Goal: Task Accomplishment & Management: Use online tool/utility

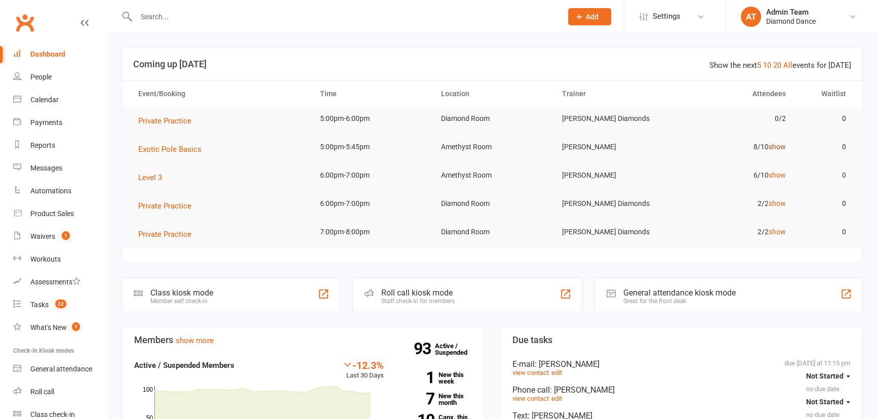
click at [776, 144] on link "show" at bounding box center [777, 147] width 17 height 8
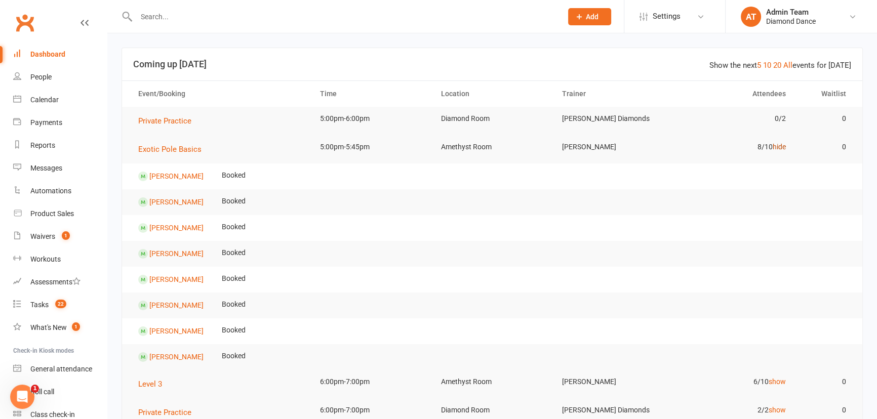
click at [779, 144] on link "hide" at bounding box center [779, 147] width 13 height 8
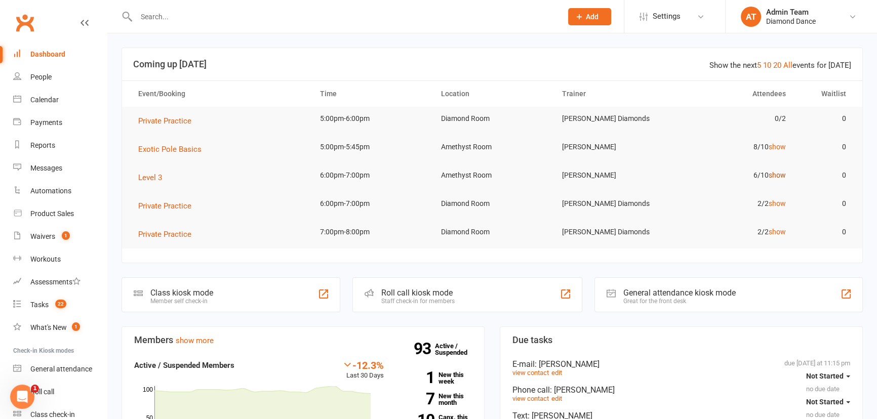
click at [777, 177] on link "show" at bounding box center [777, 175] width 17 height 8
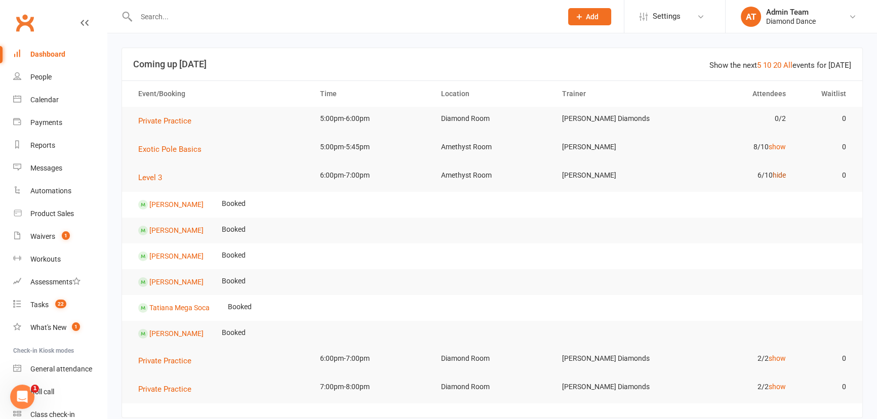
click at [783, 176] on link "hide" at bounding box center [779, 175] width 13 height 8
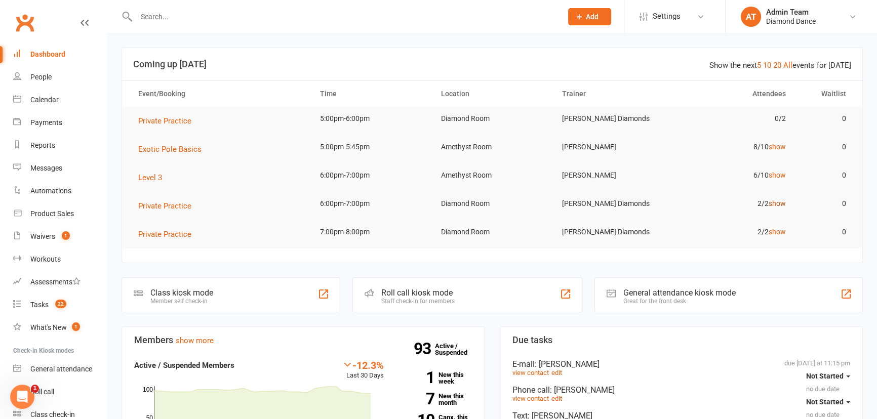
click at [776, 200] on link "show" at bounding box center [777, 204] width 17 height 8
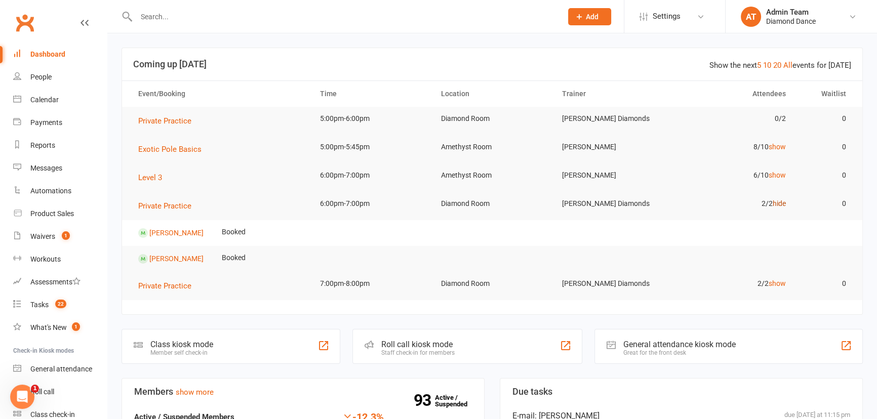
click at [776, 200] on link "hide" at bounding box center [779, 204] width 13 height 8
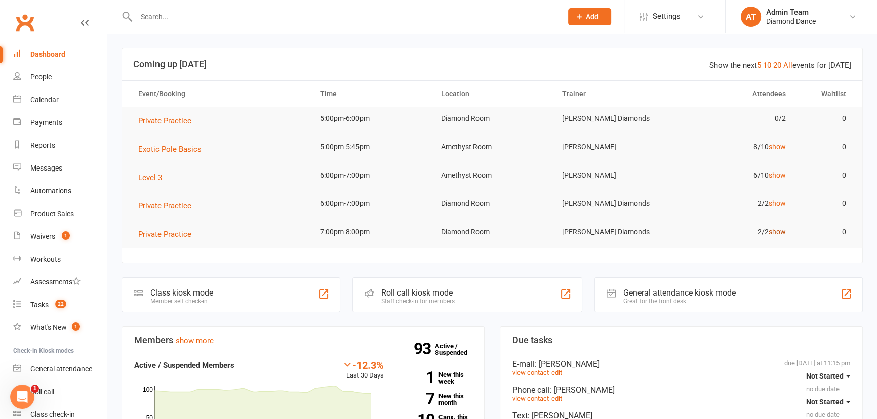
click at [781, 233] on link "show" at bounding box center [777, 232] width 17 height 8
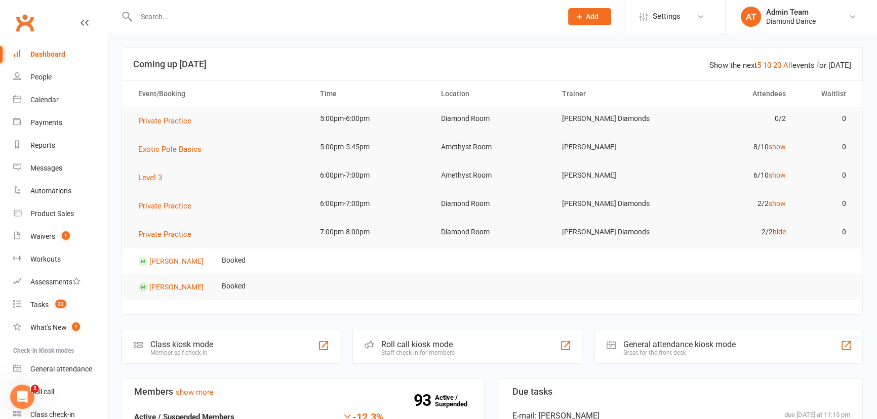
click at [782, 232] on link "hide" at bounding box center [779, 232] width 13 height 8
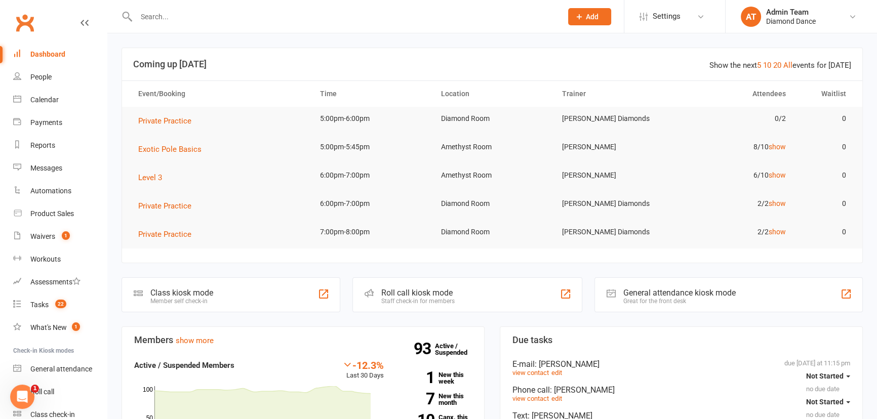
click at [178, 20] on input "text" at bounding box center [344, 17] width 422 height 14
click at [214, 20] on input "martina" at bounding box center [344, 17] width 422 height 14
drag, startPoint x: 184, startPoint y: 14, endPoint x: 124, endPoint y: 15, distance: 60.3
click at [126, 14] on div "martina Loading..." at bounding box center [339, 16] width 434 height 33
click at [159, 21] on input "mart" at bounding box center [344, 17] width 422 height 14
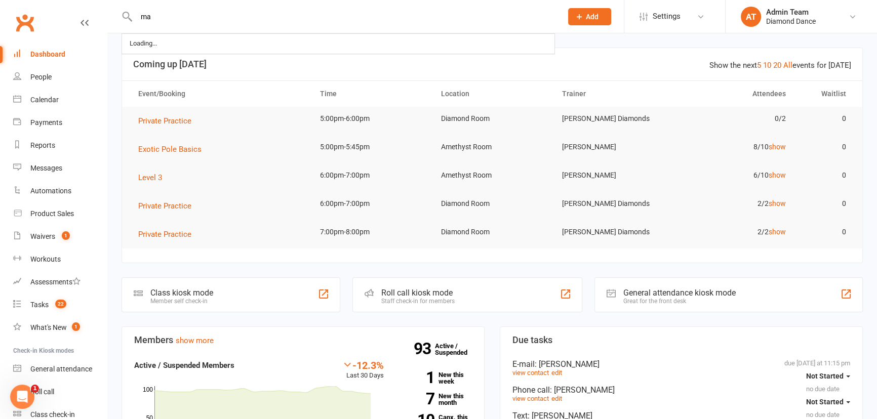
type input "m"
type input "ma"
click at [54, 237] on div "Waivers" at bounding box center [42, 237] width 25 height 8
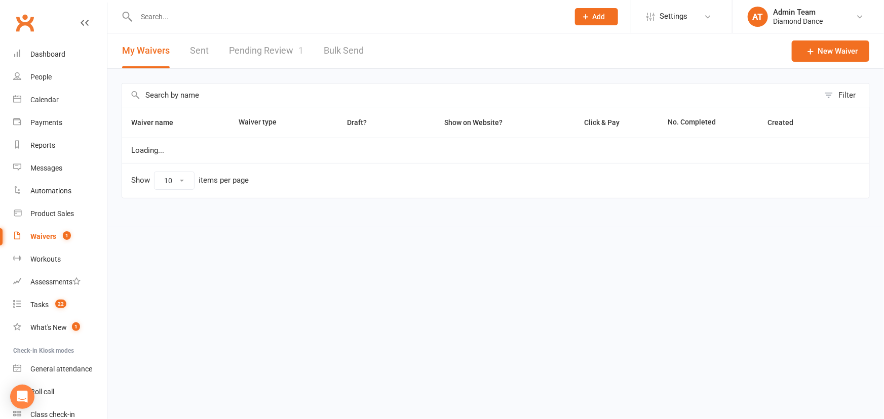
select select "100"
click at [244, 51] on link "Pending Review 1" at bounding box center [266, 50] width 74 height 35
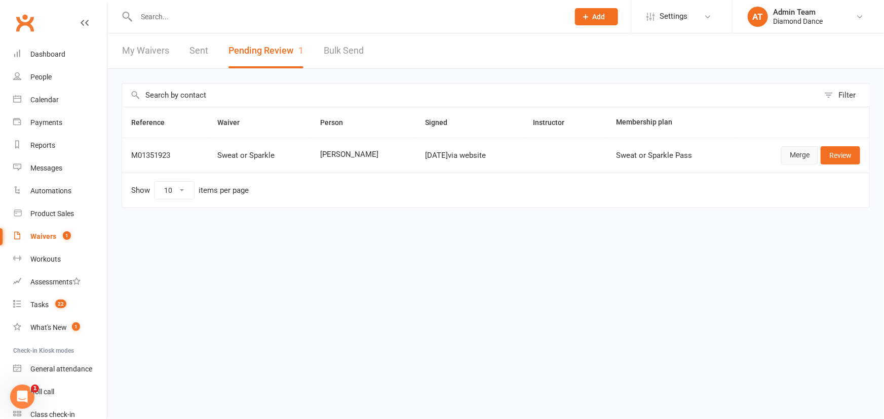
click at [805, 151] on link "Merge" at bounding box center [799, 155] width 37 height 18
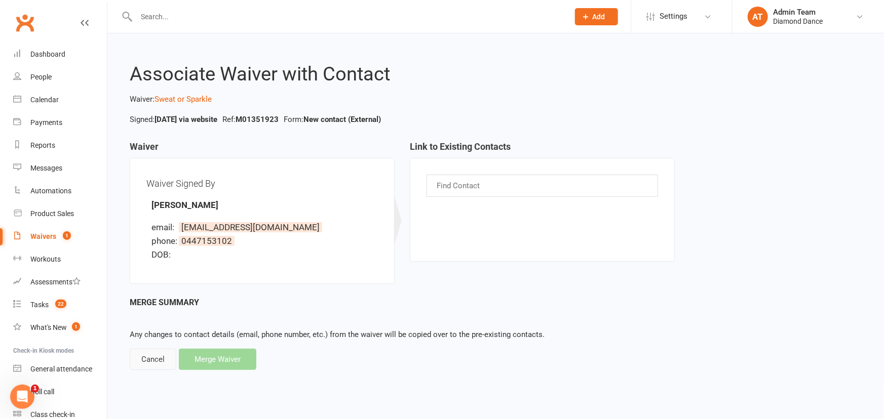
click at [139, 360] on div "Cancel" at bounding box center [153, 359] width 47 height 21
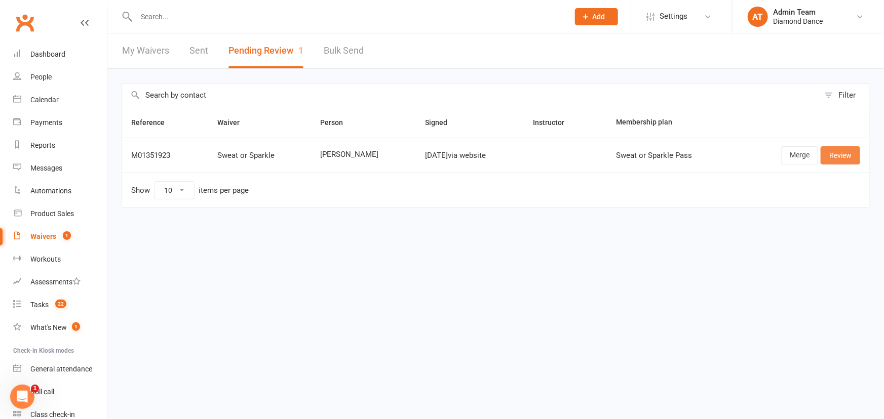
click at [833, 153] on link "Review" at bounding box center [841, 155] width 40 height 18
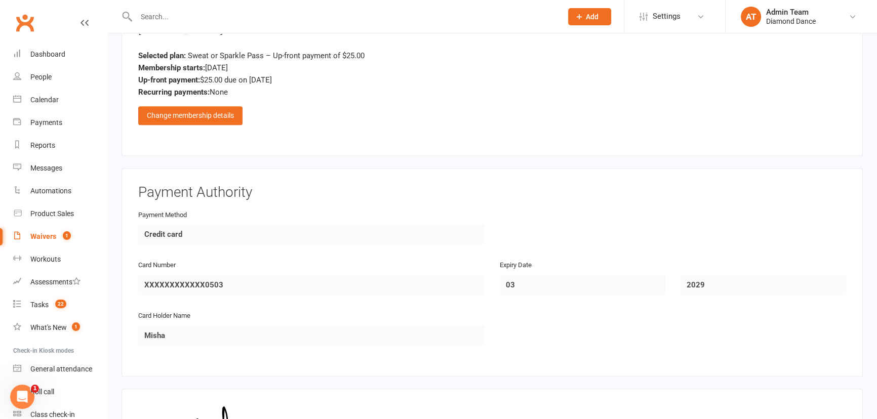
scroll to position [644, 0]
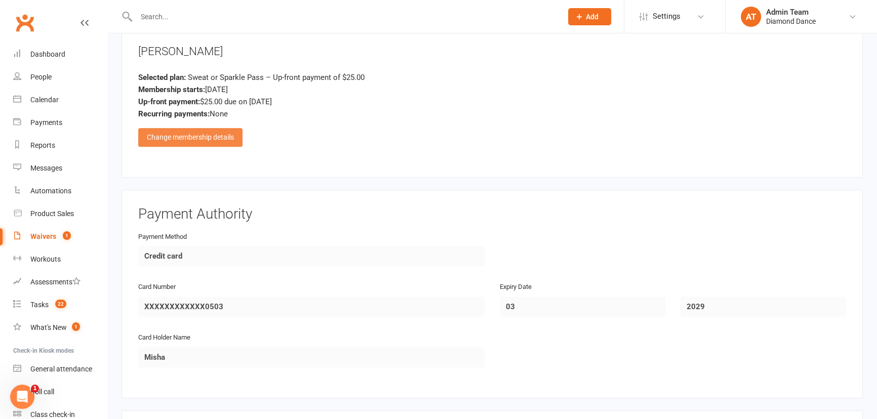
click at [163, 131] on div "Change membership details" at bounding box center [190, 137] width 104 height 18
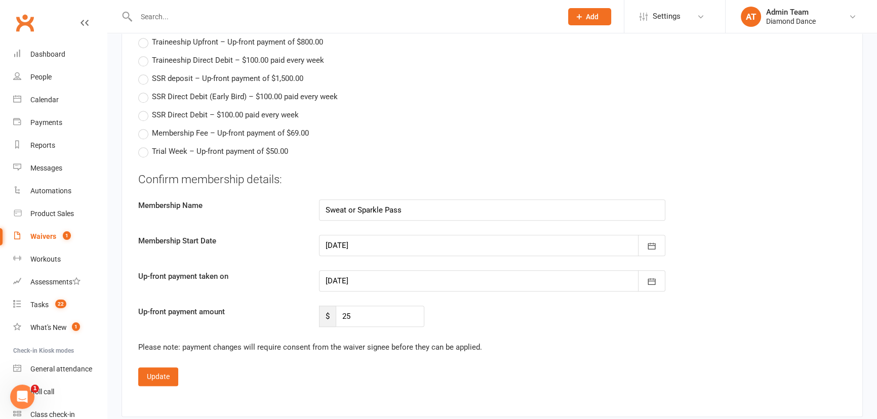
scroll to position [1243, 0]
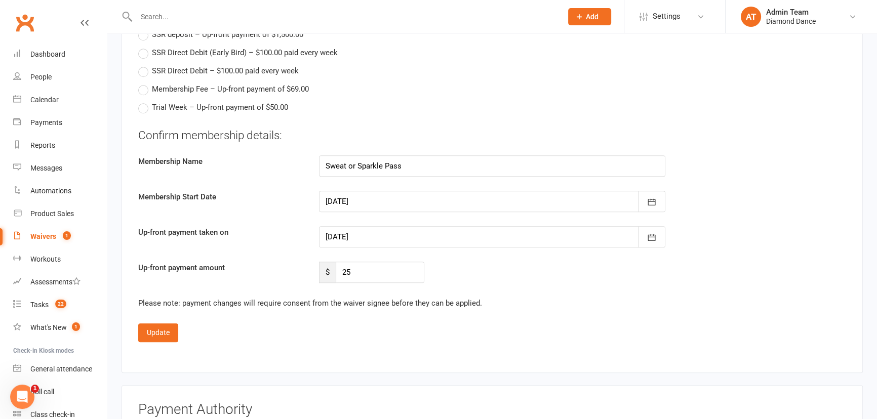
click at [344, 198] on div at bounding box center [492, 201] width 347 height 21
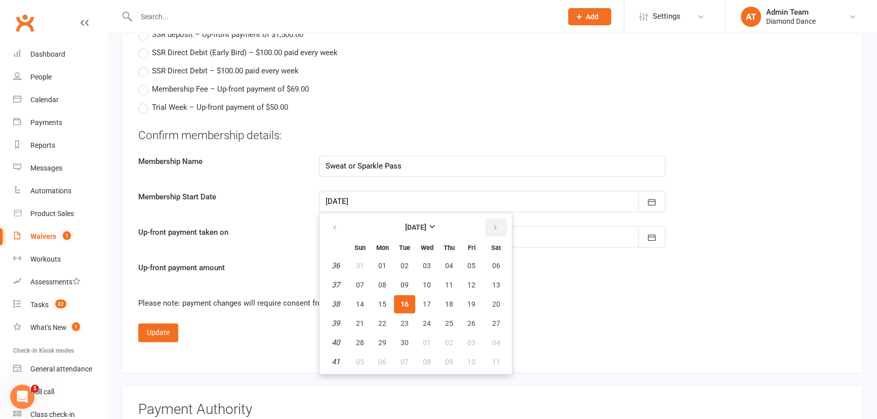
click at [496, 227] on icon "button" at bounding box center [495, 228] width 7 height 8
click at [330, 220] on button "button" at bounding box center [336, 227] width 22 height 18
click at [380, 342] on span "29" at bounding box center [382, 343] width 8 height 8
type input "29 Sep 2025"
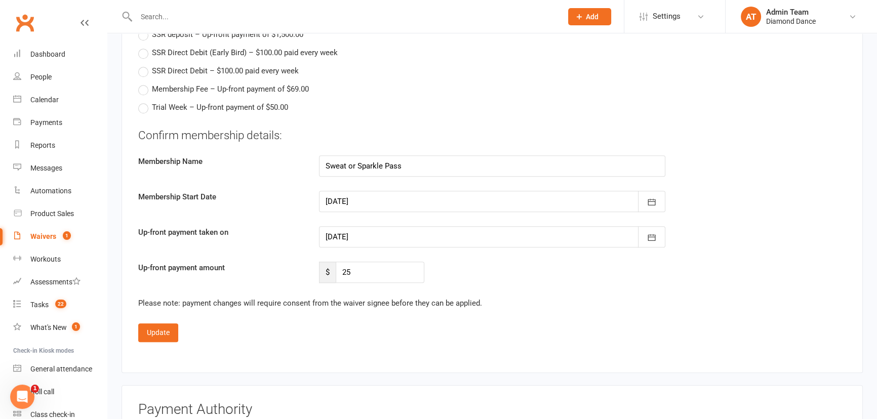
click at [330, 236] on div at bounding box center [492, 236] width 347 height 21
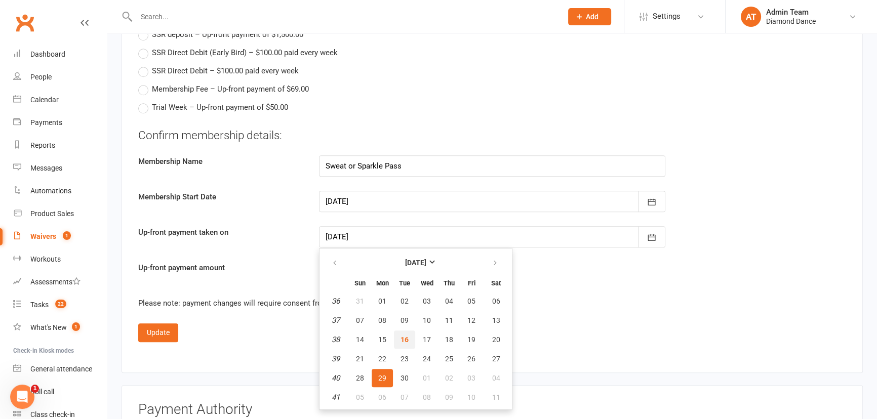
click at [404, 337] on span "16" at bounding box center [405, 340] width 8 height 8
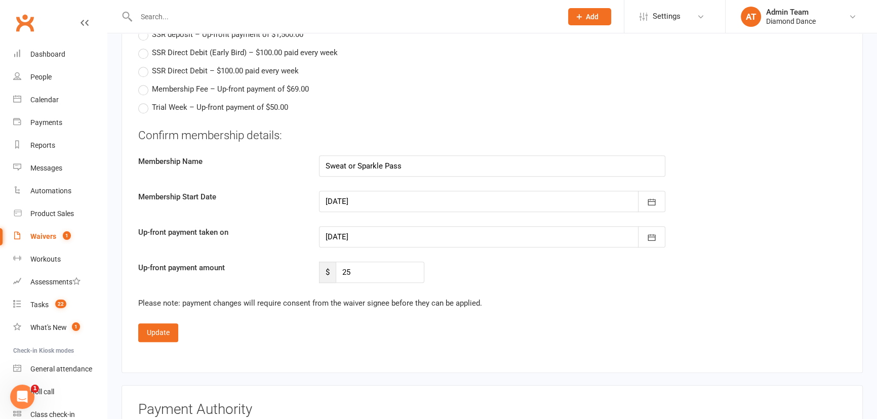
type input "16 Sep 2025"
click at [162, 330] on button "Update" at bounding box center [158, 333] width 40 height 18
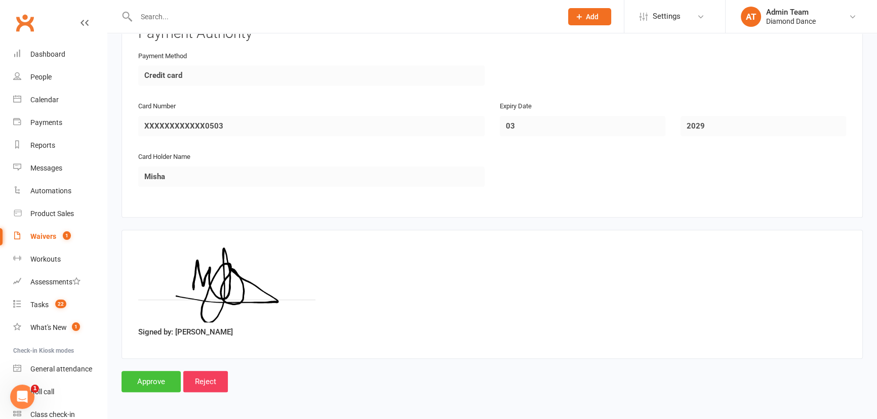
click at [159, 381] on input "Approve" at bounding box center [151, 381] width 59 height 21
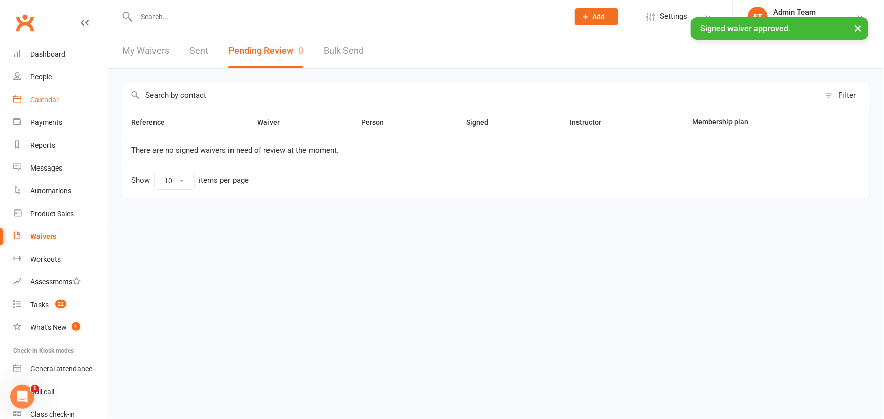
click at [55, 102] on div "Calendar" at bounding box center [44, 100] width 28 height 8
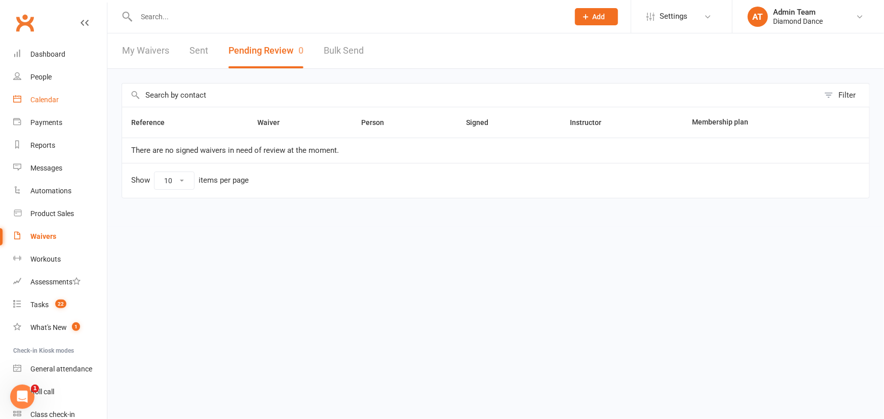
click at [51, 104] on div "Calendar" at bounding box center [44, 100] width 28 height 8
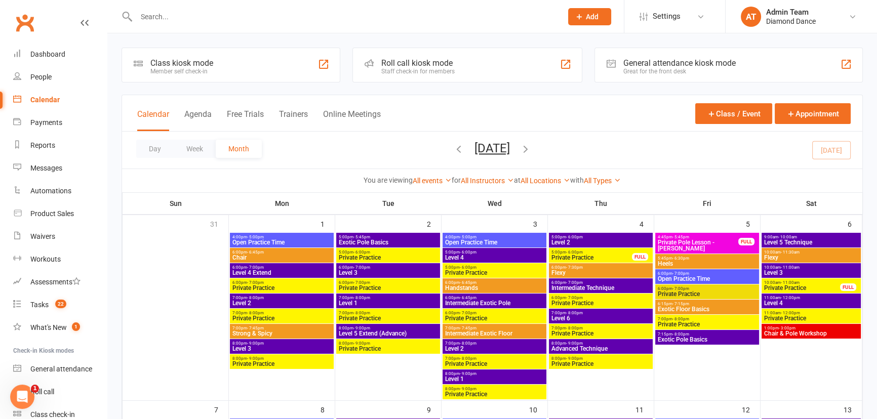
click at [208, 14] on input "text" at bounding box center [344, 17] width 422 height 14
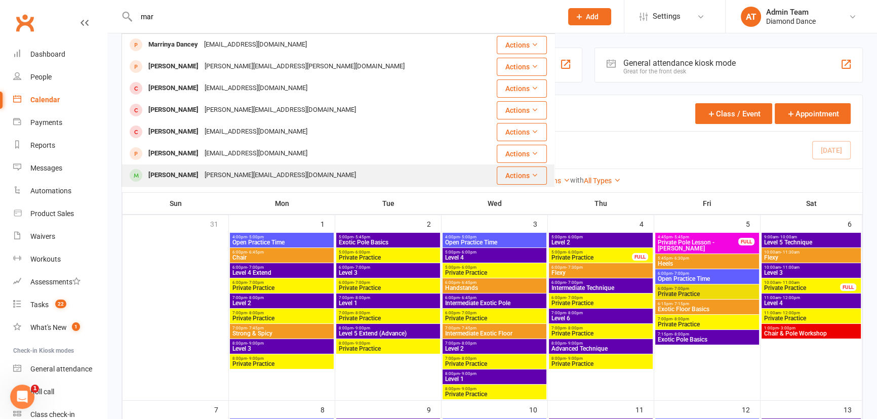
type input "mar"
click at [167, 172] on div "[PERSON_NAME]" at bounding box center [173, 175] width 56 height 15
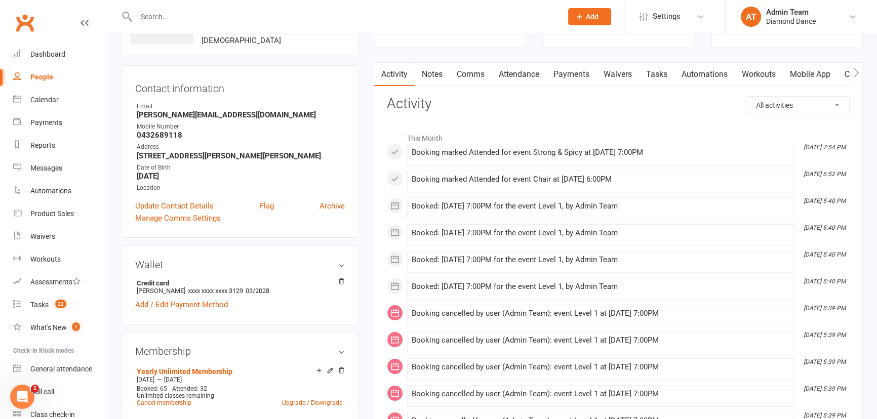
scroll to position [230, 0]
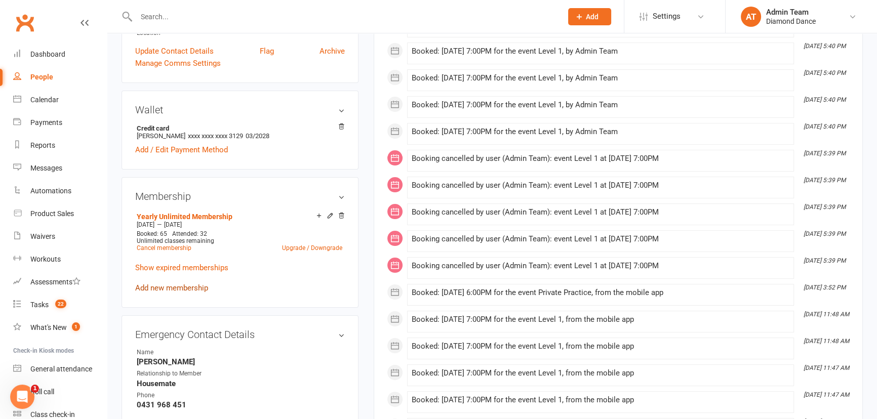
click at [176, 289] on link "Add new membership" at bounding box center [171, 288] width 73 height 9
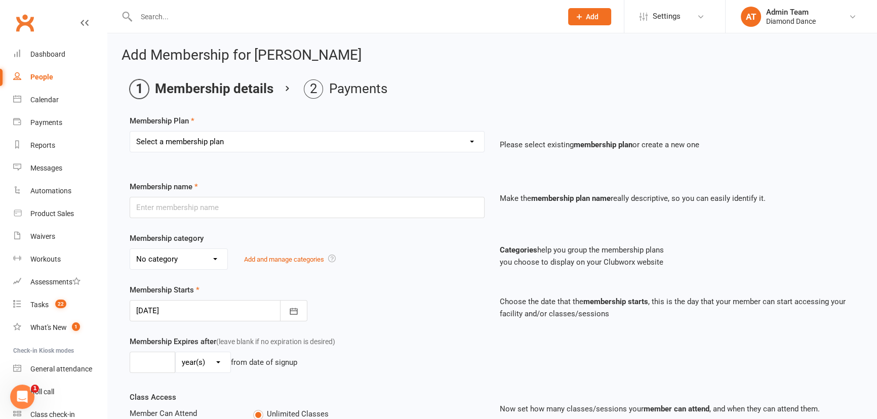
click at [349, 132] on select "Select a membership plan Create new Membership Plan Practice Time 1 Private Pra…" at bounding box center [307, 142] width 354 height 20
select select "8"
click at [130, 132] on select "Select a membership plan Create new Membership Plan Practice Time 1 Private Pra…" at bounding box center [307, 142] width 354 height 20
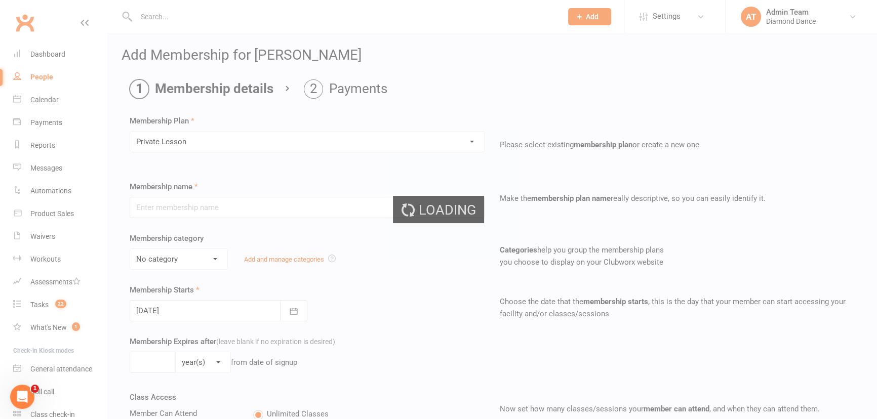
type input "Private Lesson"
select select "6"
type input "3"
select select "2"
type input "1"
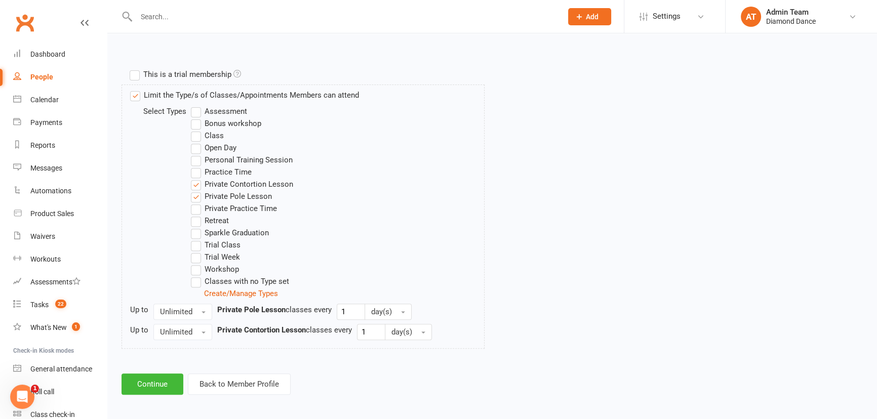
scroll to position [460, 0]
click at [156, 382] on button "Continue" at bounding box center [153, 383] width 62 height 21
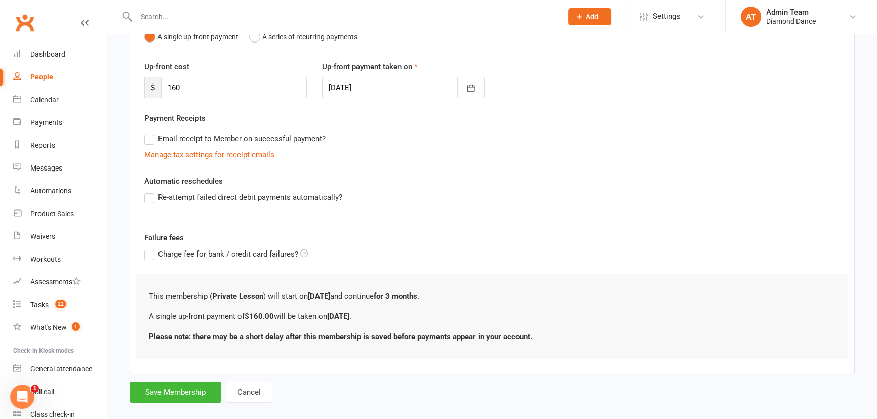
scroll to position [132, 0]
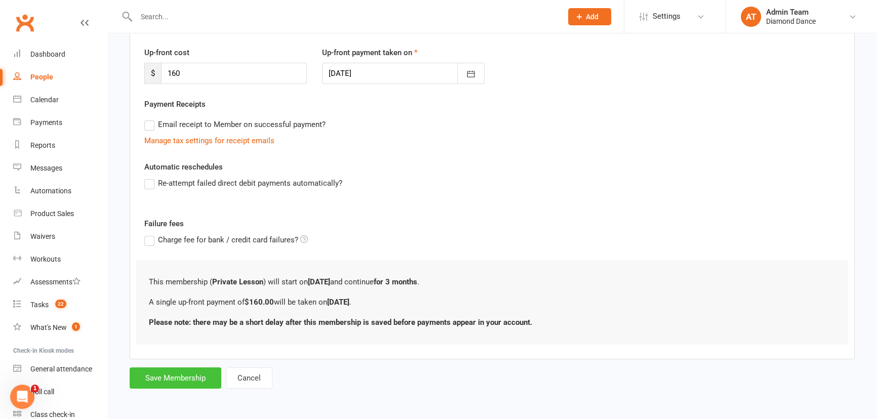
click at [160, 375] on button "Save Membership" at bounding box center [176, 378] width 92 height 21
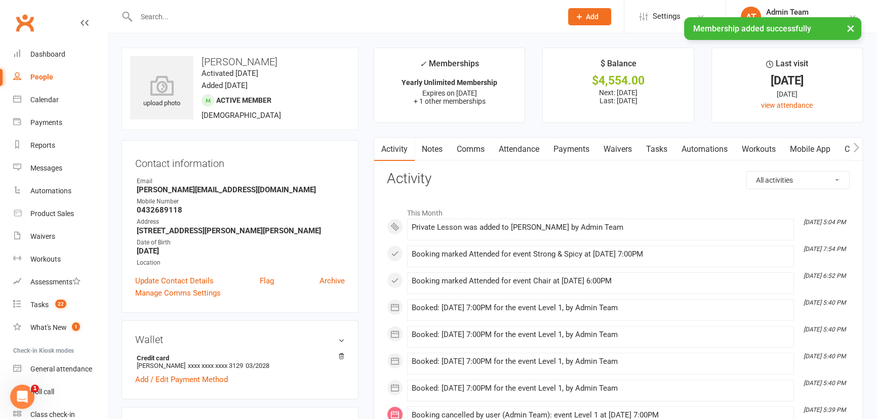
click at [578, 150] on link "Payments" at bounding box center [572, 149] width 50 height 23
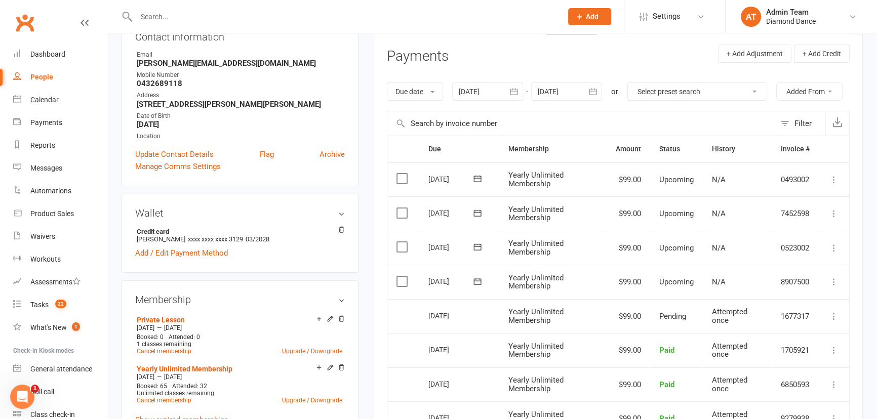
scroll to position [138, 0]
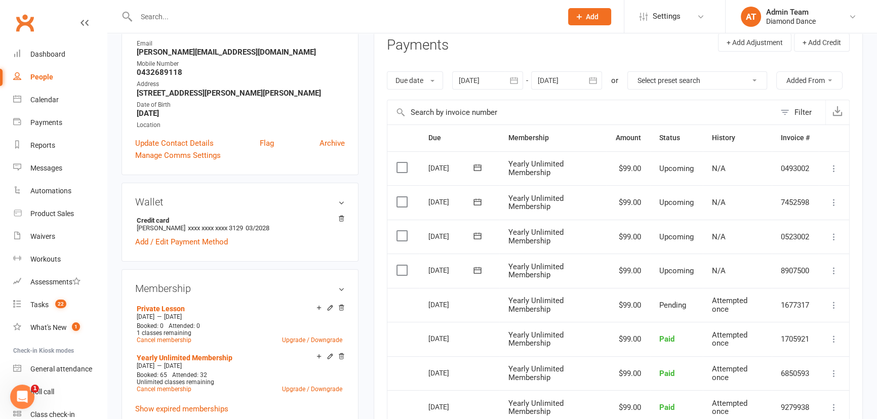
click at [832, 305] on icon at bounding box center [834, 305] width 10 height 10
click at [852, 288] on div "Activity Notes Comms Attendance Payments Waivers Tasks Automations Workouts Mob…" at bounding box center [618, 317] width 489 height 636
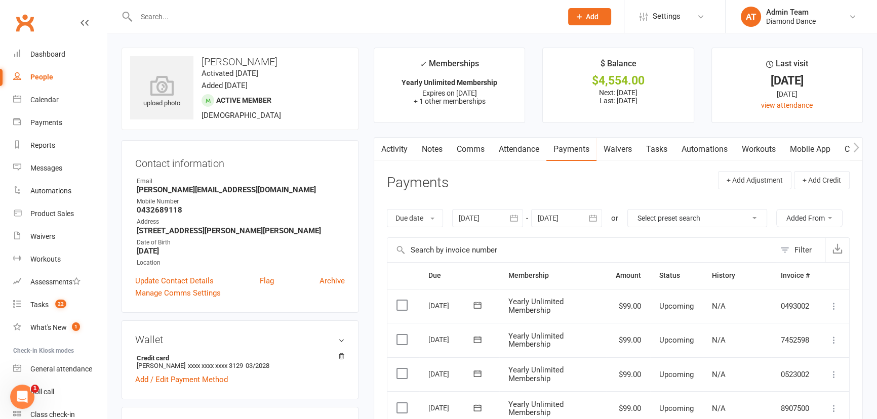
click at [392, 146] on link "Activity" at bounding box center [394, 149] width 41 height 23
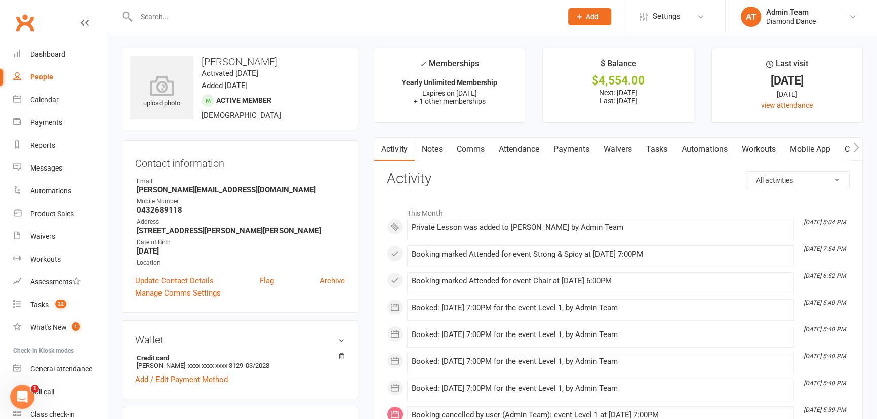
click at [572, 152] on link "Payments" at bounding box center [572, 149] width 50 height 23
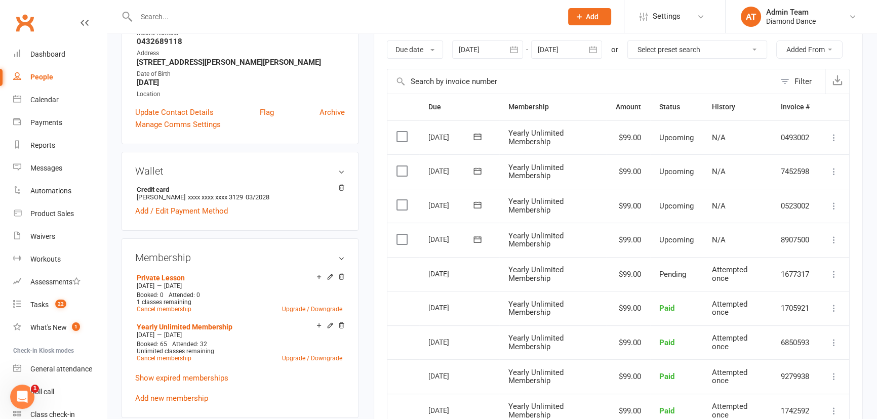
scroll to position [184, 0]
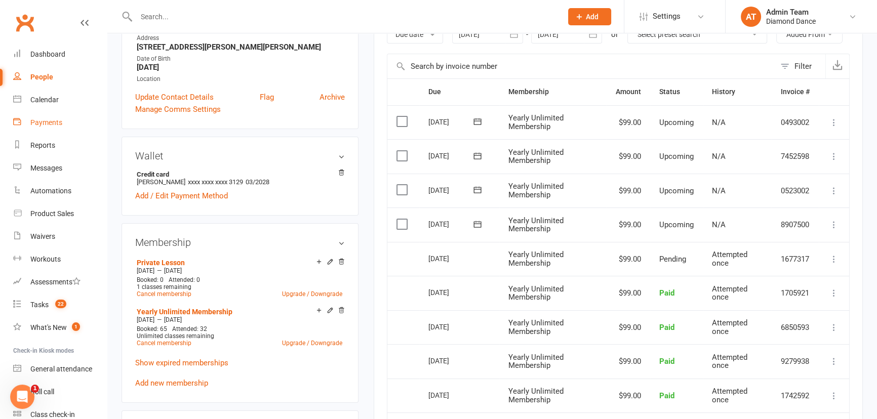
drag, startPoint x: 51, startPoint y: 112, endPoint x: 44, endPoint y: 109, distance: 8.2
click at [51, 112] on link "Payments" at bounding box center [60, 122] width 94 height 23
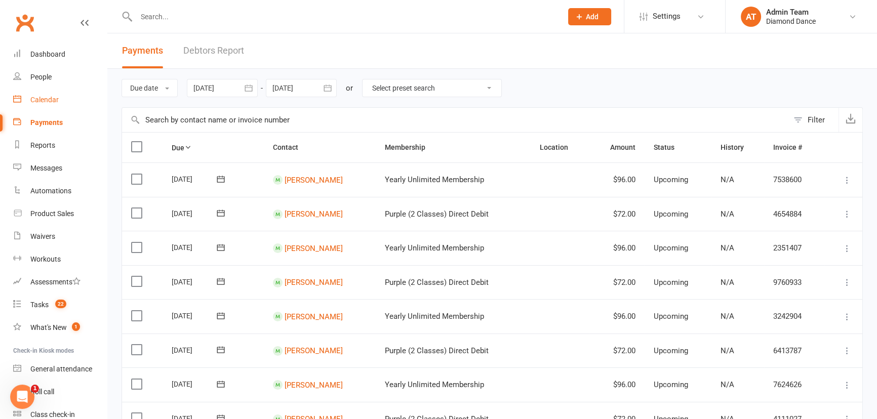
click at [55, 99] on div "Calendar" at bounding box center [44, 100] width 28 height 8
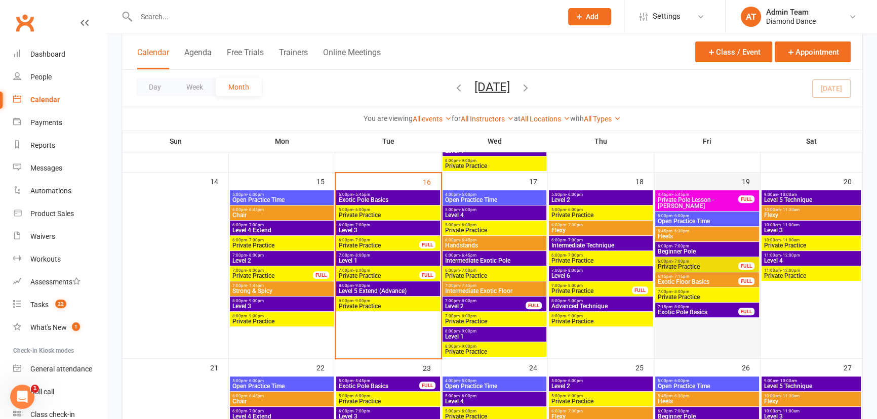
click at [675, 327] on div at bounding box center [708, 273] width 104 height 167
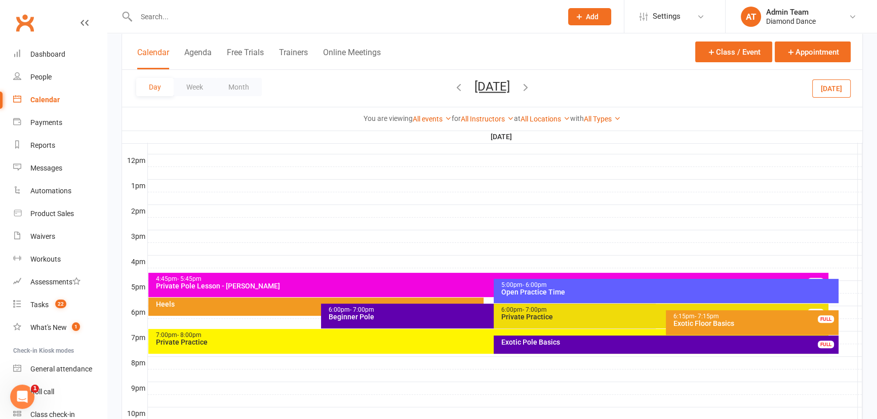
click at [349, 360] on div at bounding box center [505, 363] width 715 height 12
click at [340, 337] on button "Add Appointment" at bounding box center [354, 338] width 59 height 12
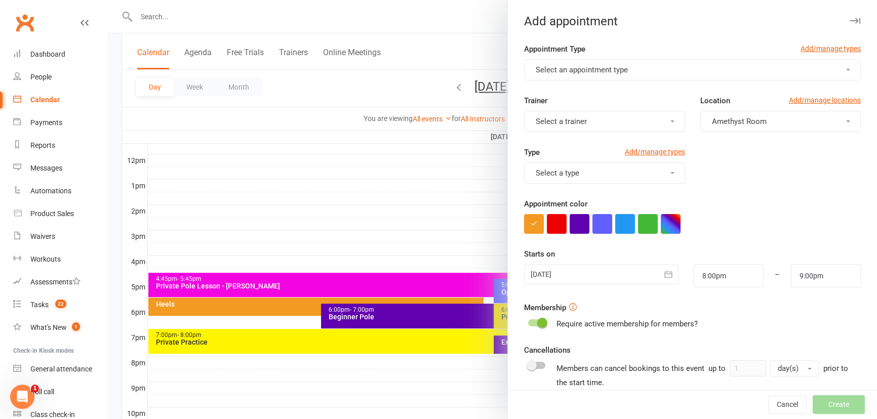
click at [541, 72] on span "Select an appointment type" at bounding box center [582, 69] width 92 height 9
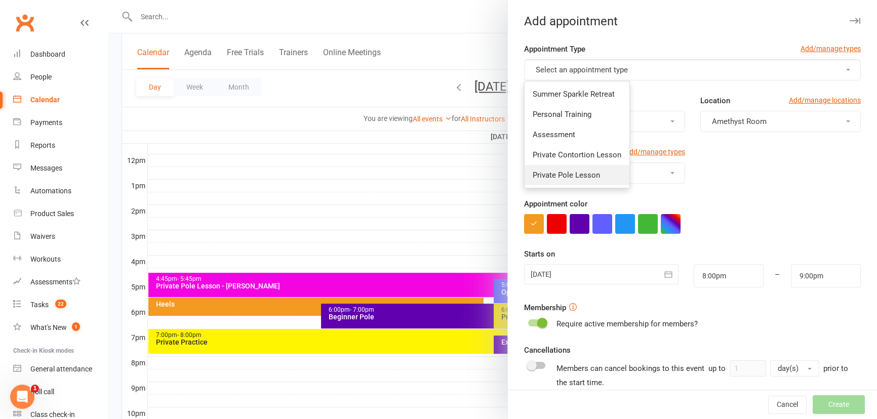
click at [551, 173] on span "Private Pole Lesson" at bounding box center [566, 175] width 67 height 9
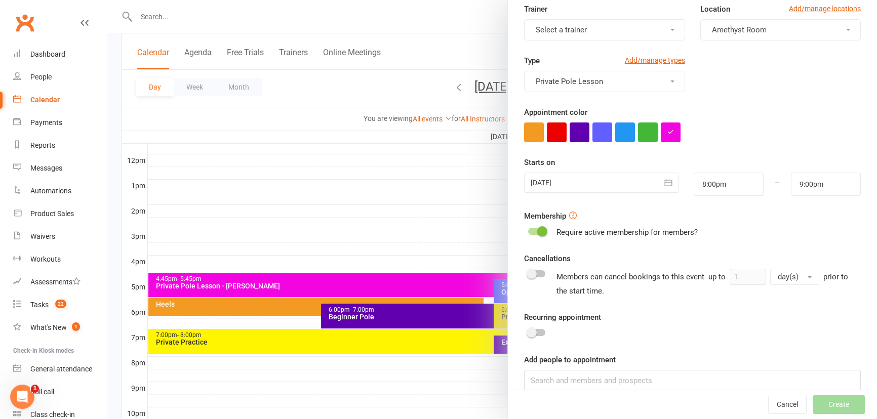
scroll to position [106, 0]
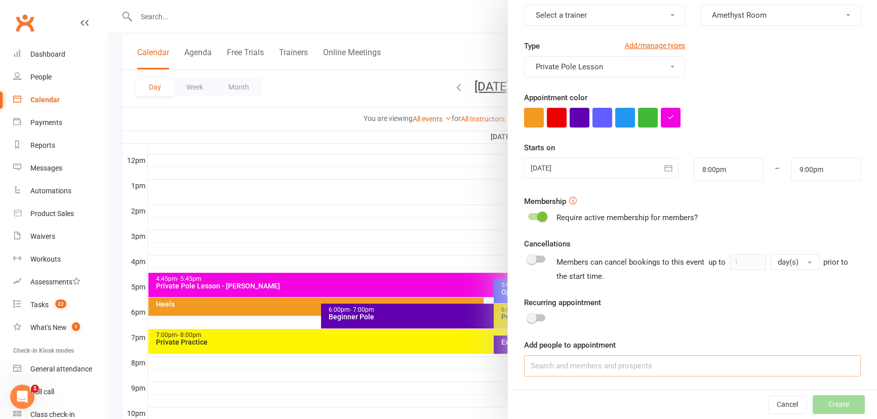
click at [559, 363] on input at bounding box center [692, 366] width 337 height 21
click at [533, 260] on div at bounding box center [536, 259] width 17 height 7
click at [528, 258] on input "checkbox" at bounding box center [528, 258] width 0 height 0
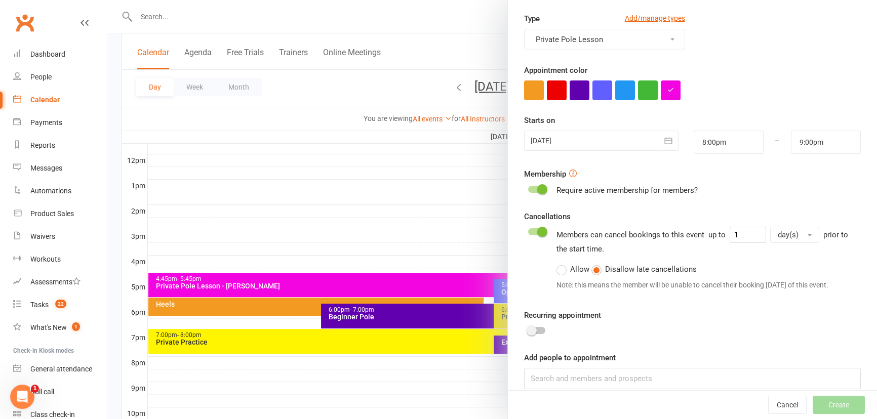
scroll to position [146, 0]
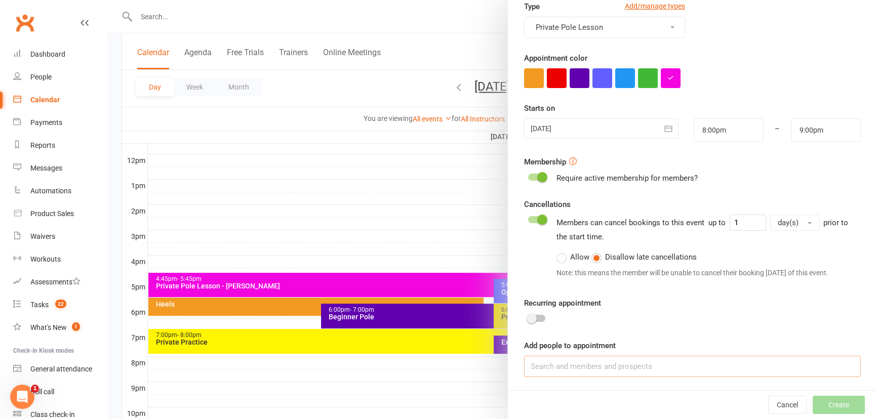
click at [547, 360] on input at bounding box center [692, 366] width 337 height 21
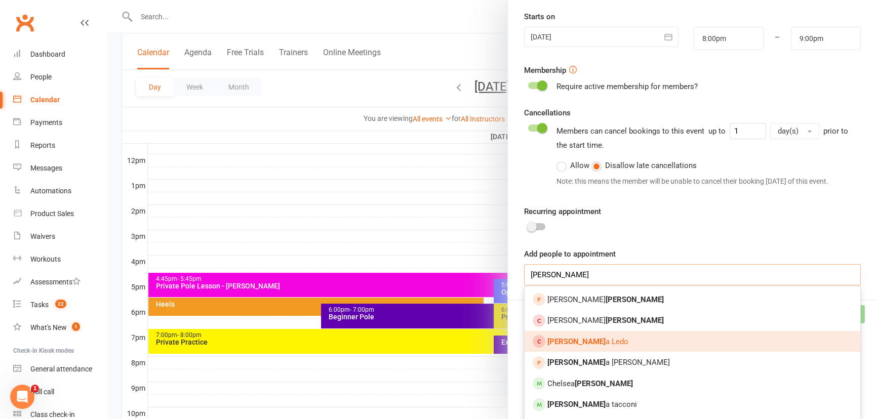
scroll to position [238, 0]
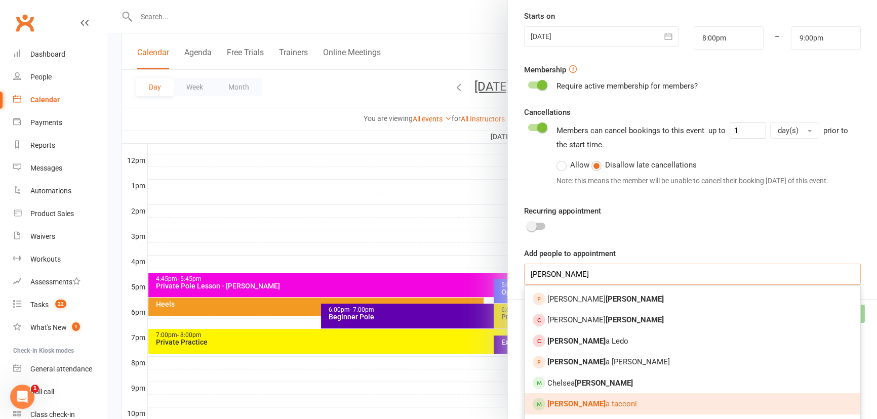
type input "[PERSON_NAME]"
click at [557, 401] on strong "[PERSON_NAME]" at bounding box center [577, 404] width 58 height 9
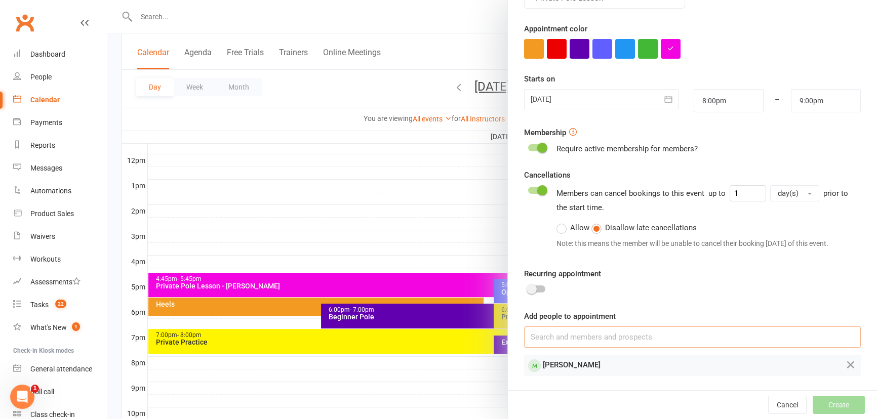
scroll to position [174, 0]
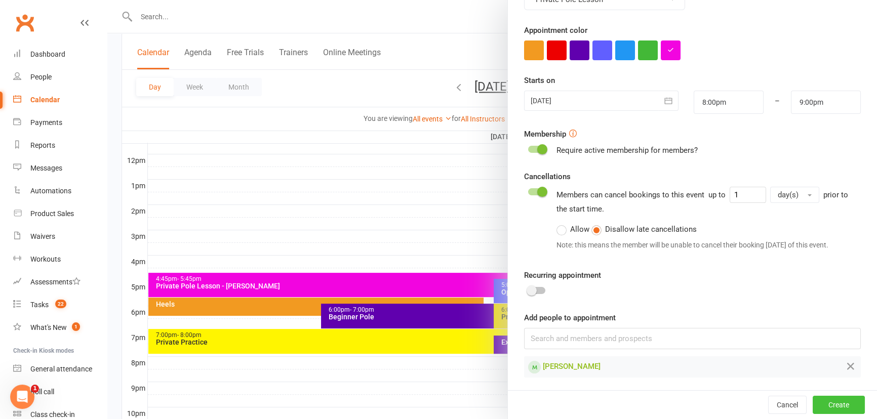
click at [820, 400] on button "Create" at bounding box center [839, 405] width 52 height 18
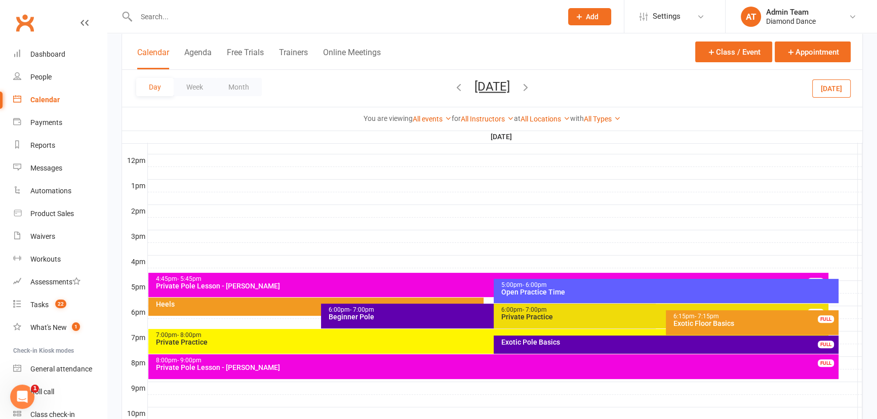
click at [305, 362] on div "8:00pm - 9:00pm" at bounding box center [496, 361] width 681 height 7
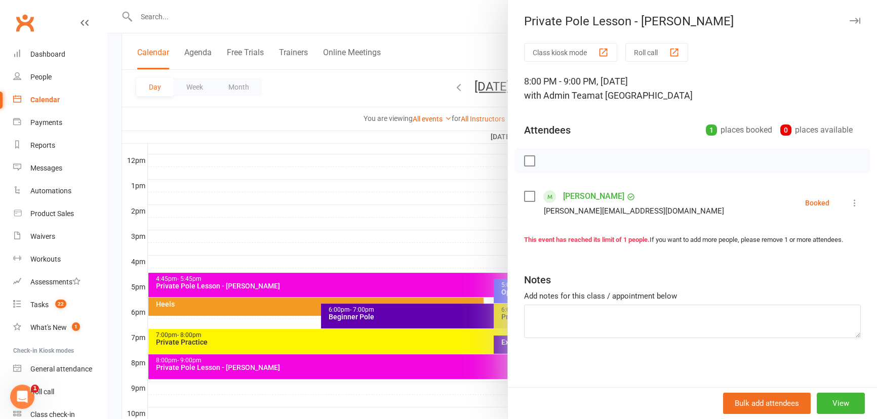
click at [568, 195] on link "[PERSON_NAME]" at bounding box center [593, 196] width 61 height 16
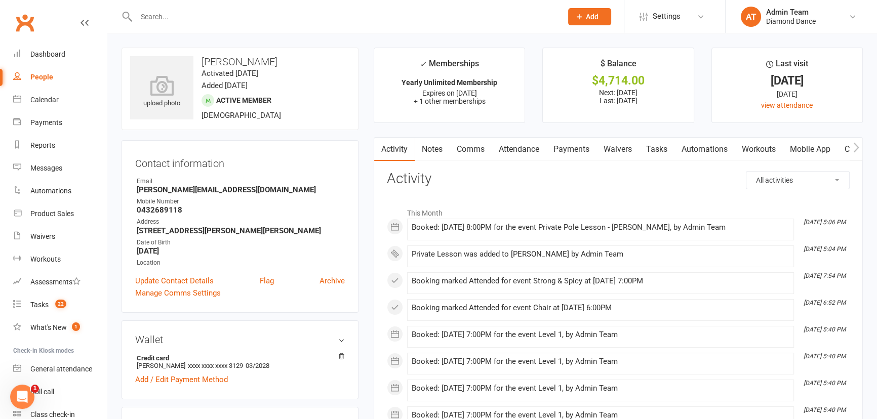
click at [567, 148] on link "Payments" at bounding box center [572, 149] width 50 height 23
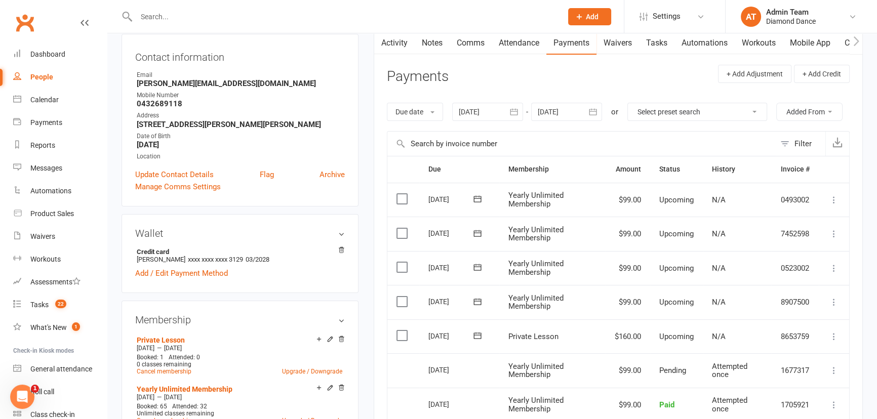
scroll to position [138, 0]
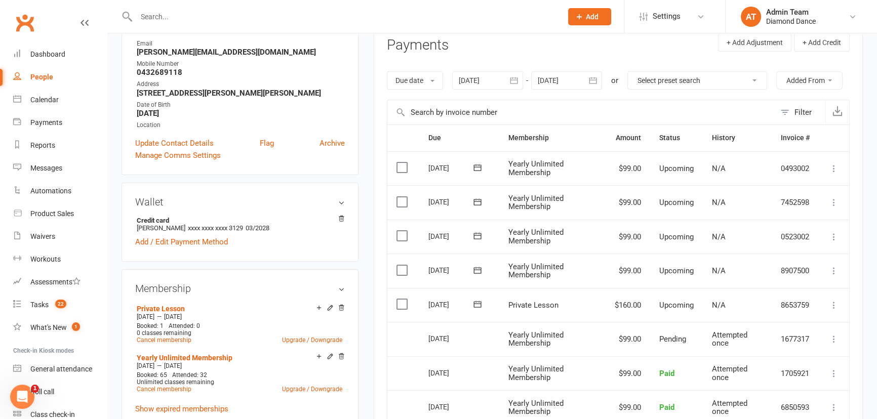
click at [835, 301] on icon at bounding box center [834, 305] width 10 height 10
click at [769, 324] on link "Mark as Paid (Cash)" at bounding box center [790, 325] width 100 height 20
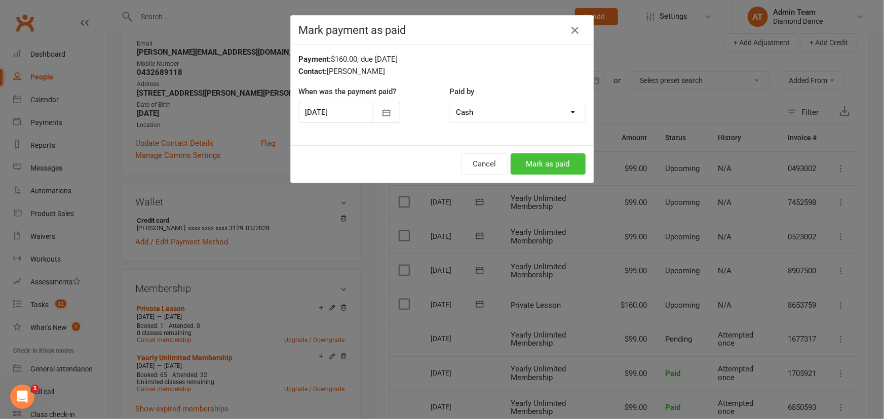
click at [536, 159] on button "Mark as paid" at bounding box center [548, 163] width 75 height 21
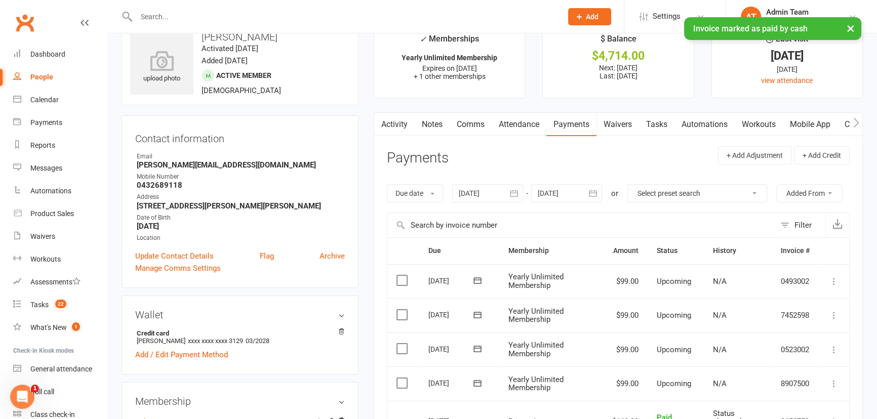
scroll to position [0, 0]
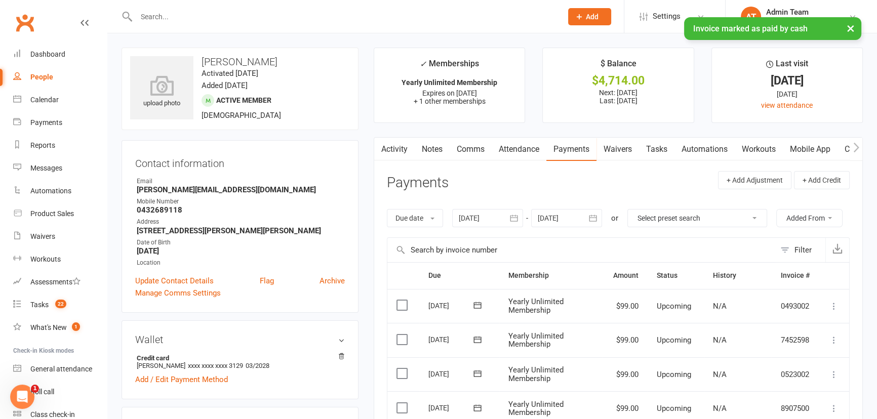
click at [149, 17] on div "× Invoice marked as paid by cash" at bounding box center [432, 17] width 864 height 0
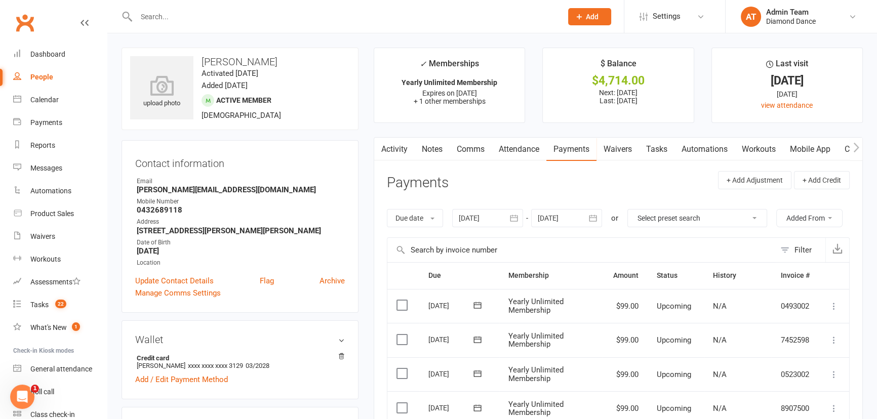
click at [145, 13] on input "text" at bounding box center [344, 17] width 422 height 14
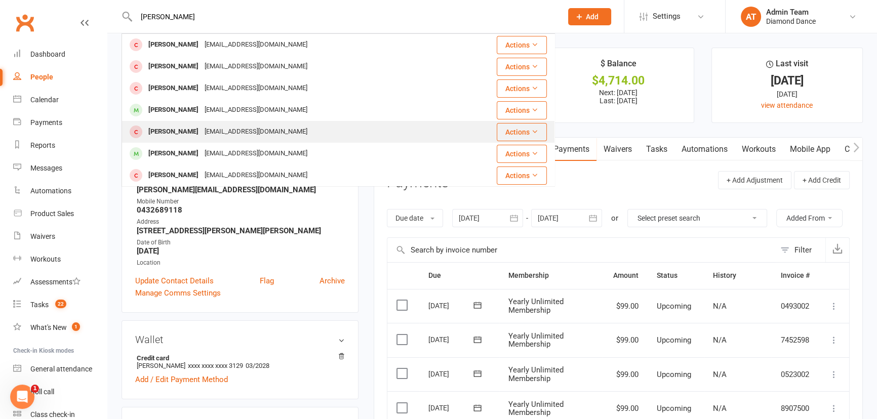
type input "sara"
click at [160, 127] on div "Sarah Averay" at bounding box center [173, 132] width 56 height 15
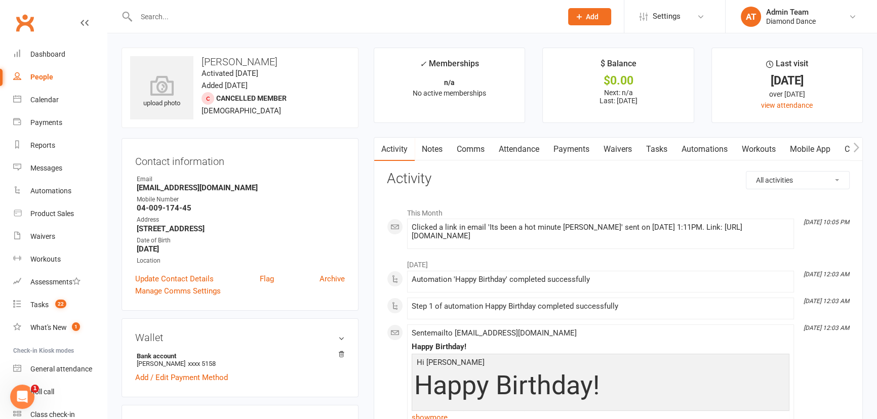
click at [618, 154] on link "Waivers" at bounding box center [618, 149] width 43 height 23
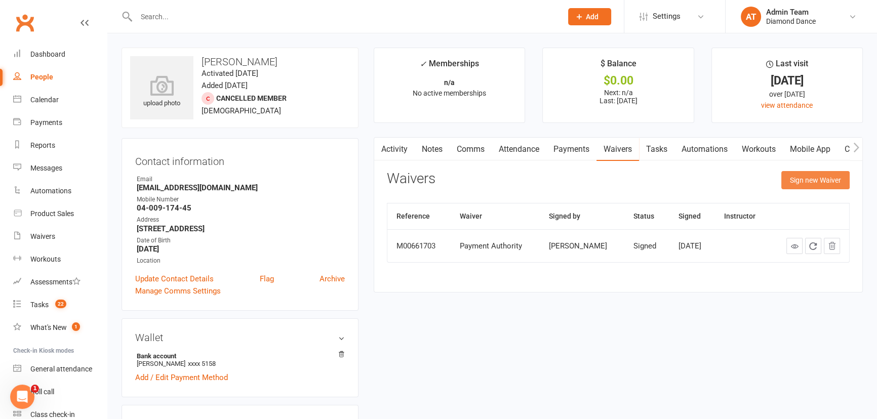
click at [789, 187] on button "Sign new Waiver" at bounding box center [816, 180] width 68 height 18
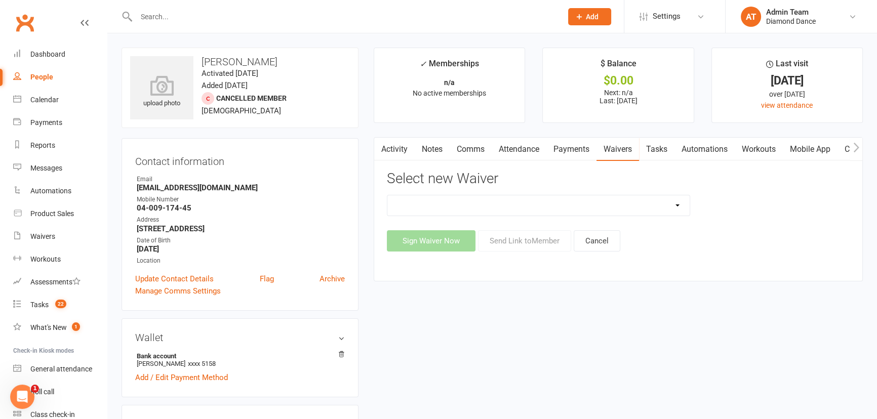
click at [492, 212] on select "Cancellation Form General Waiver and T's & C's New Card or Account details Prac…" at bounding box center [539, 206] width 302 height 20
select select "11508"
click at [388, 196] on select "Cancellation Form General Waiver and T's & C's New Card or Account details Prac…" at bounding box center [539, 206] width 302 height 20
click at [520, 237] on button "Send Link to Member" at bounding box center [524, 241] width 93 height 21
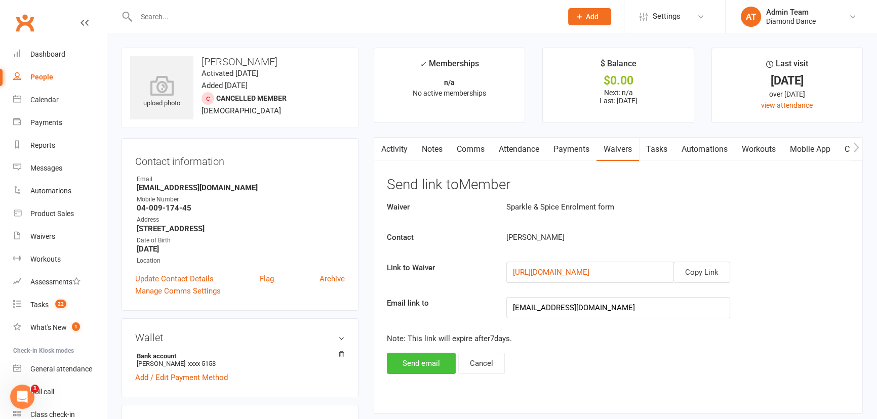
click at [433, 359] on button "Send email" at bounding box center [421, 363] width 69 height 21
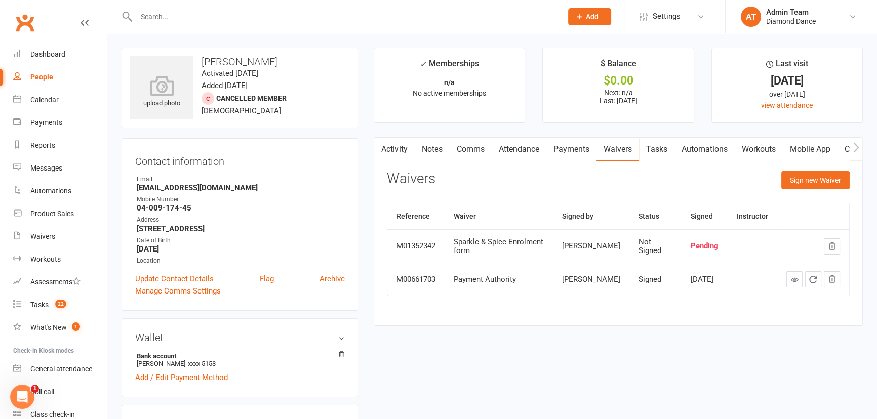
click at [470, 150] on link "Comms" at bounding box center [471, 149] width 42 height 23
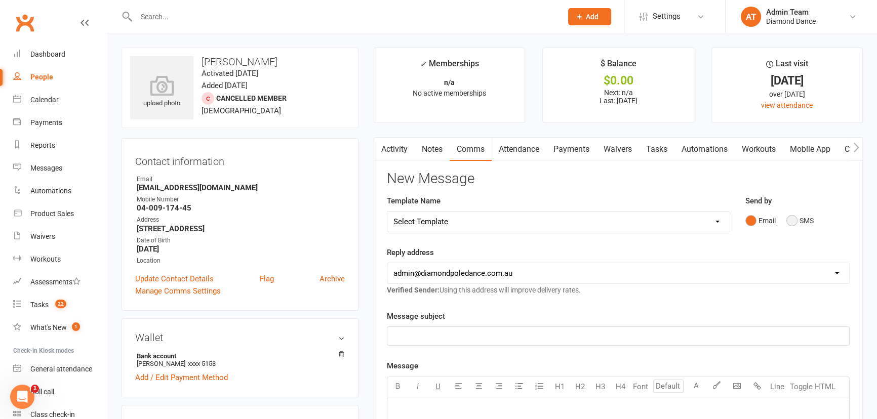
click at [793, 217] on button "SMS" at bounding box center [800, 220] width 27 height 19
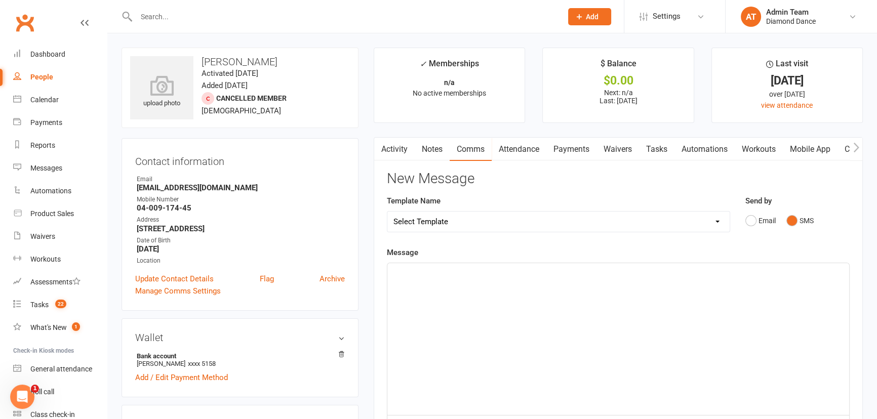
click at [509, 289] on div "﻿" at bounding box center [619, 339] width 462 height 152
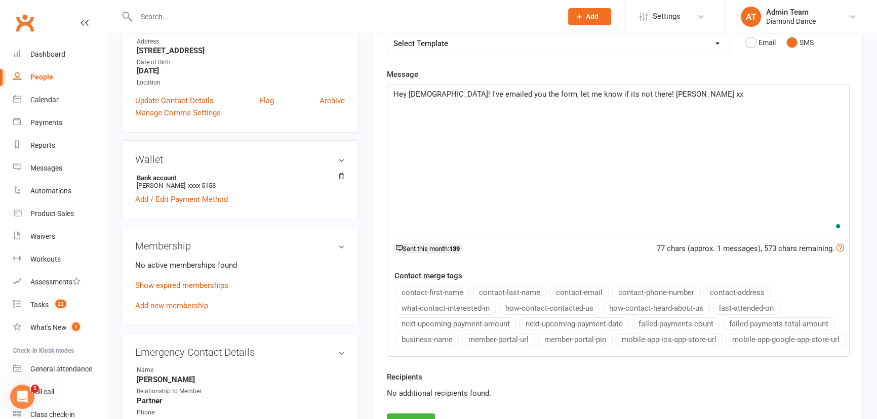
scroll to position [184, 0]
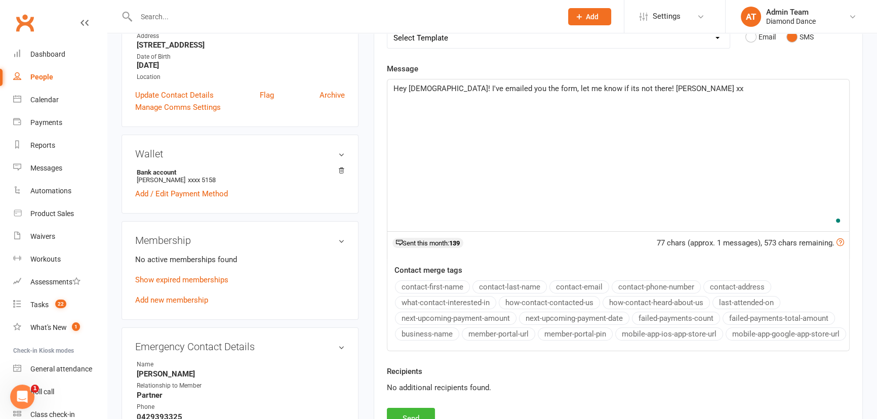
click at [611, 91] on span "Hey Lady! I've emailed you the form, let me know if its not there! Jacinta xx" at bounding box center [569, 88] width 350 height 9
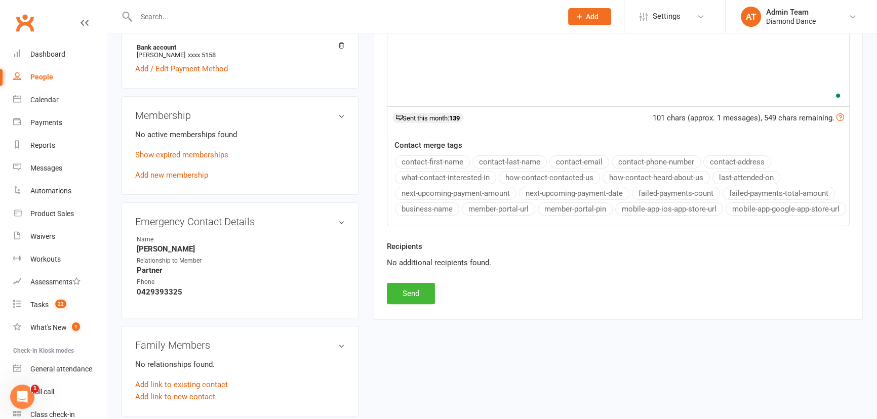
scroll to position [368, 0]
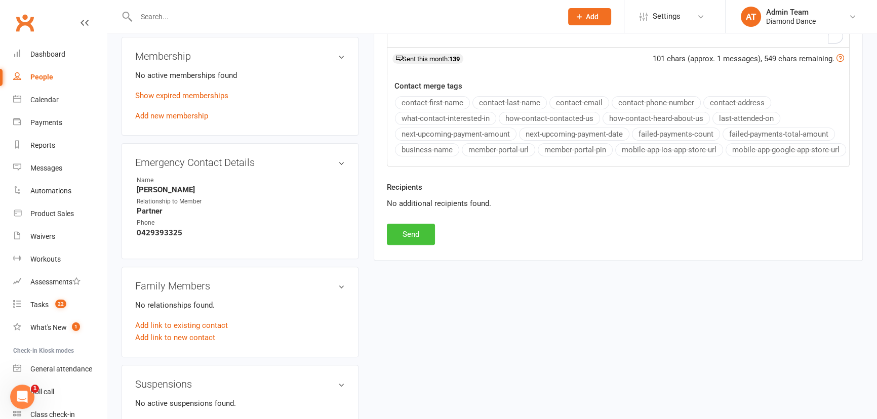
click at [413, 245] on button "Send" at bounding box center [411, 234] width 48 height 21
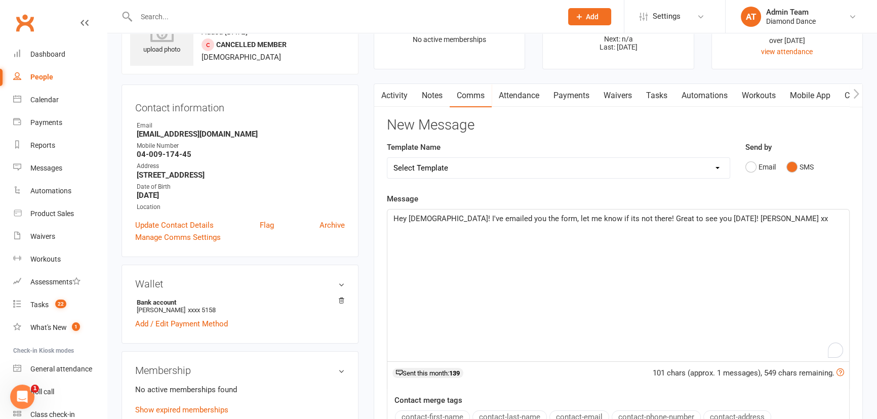
scroll to position [0, 0]
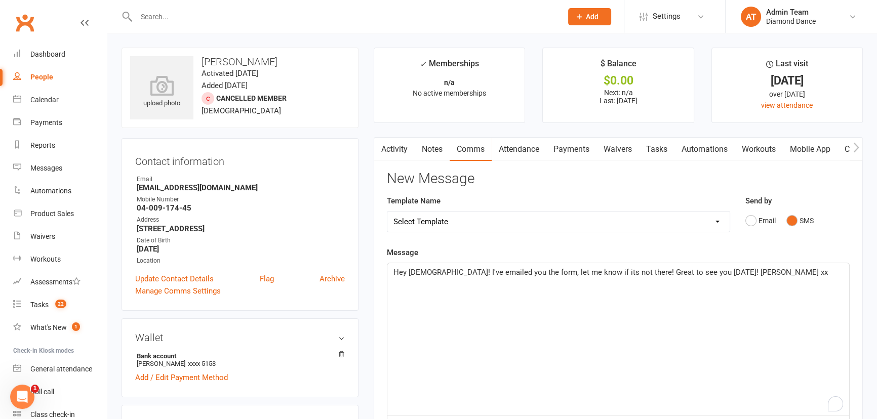
click at [158, 15] on input "text" at bounding box center [344, 17] width 422 height 14
click at [170, 19] on input "erin" at bounding box center [344, 17] width 422 height 14
type input "erin vin"
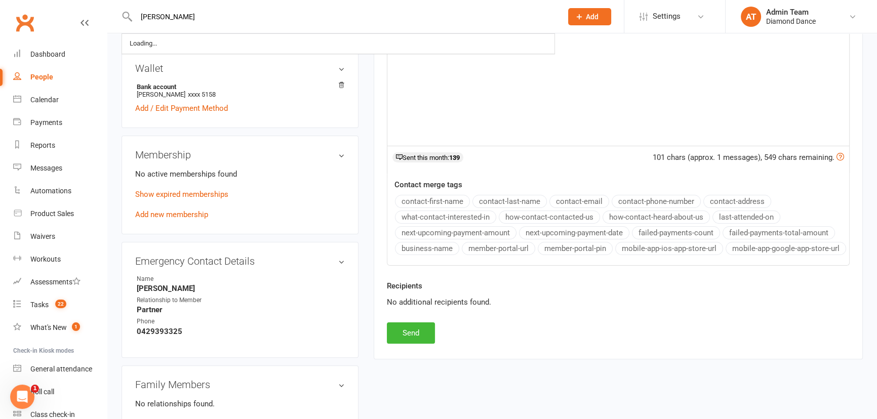
scroll to position [322, 0]
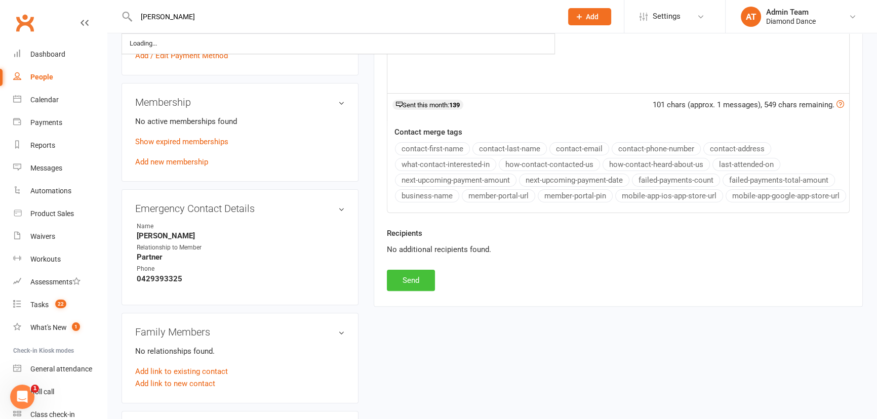
click at [413, 291] on button "Send" at bounding box center [411, 280] width 48 height 21
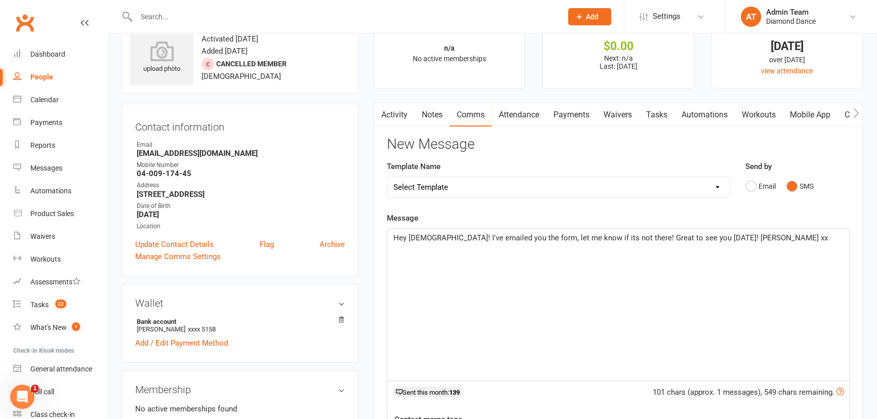
scroll to position [92, 0]
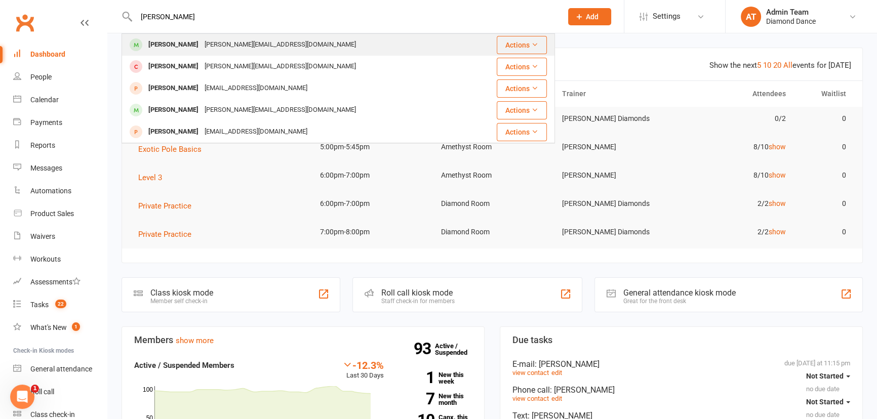
type input "erin"
click at [174, 46] on div "Erin Vingerhoets" at bounding box center [173, 44] width 56 height 15
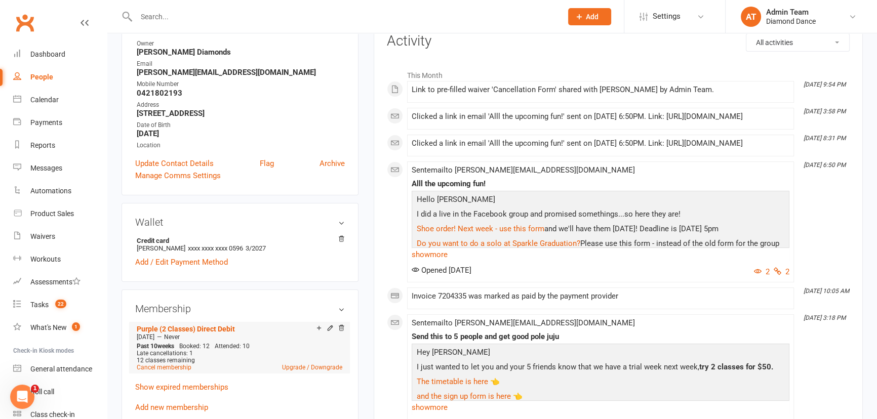
scroll to position [184, 0]
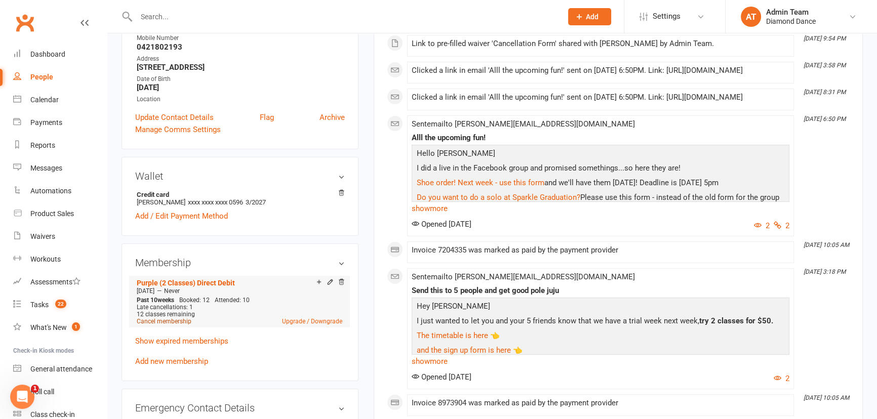
click at [174, 323] on link "Cancel membership" at bounding box center [164, 321] width 55 height 7
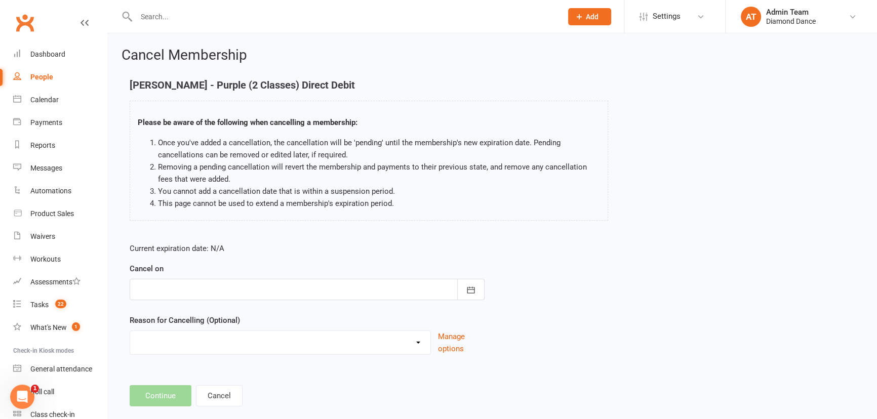
click at [215, 285] on div at bounding box center [307, 289] width 355 height 21
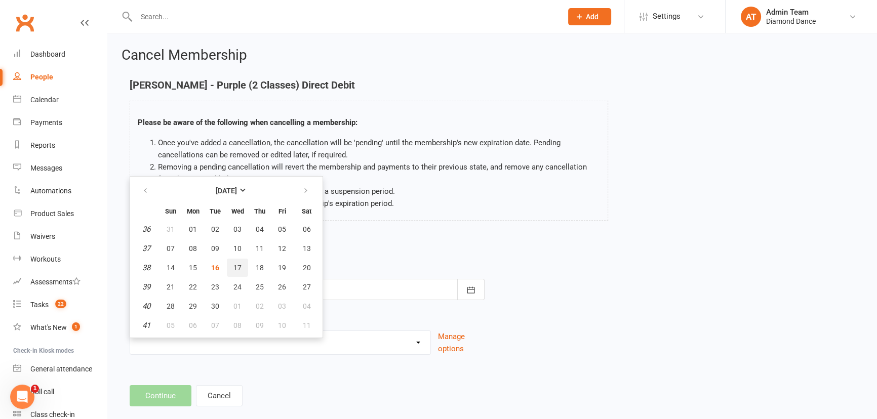
click at [237, 264] on span "17" at bounding box center [238, 268] width 8 height 8
type input "17 Sep 2025"
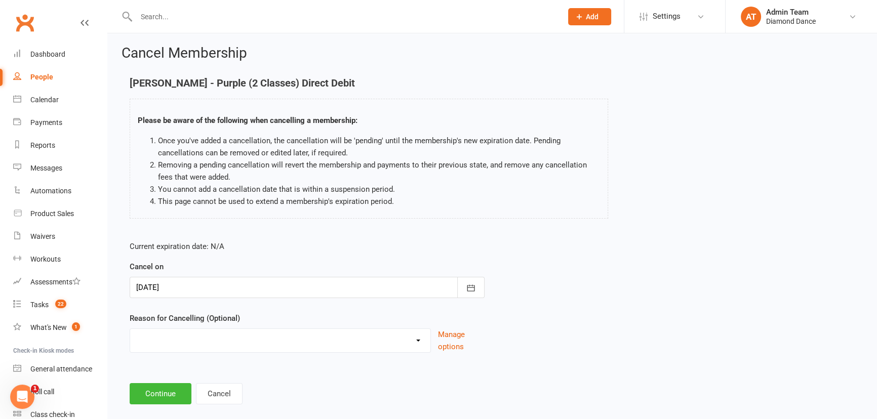
scroll to position [17, 0]
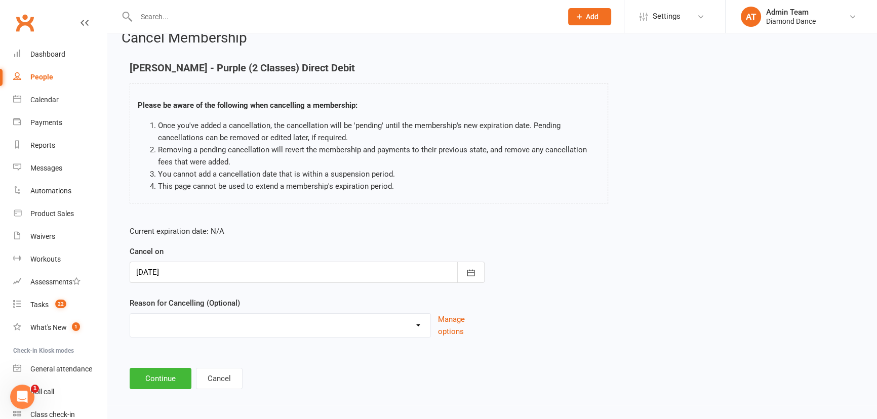
click at [204, 327] on select "Holiday Injury Lost job Membership adjustment Money issues Moved away Pregnant …" at bounding box center [280, 324] width 300 height 20
select select "1"
click at [130, 314] on select "Holiday Injury Lost job Membership adjustment Money issues Moved away Pregnant …" at bounding box center [280, 324] width 300 height 20
click at [166, 382] on button "Continue" at bounding box center [161, 378] width 62 height 21
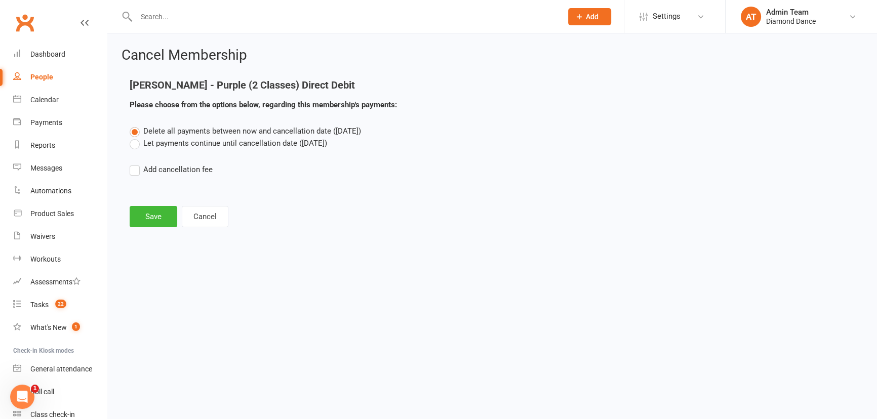
scroll to position [0, 0]
click at [184, 141] on label "Let payments continue until cancellation date (Sep 17, 2025)" at bounding box center [229, 143] width 198 height 12
click at [136, 137] on input "Let payments continue until cancellation date (Sep 17, 2025)" at bounding box center [133, 137] width 7 height 0
click at [149, 217] on button "Save" at bounding box center [154, 216] width 48 height 21
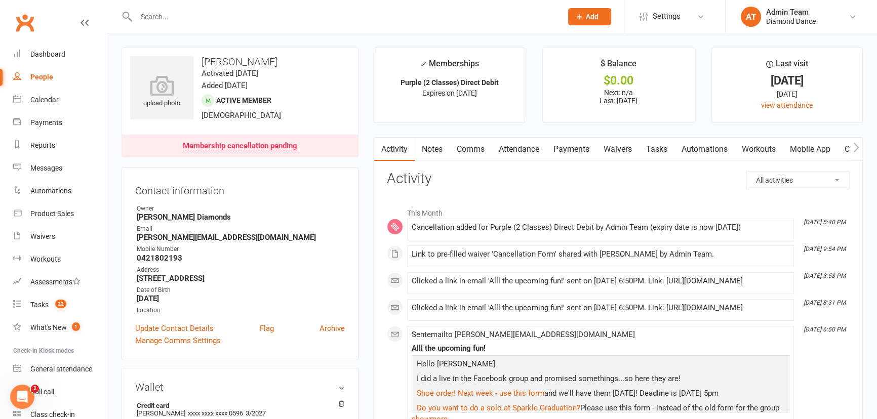
click at [182, 17] on input "text" at bounding box center [344, 17] width 422 height 14
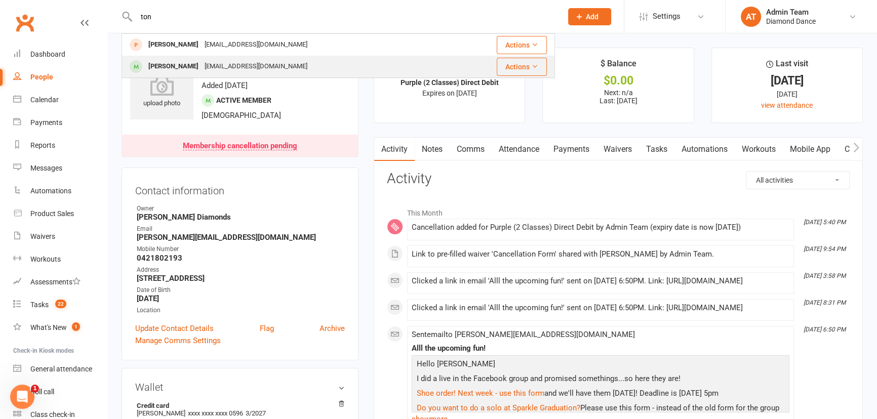
type input "ton"
click at [162, 67] on div "Tonia Tardivel-Jones" at bounding box center [173, 66] width 56 height 15
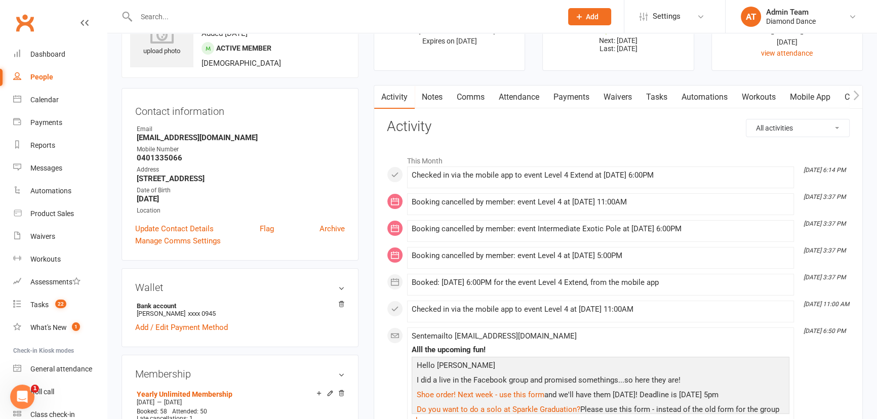
scroll to position [46, 0]
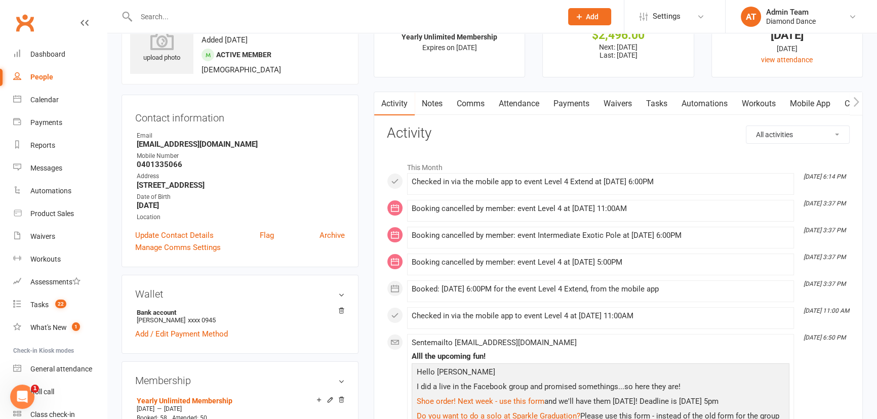
click at [567, 100] on link "Payments" at bounding box center [572, 103] width 50 height 23
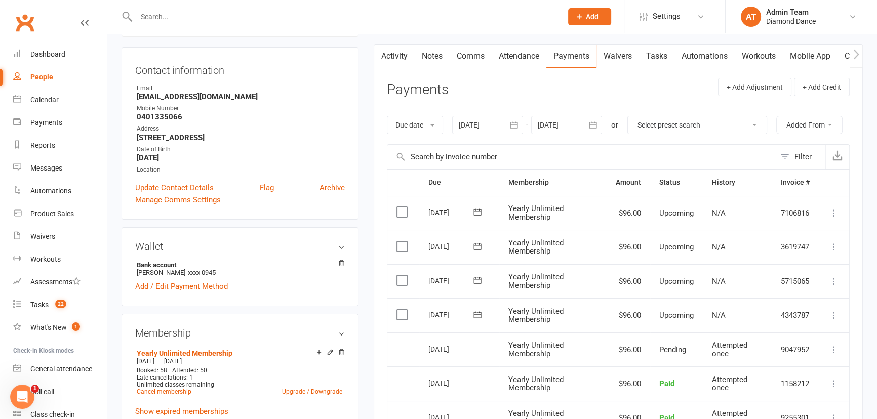
scroll to position [184, 0]
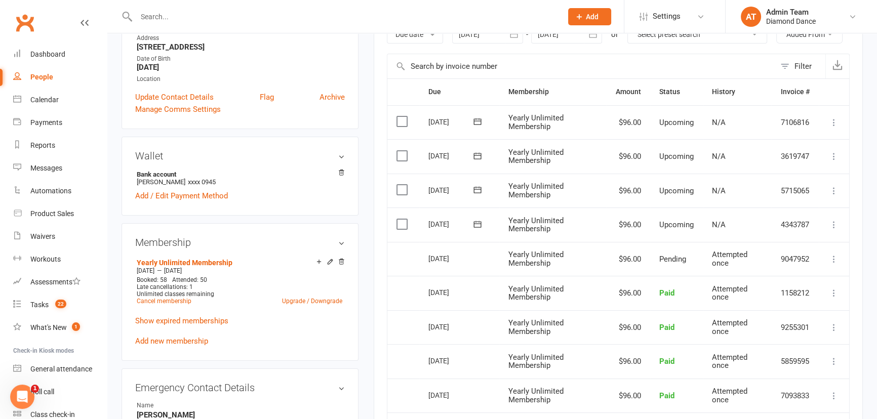
click at [404, 223] on label at bounding box center [404, 224] width 14 height 10
click at [403, 219] on input "checkbox" at bounding box center [400, 219] width 7 height 0
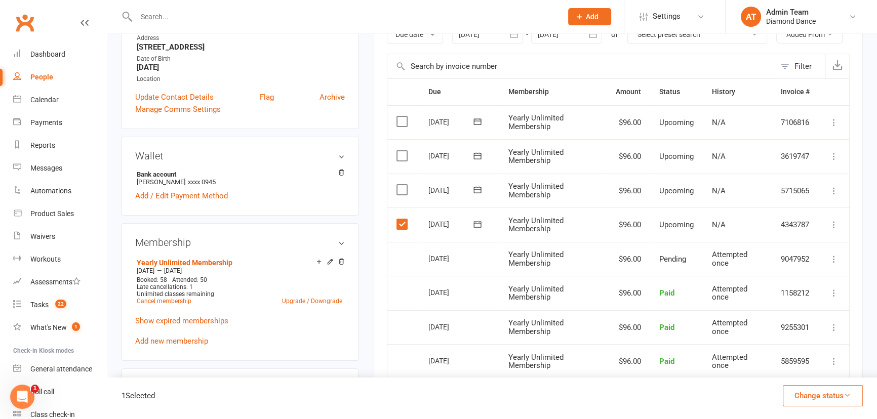
click at [401, 185] on label at bounding box center [404, 190] width 14 height 10
click at [401, 185] on input "checkbox" at bounding box center [400, 185] width 7 height 0
click at [851, 401] on button "Change status" at bounding box center [823, 396] width 80 height 21
click at [791, 366] on link "Skipped" at bounding box center [812, 369] width 100 height 20
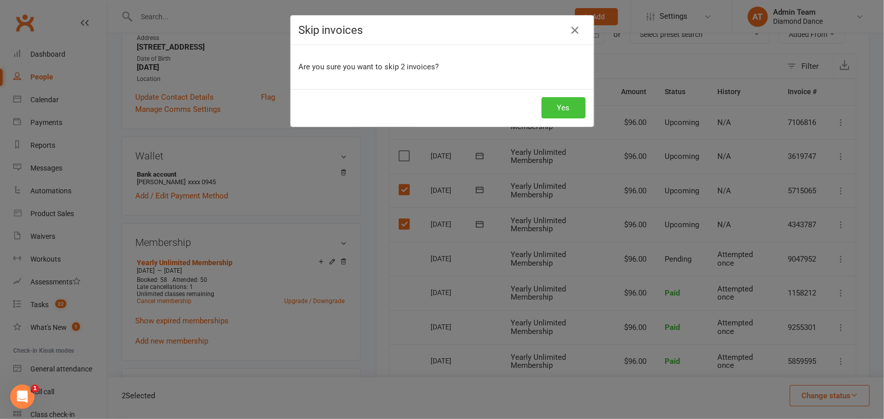
click at [568, 101] on button "Yes" at bounding box center [564, 107] width 44 height 21
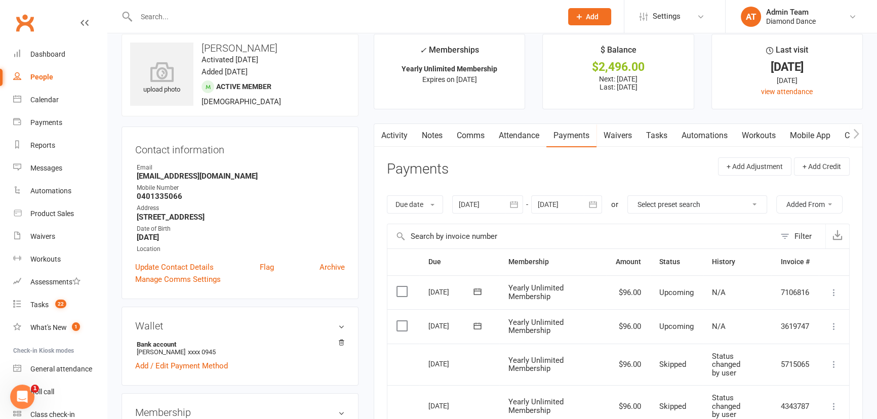
scroll to position [0, 0]
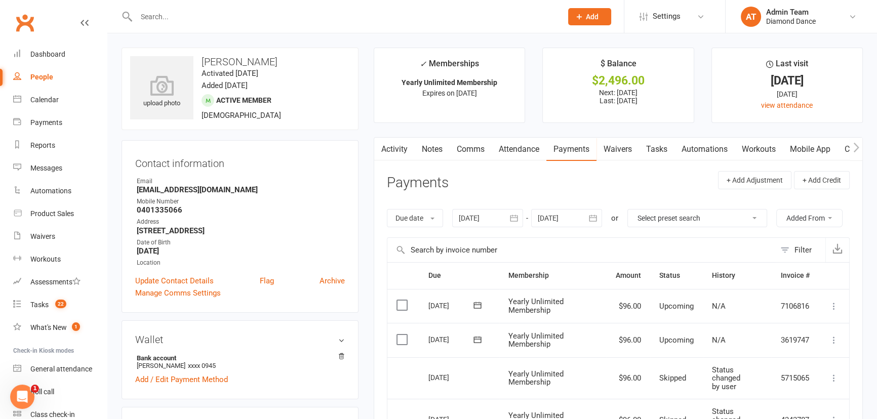
click at [435, 147] on link "Notes" at bounding box center [432, 149] width 35 height 23
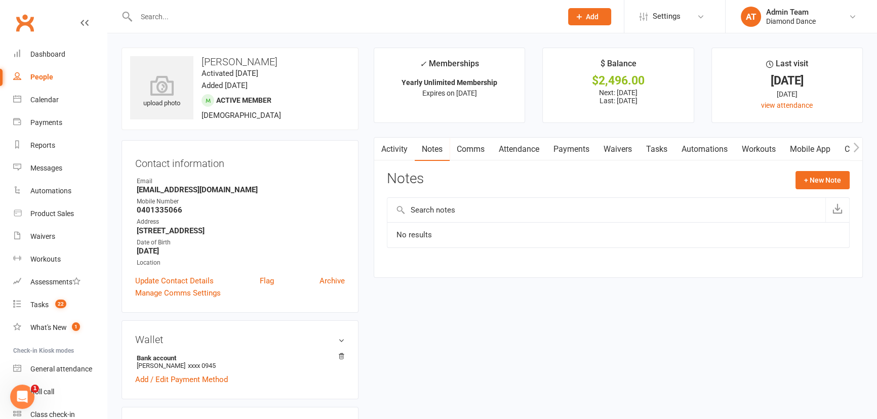
drag, startPoint x: 432, startPoint y: 211, endPoint x: 491, endPoint y: 200, distance: 60.4
click at [432, 213] on input "text" at bounding box center [607, 210] width 438 height 24
click at [825, 179] on button "+ New Note" at bounding box center [823, 180] width 54 height 18
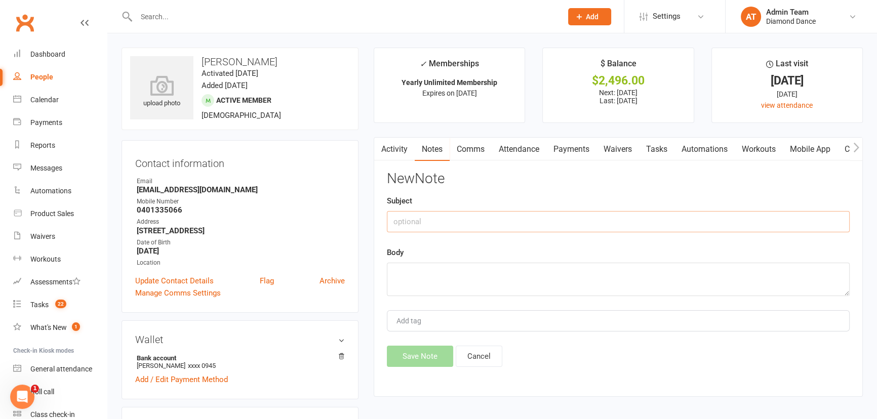
click at [432, 227] on input "text" at bounding box center [618, 221] width 463 height 21
type input "Surgery"
type textarea "Nose surgery 22 - 26 Sept 2025"
click at [420, 360] on button "Save Note" at bounding box center [420, 356] width 66 height 21
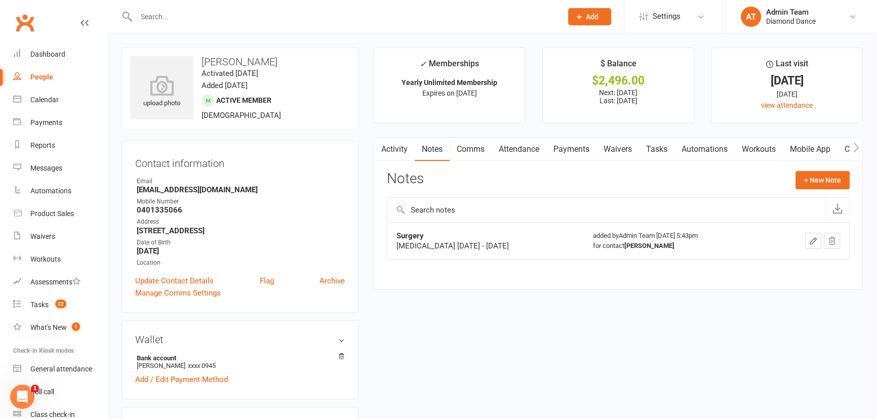
click at [562, 153] on link "Payments" at bounding box center [572, 149] width 50 height 23
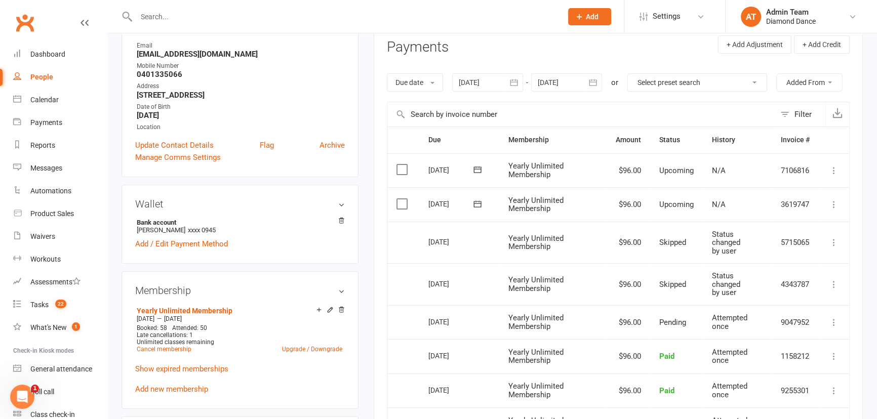
scroll to position [138, 0]
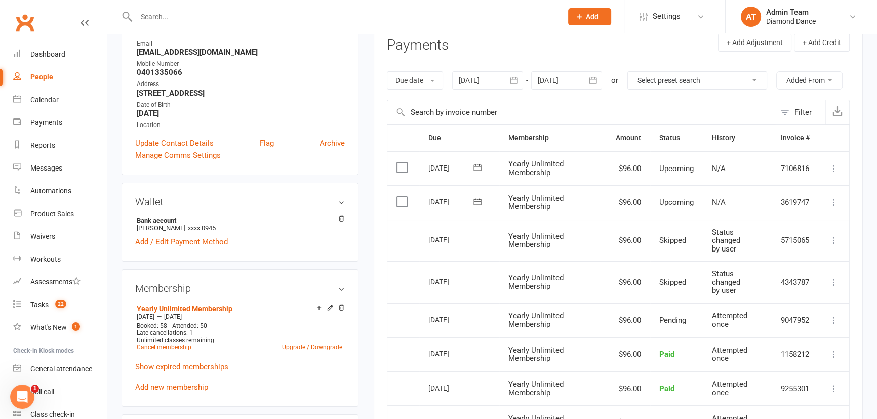
click at [836, 280] on icon at bounding box center [834, 283] width 10 height 10
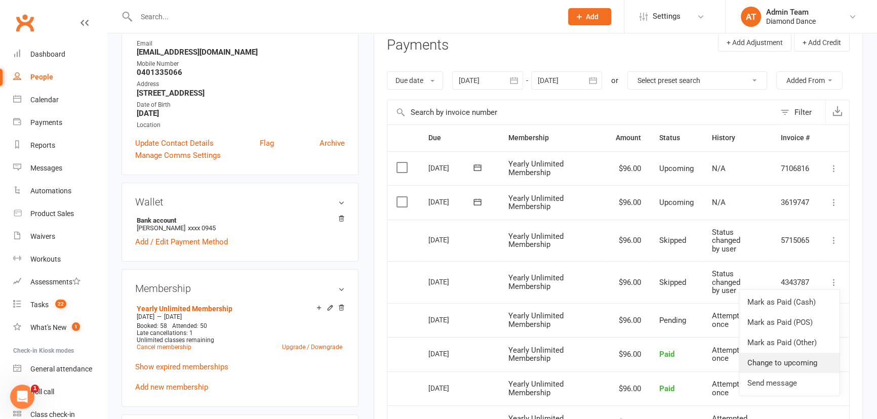
click at [792, 360] on link "Change to upcoming" at bounding box center [790, 363] width 100 height 20
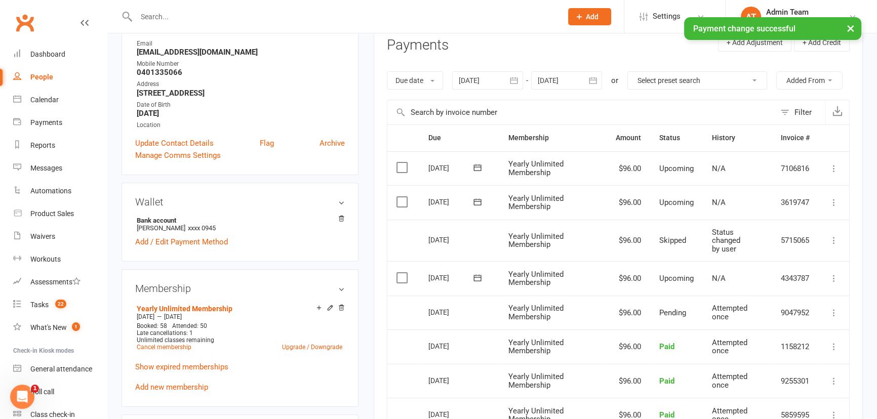
click at [400, 201] on label at bounding box center [404, 202] width 14 height 10
click at [400, 197] on input "checkbox" at bounding box center [400, 197] width 7 height 0
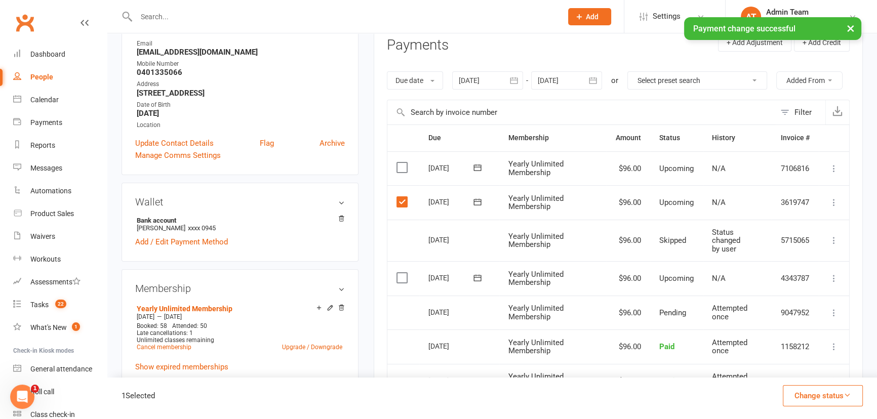
click at [838, 396] on button "Change status" at bounding box center [823, 396] width 80 height 21
click at [798, 367] on link "Skipped" at bounding box center [812, 369] width 100 height 20
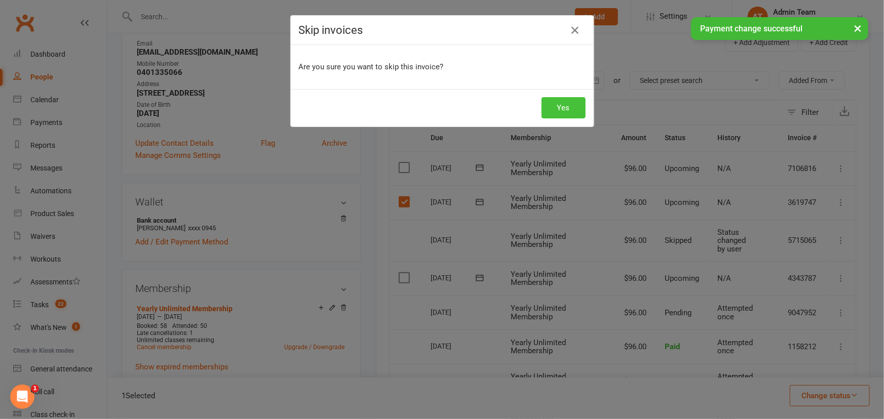
click at [562, 112] on button "Yes" at bounding box center [564, 107] width 44 height 21
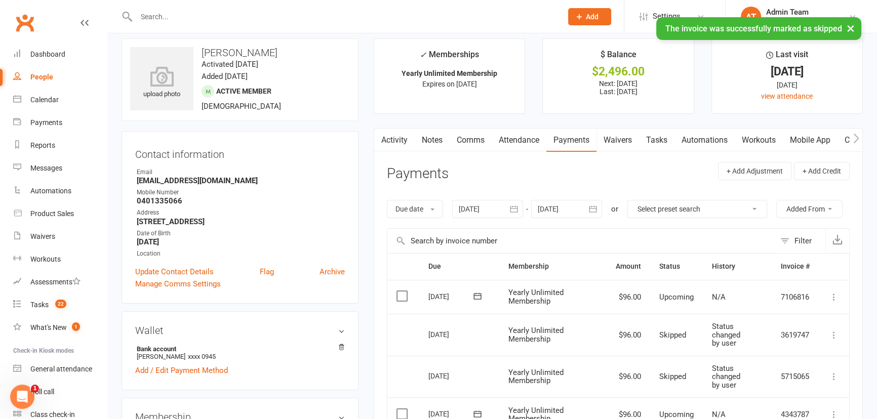
scroll to position [0, 0]
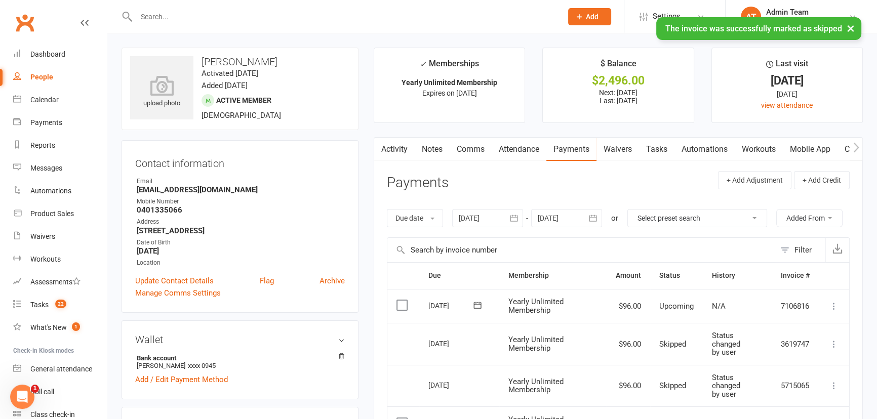
click at [437, 149] on link "Notes" at bounding box center [432, 149] width 35 height 23
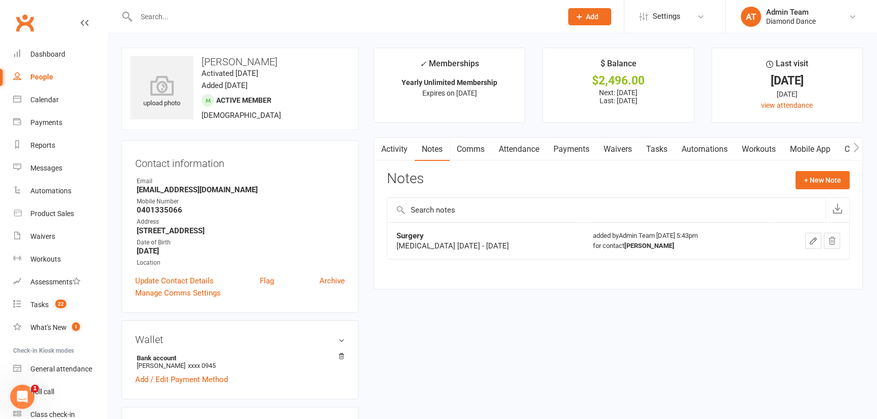
click at [818, 241] on button "button" at bounding box center [813, 241] width 16 height 16
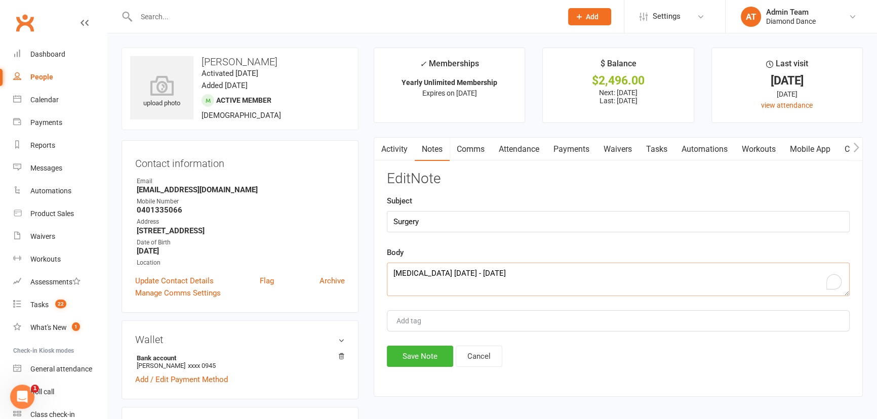
drag, startPoint x: 463, startPoint y: 273, endPoint x: 440, endPoint y: 272, distance: 22.3
click at [440, 272] on textarea "Nose surgery 22 - 26 Sept 2025" at bounding box center [618, 279] width 463 height 33
click at [466, 272] on textarea "Nose surgery 26 Sept 2025" at bounding box center [618, 279] width 463 height 33
type textarea "Nose surgery 26 Sept - 3 Oct 2025"
click at [415, 360] on button "Save Note" at bounding box center [420, 356] width 66 height 21
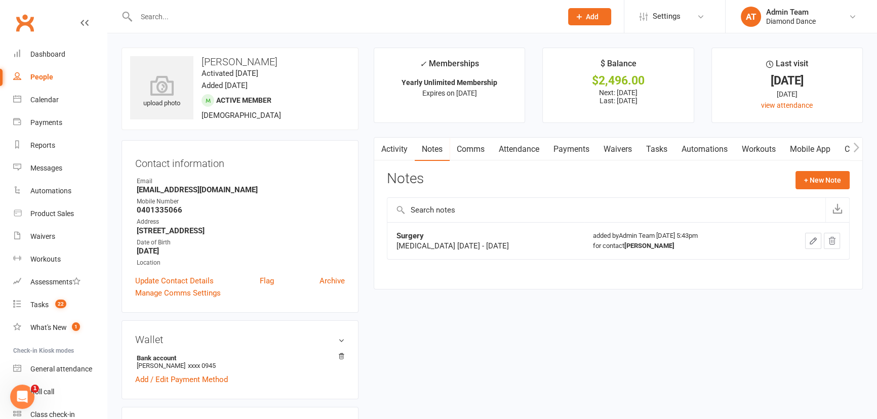
click at [820, 245] on button "button" at bounding box center [813, 241] width 16 height 16
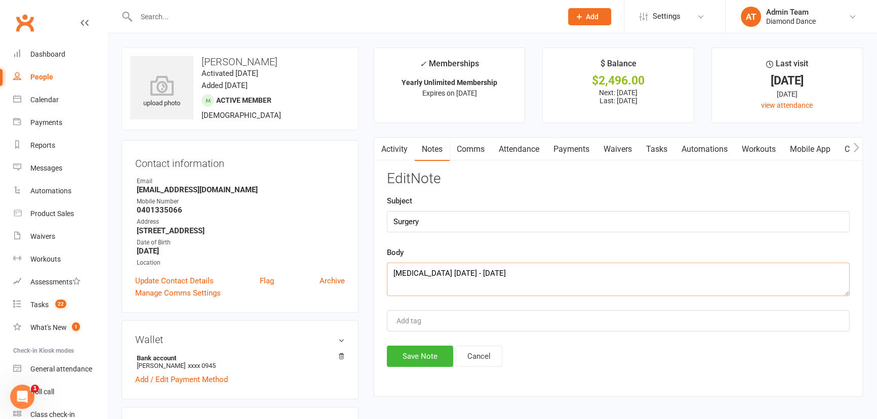
click at [475, 271] on textarea "Nose surgery 26 Sept - 3 Oct 2025" at bounding box center [618, 279] width 463 height 33
type textarea "Nose surgery 26 Sept - 10 Oct 2025"
click at [432, 361] on button "Save Note" at bounding box center [420, 356] width 66 height 21
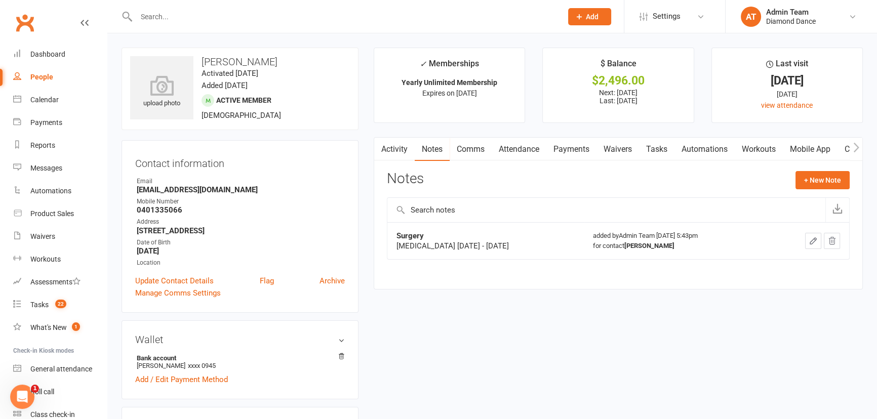
click at [43, 75] on div "People" at bounding box center [41, 77] width 23 height 8
select select "100"
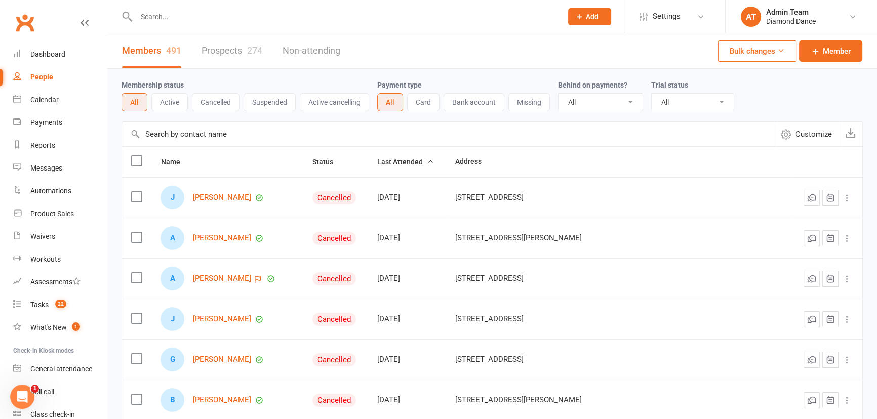
click at [219, 52] on link "Prospects 274" at bounding box center [232, 50] width 61 height 35
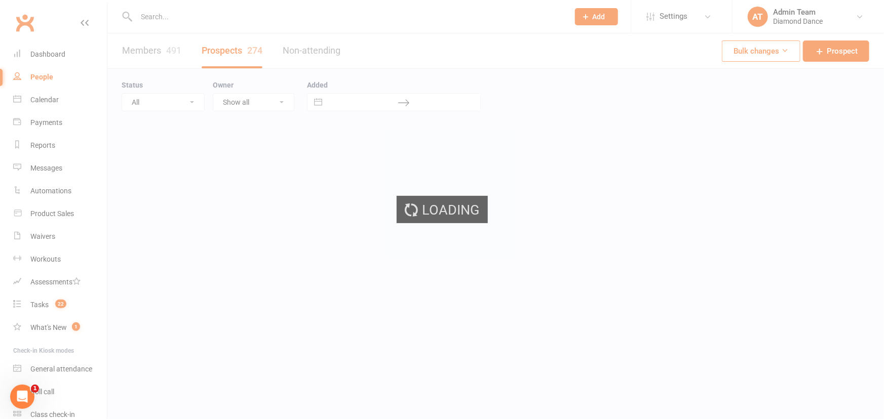
select select "100"
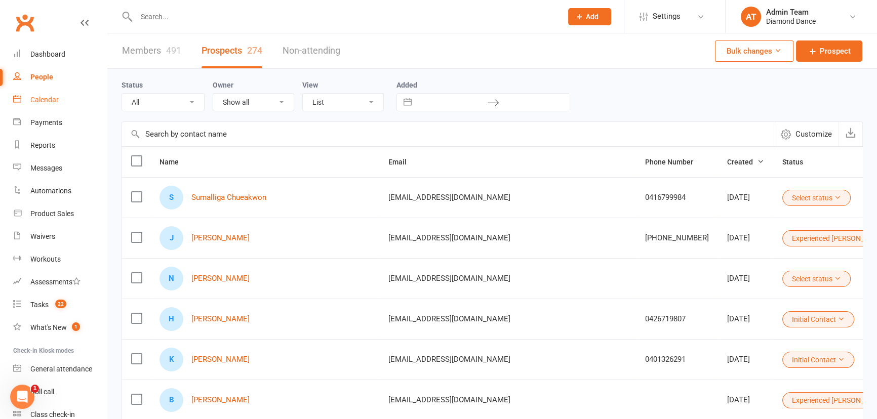
click at [36, 103] on div "Calendar" at bounding box center [44, 100] width 28 height 8
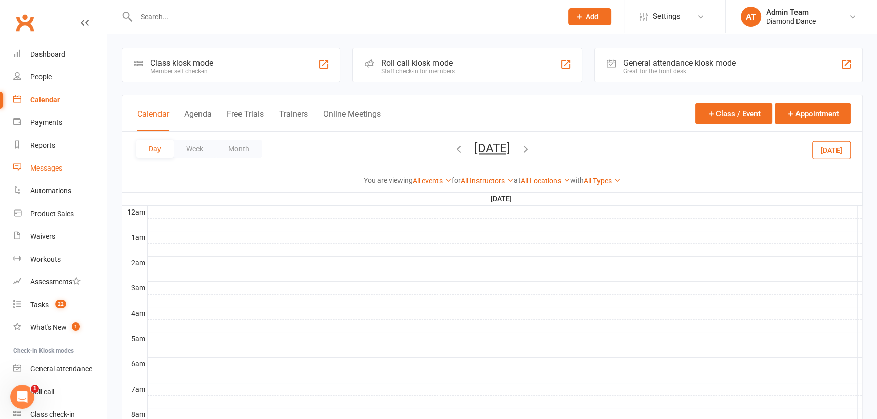
click at [37, 171] on div "Messages" at bounding box center [46, 168] width 32 height 8
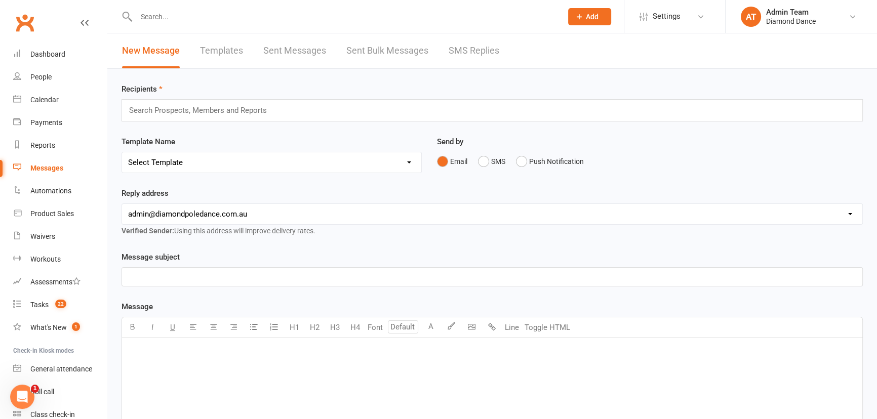
click at [197, 115] on input "text" at bounding box center [202, 110] width 148 height 13
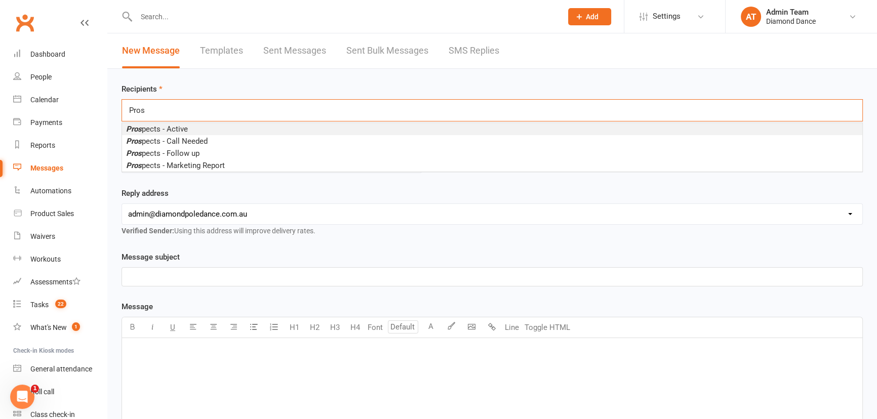
type input "Pros"
click at [166, 131] on span "Pros pects - Active" at bounding box center [157, 129] width 62 height 9
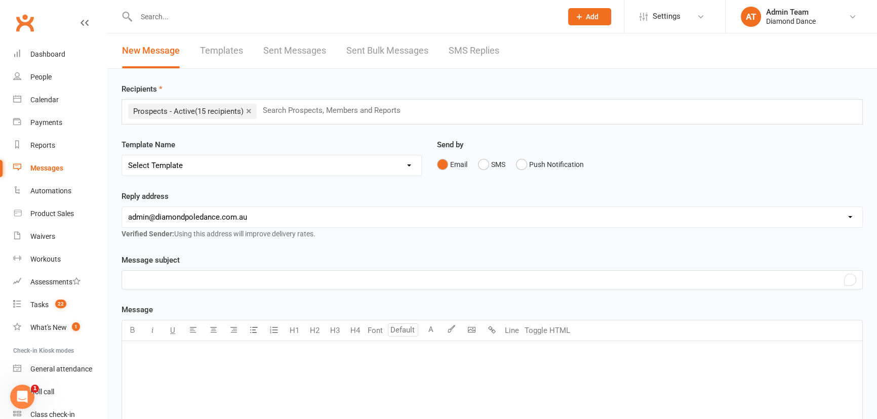
click at [182, 271] on div "﻿" at bounding box center [492, 280] width 741 height 18
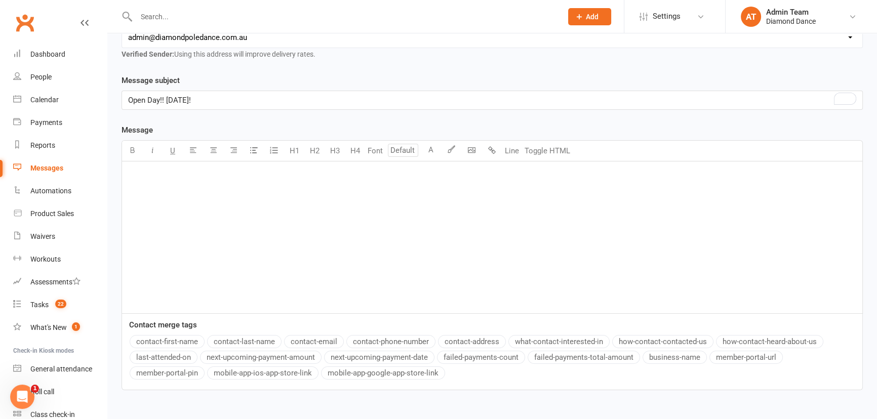
scroll to position [184, 0]
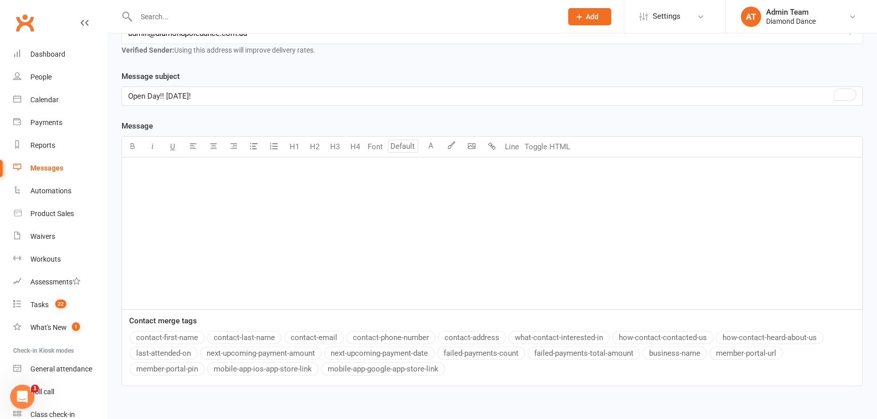
click at [158, 178] on div "﻿" at bounding box center [492, 234] width 741 height 152
click at [171, 339] on button "contact-first-name" at bounding box center [167, 337] width 75 height 13
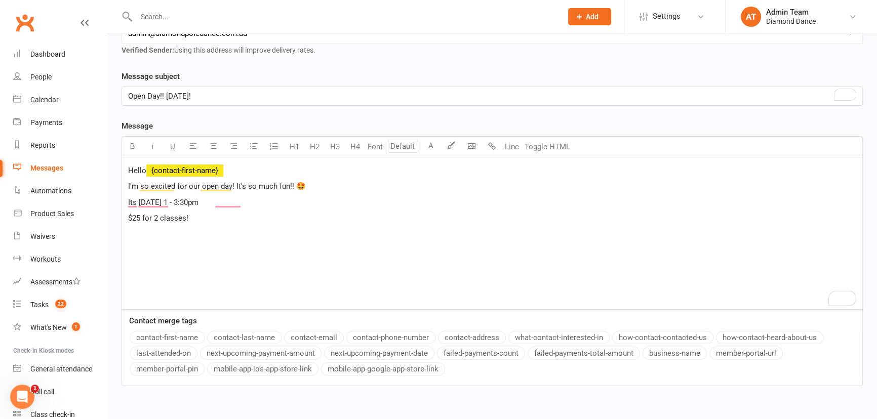
drag, startPoint x: 216, startPoint y: 217, endPoint x: 248, endPoint y: 222, distance: 32.7
click at [248, 222] on p "$25 for 2 classes!" at bounding box center [492, 218] width 728 height 12
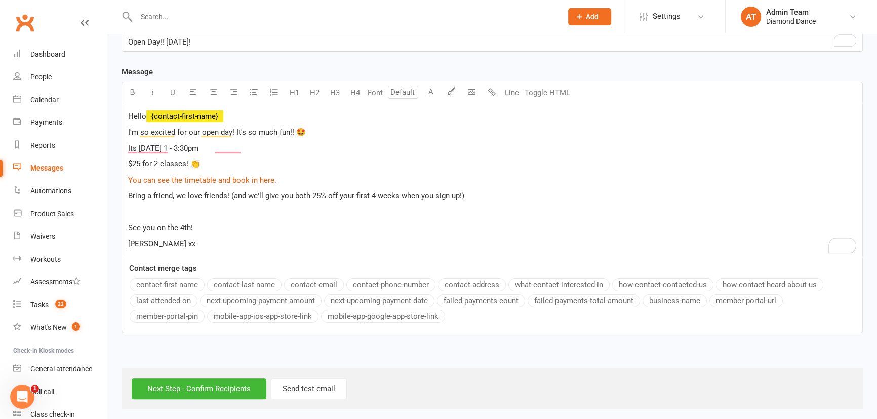
scroll to position [242, 0]
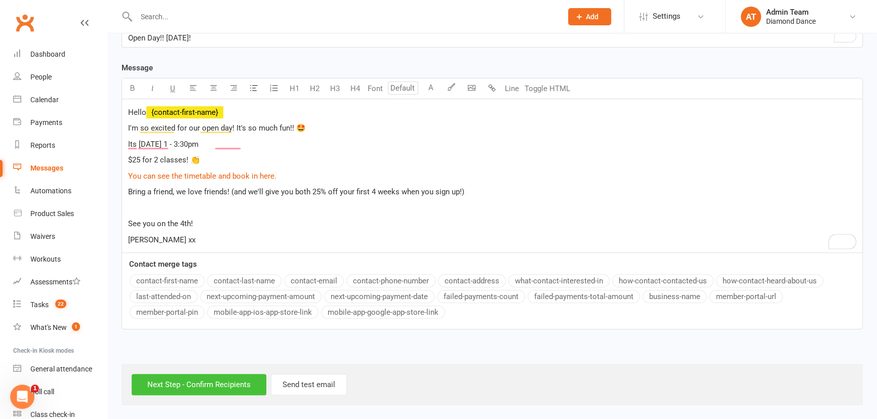
click at [199, 380] on input "Next Step - Confirm Recipients" at bounding box center [199, 384] width 135 height 21
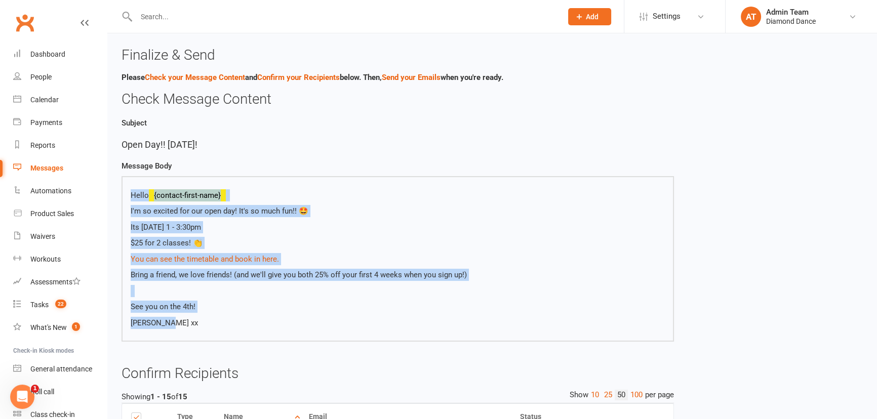
drag, startPoint x: 177, startPoint y: 324, endPoint x: 123, endPoint y: 195, distance: 140.3
click at [123, 195] on div "Hello {contact-first-name} I'm so excited for our open day! It's so much fun!! …" at bounding box center [398, 259] width 553 height 166
copy div "Hello {contact-first-name} I'm so excited for our open day! It's so much fun!! …"
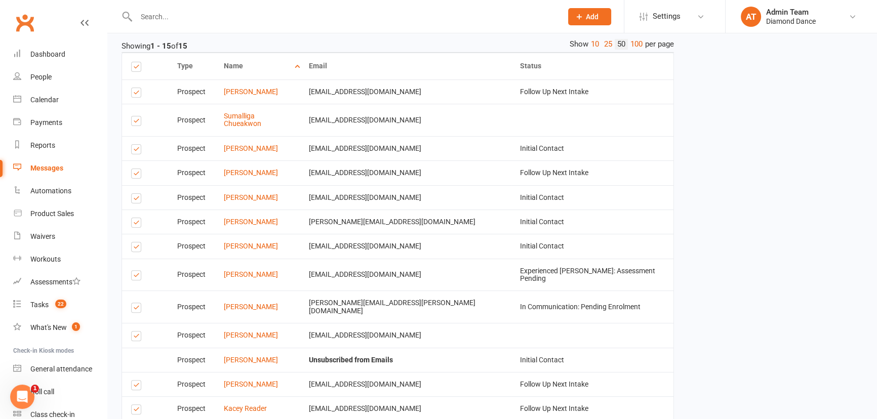
scroll to position [466, 0]
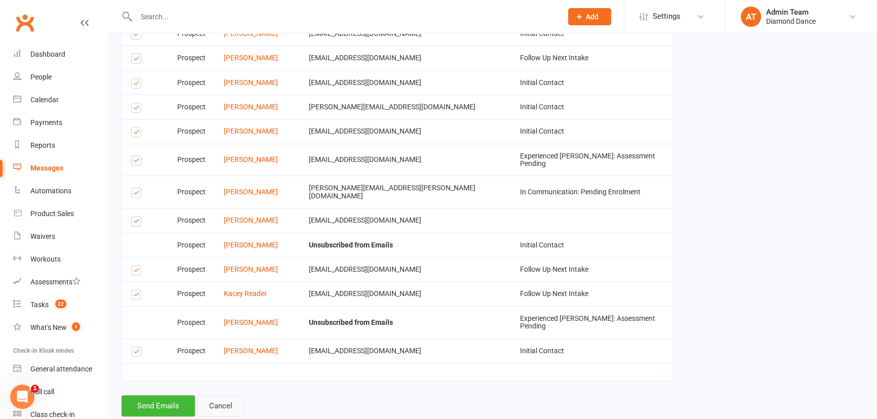
click at [222, 396] on link "Cancel" at bounding box center [221, 406] width 47 height 21
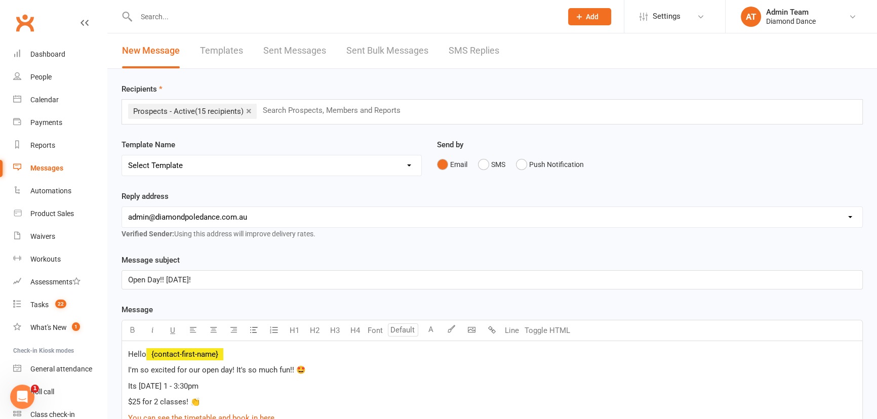
click at [250, 109] on link "×" at bounding box center [249, 111] width 6 height 16
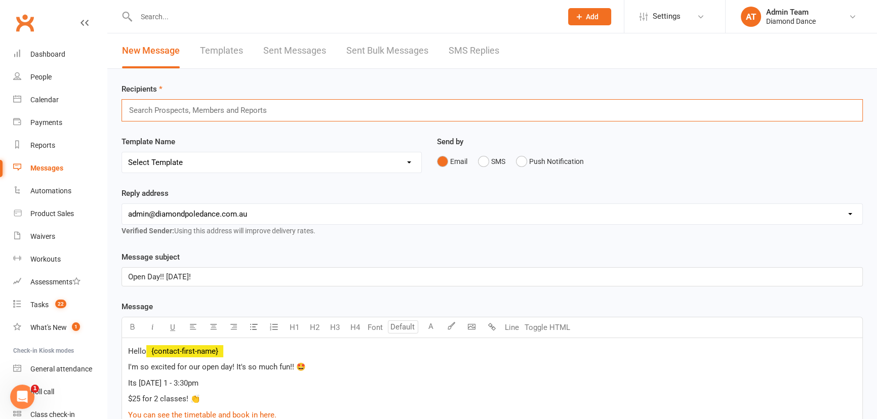
click at [248, 110] on input "text" at bounding box center [202, 110] width 148 height 13
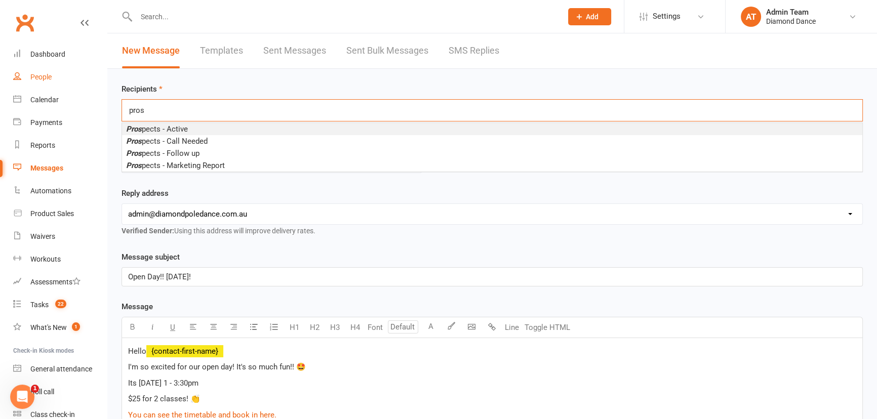
type input "pros"
click at [41, 80] on div "People" at bounding box center [40, 77] width 21 height 8
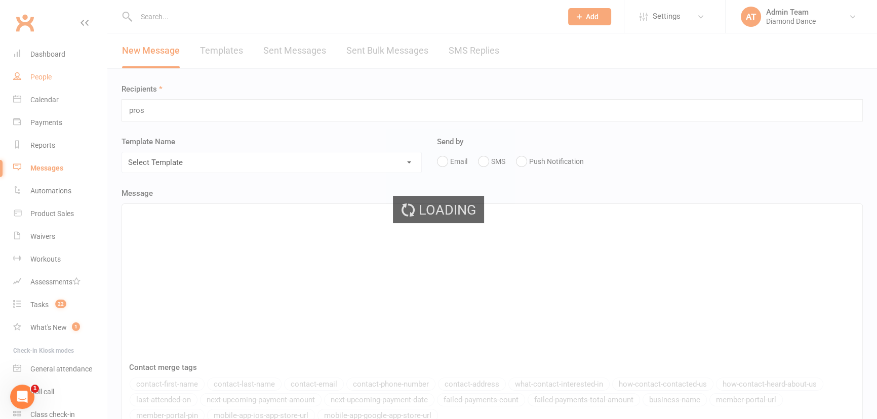
select select "100"
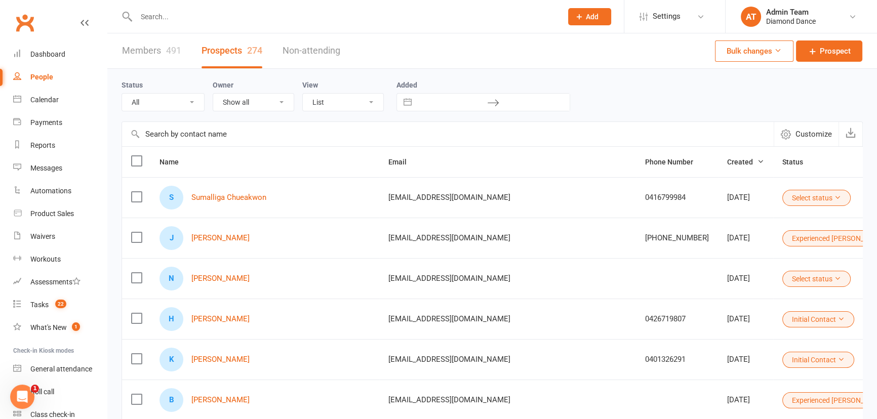
click at [138, 159] on label at bounding box center [136, 161] width 10 height 10
click at [138, 156] on input "checkbox" at bounding box center [136, 156] width 10 height 0
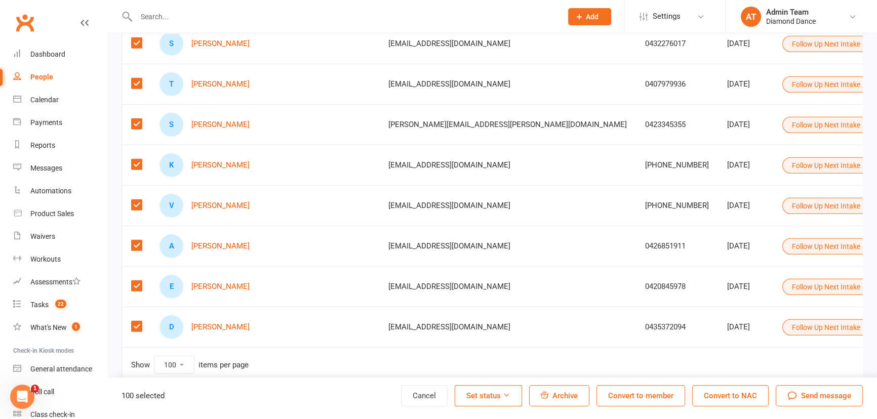
scroll to position [3894, 0]
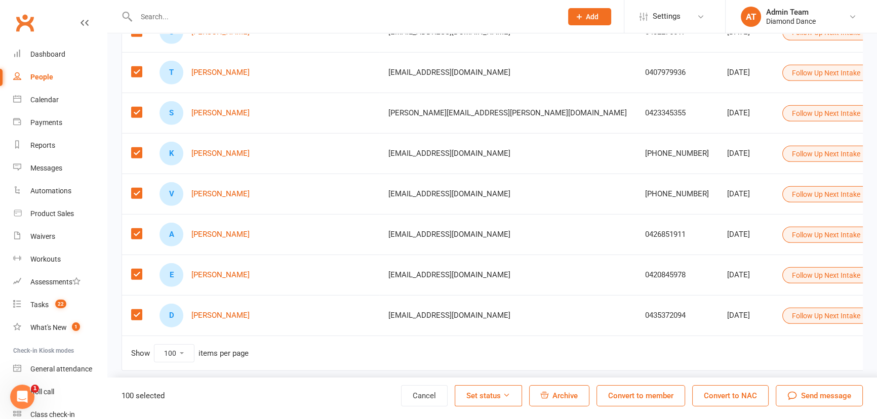
click at [827, 395] on span "Send message" at bounding box center [826, 396] width 50 height 12
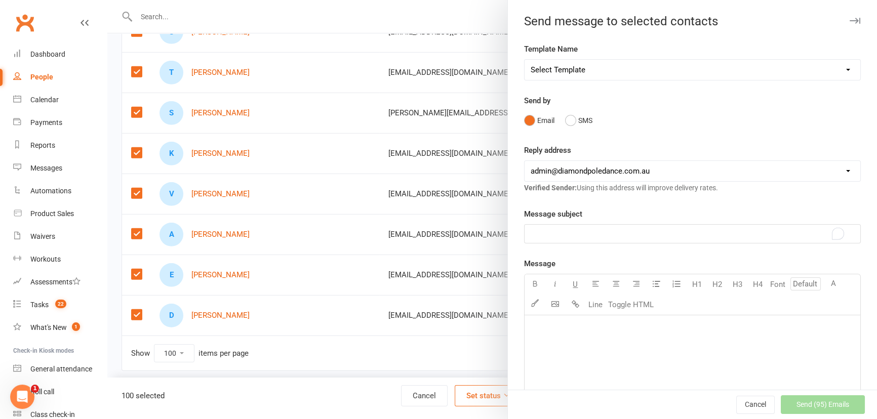
click at [582, 237] on p "﻿" at bounding box center [693, 234] width 324 height 12
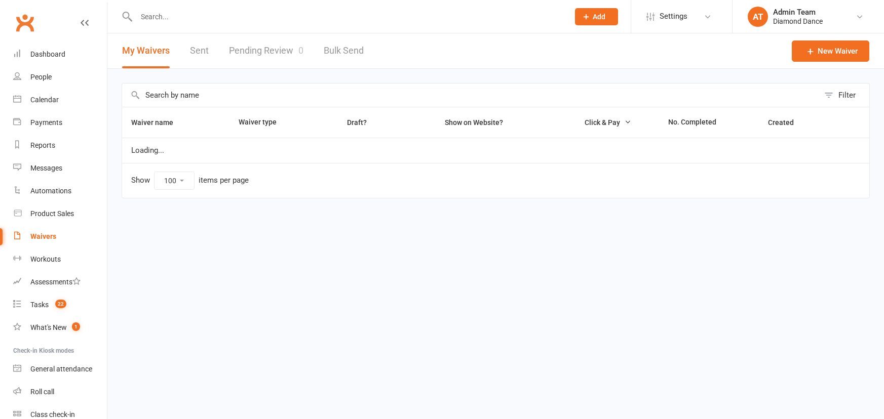
select select "100"
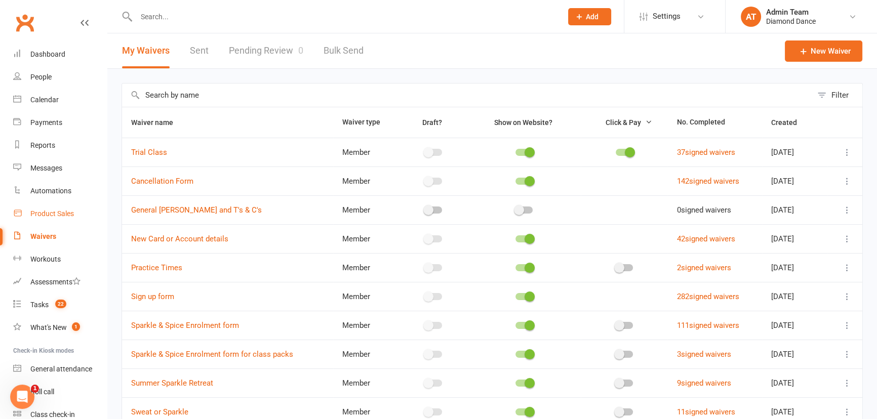
click at [41, 216] on div "Product Sales" at bounding box center [52, 214] width 44 height 8
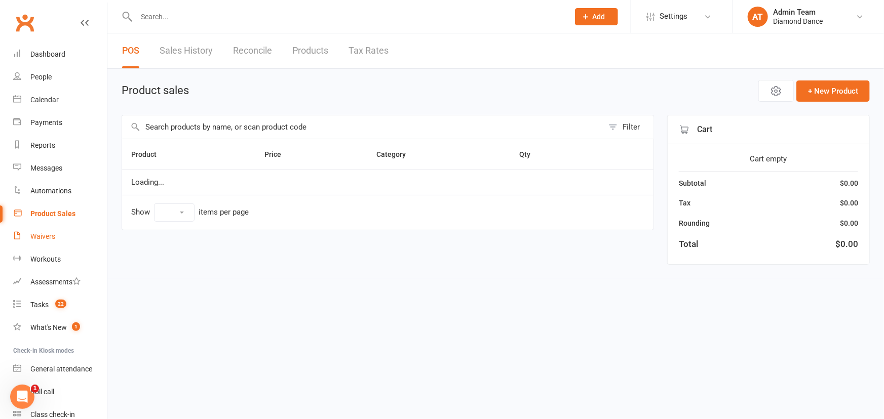
select select "100"
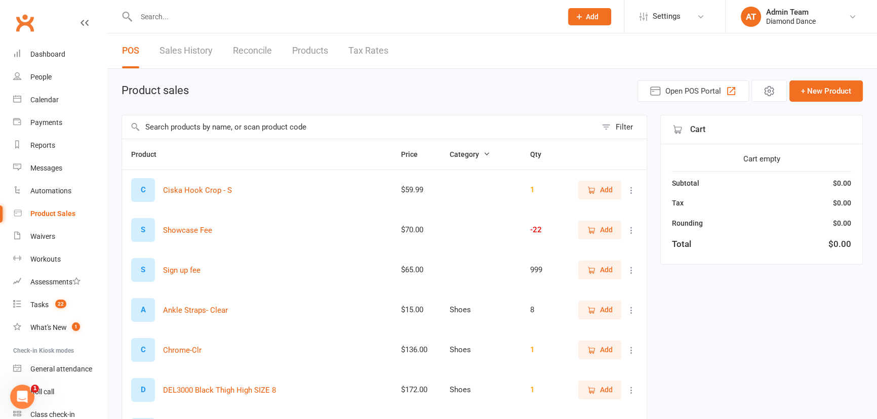
click at [219, 131] on input "text" at bounding box center [359, 127] width 475 height 23
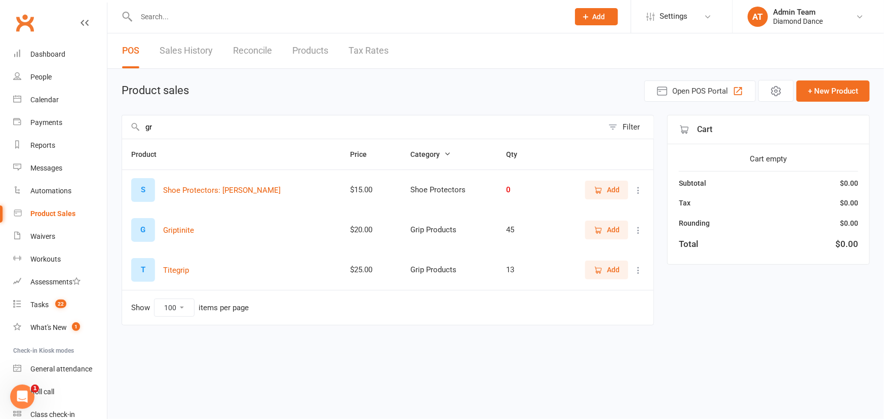
click at [608, 270] on span "Add" at bounding box center [613, 269] width 13 height 11
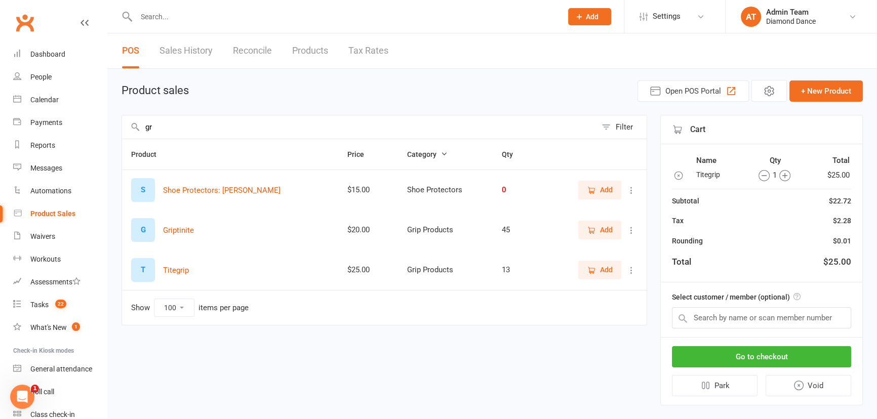
drag, startPoint x: 184, startPoint y: 121, endPoint x: 147, endPoint y: 114, distance: 38.1
click at [141, 116] on input "gr" at bounding box center [359, 127] width 475 height 23
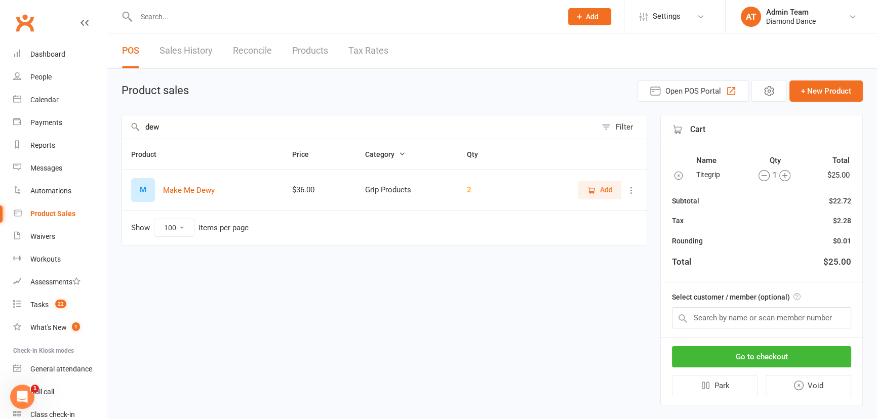
type input "dew"
click at [600, 186] on span "Add" at bounding box center [606, 189] width 13 height 11
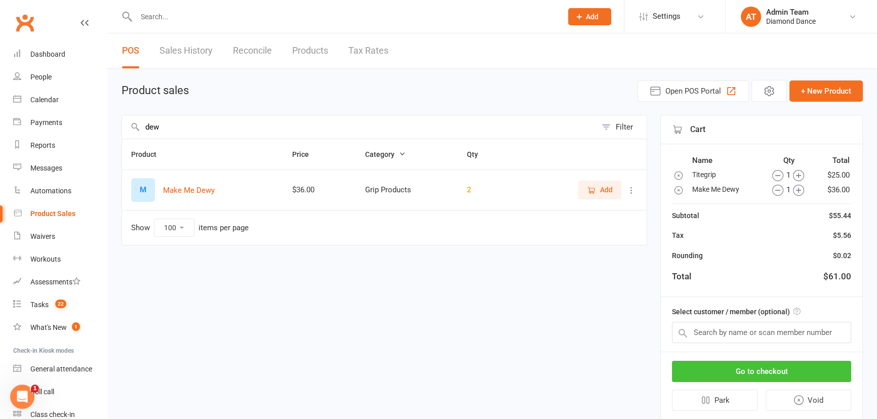
click at [763, 374] on button "Go to checkout" at bounding box center [761, 371] width 179 height 21
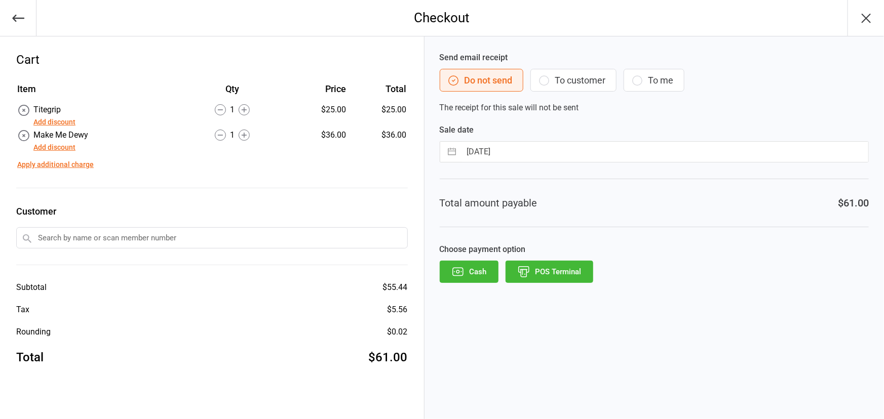
click at [573, 273] on button "POS Terminal" at bounding box center [550, 272] width 88 height 22
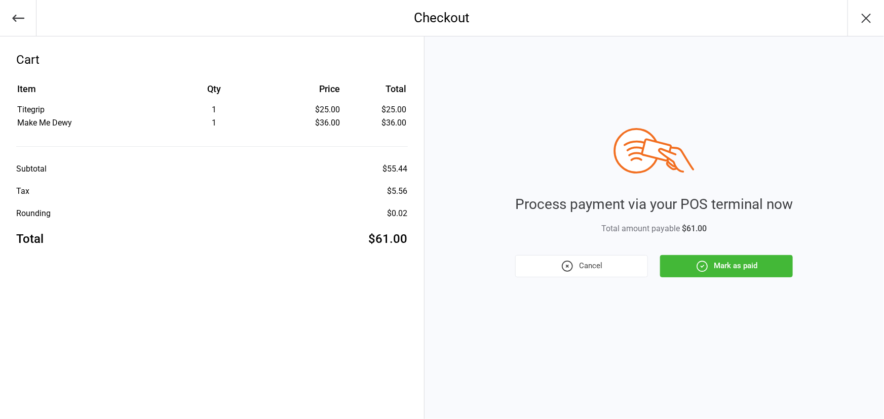
click at [741, 274] on button "Mark as paid" at bounding box center [726, 266] width 133 height 22
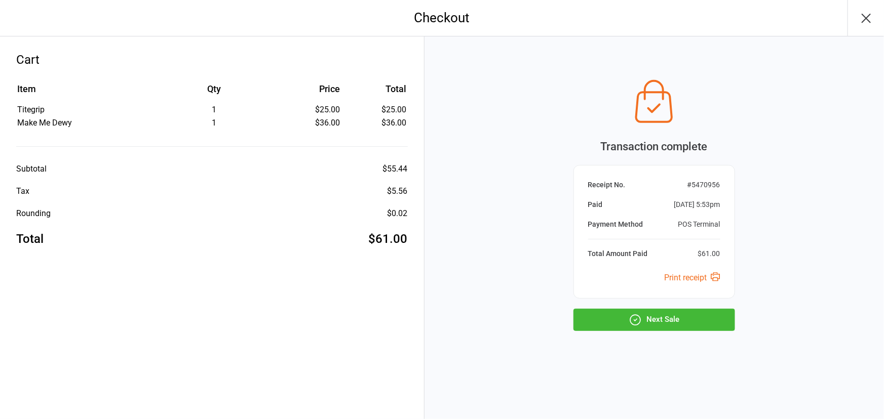
click at [861, 23] on icon "button" at bounding box center [866, 18] width 16 height 16
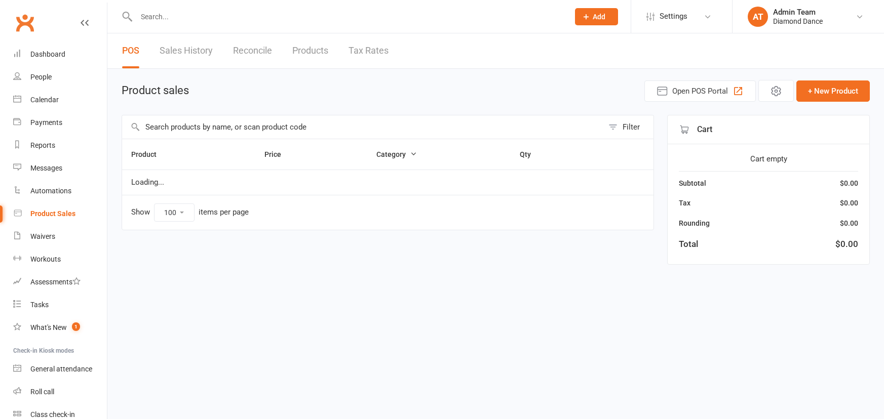
select select "100"
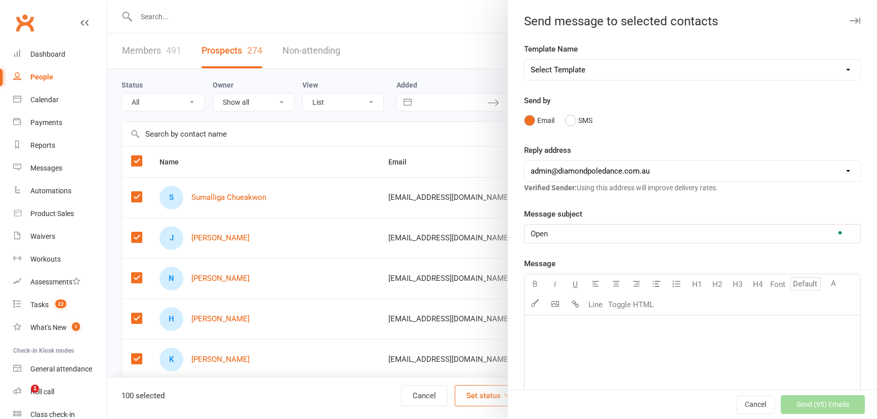
select select "100"
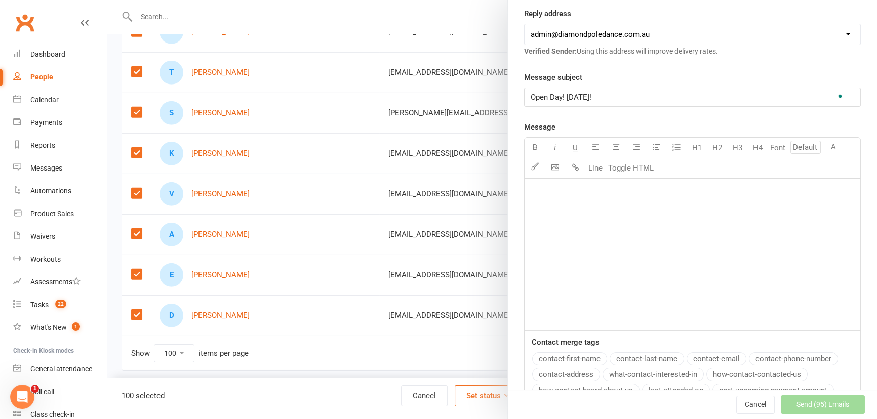
scroll to position [138, 0]
click at [542, 195] on p "﻿" at bounding box center [693, 191] width 324 height 12
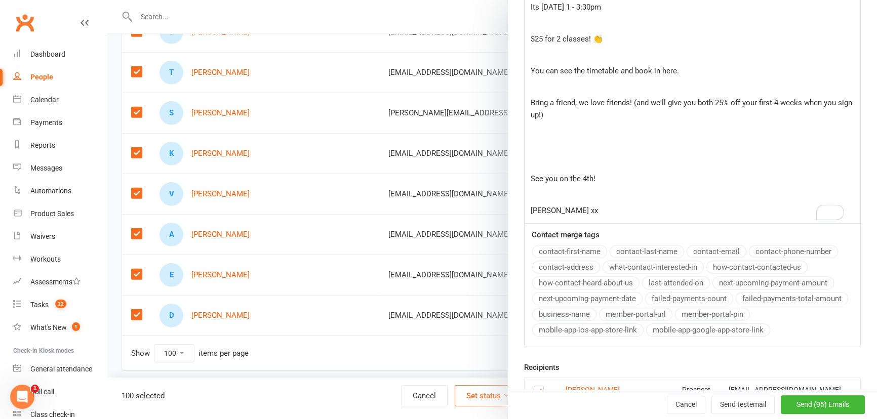
scroll to position [339, 0]
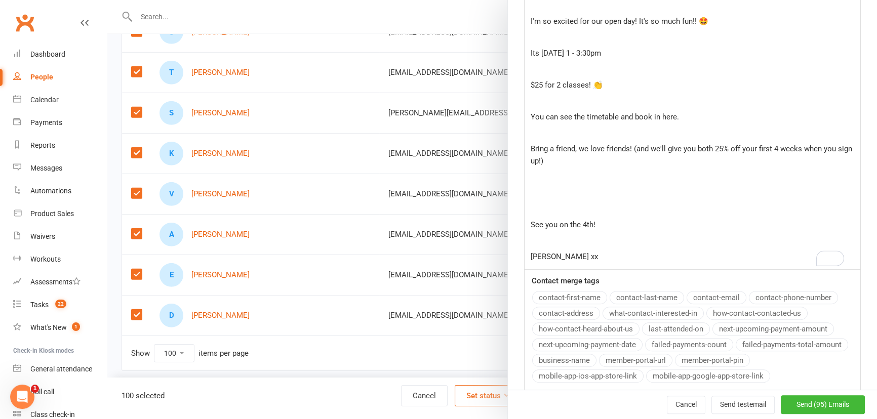
click at [550, 207] on p "﻿" at bounding box center [693, 209] width 324 height 12
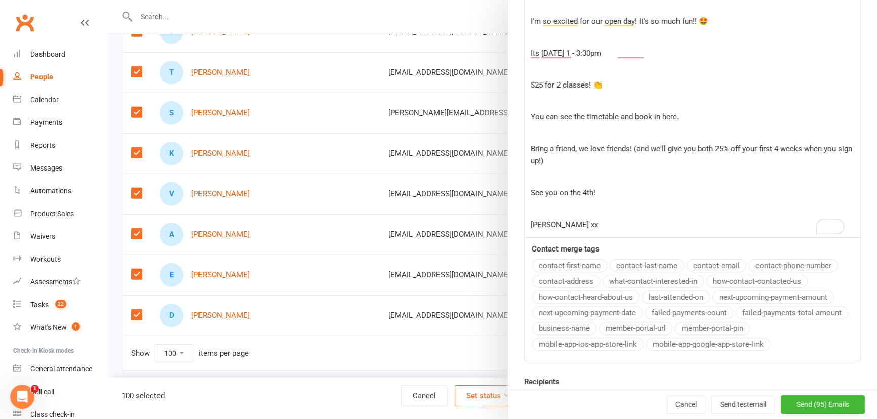
click at [546, 216] on div "Hello {contact-first-name} ﻿ I'm so excited for our open day! It's so much fun!…" at bounding box center [693, 106] width 336 height 261
click at [537, 205] on p "﻿" at bounding box center [693, 209] width 324 height 12
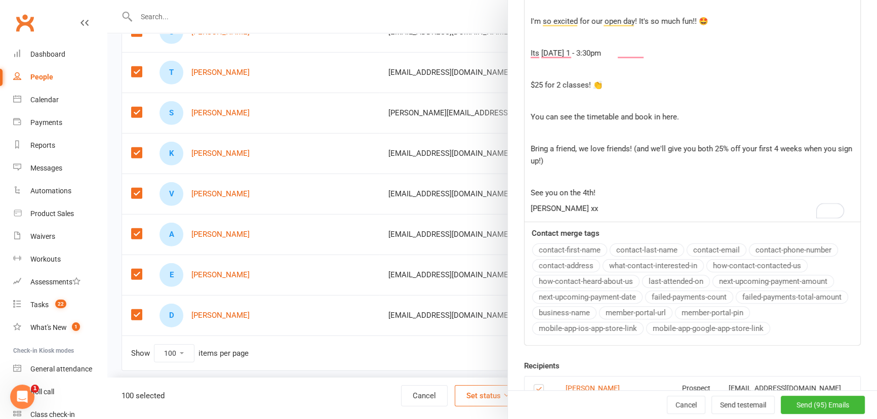
click at [531, 135] on p "﻿" at bounding box center [693, 133] width 324 height 12
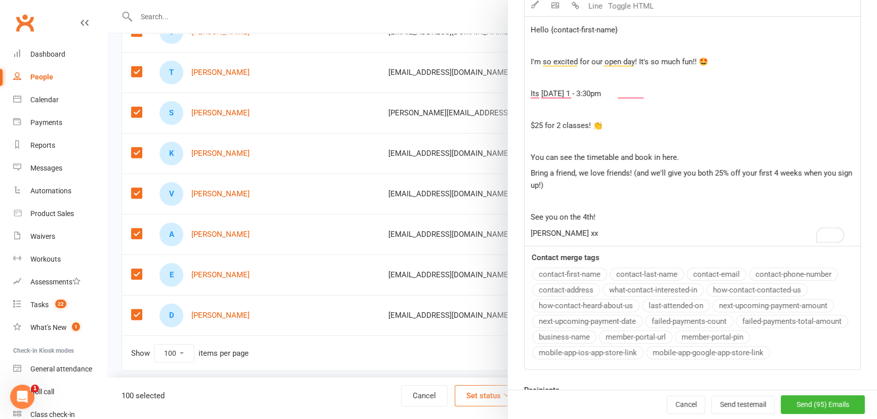
scroll to position [248, 0]
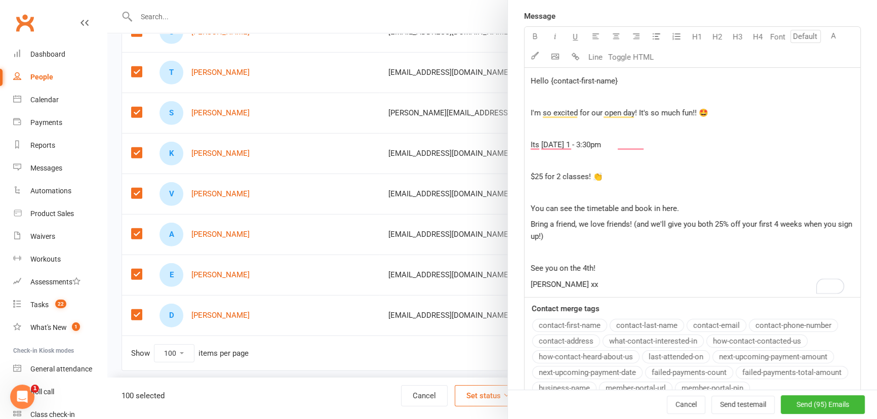
click at [531, 184] on div "Hello {contact-first-name} ﻿ I'm so excited for our open day! It's so much fun!…" at bounding box center [693, 182] width 336 height 229
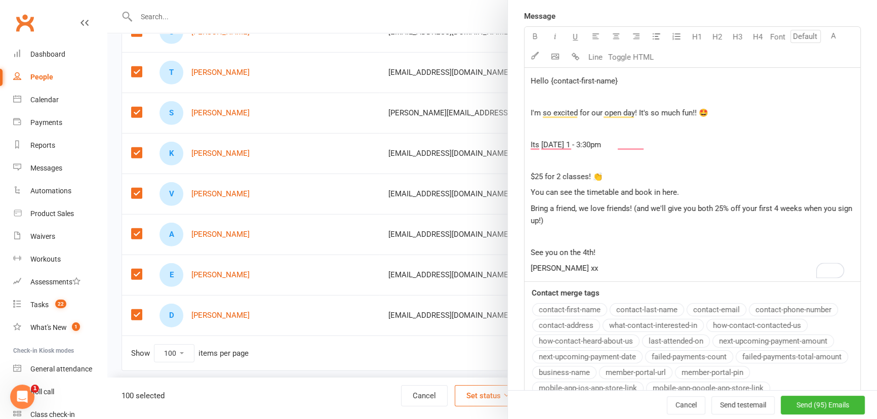
click at [536, 162] on p "﻿" at bounding box center [693, 161] width 324 height 12
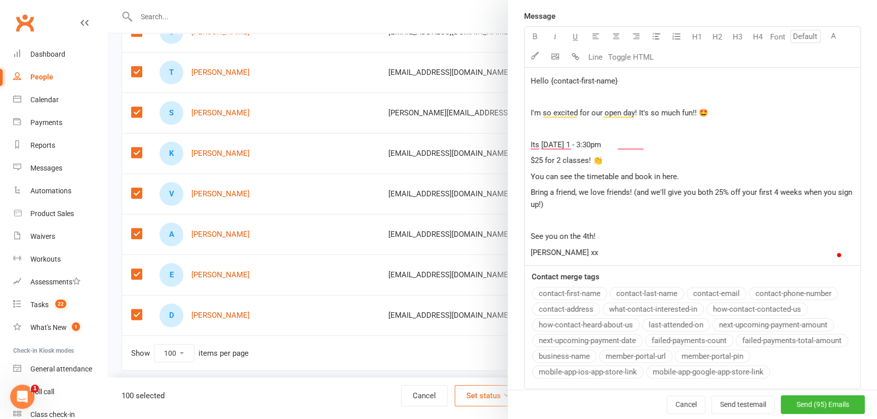
click at [531, 124] on p "﻿" at bounding box center [693, 129] width 324 height 12
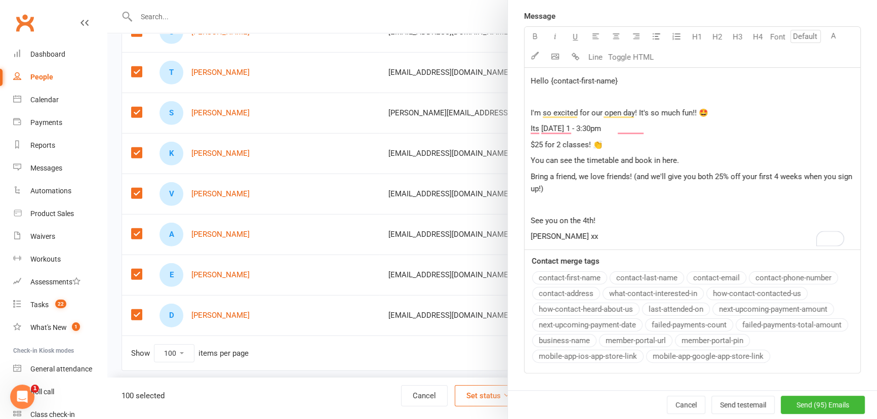
drag, startPoint x: 616, startPoint y: 81, endPoint x: 547, endPoint y: 81, distance: 68.9
click at [547, 81] on p "Hello {contact-first-name}" at bounding box center [693, 81] width 324 height 12
click at [582, 274] on button "contact-first-name" at bounding box center [569, 278] width 75 height 13
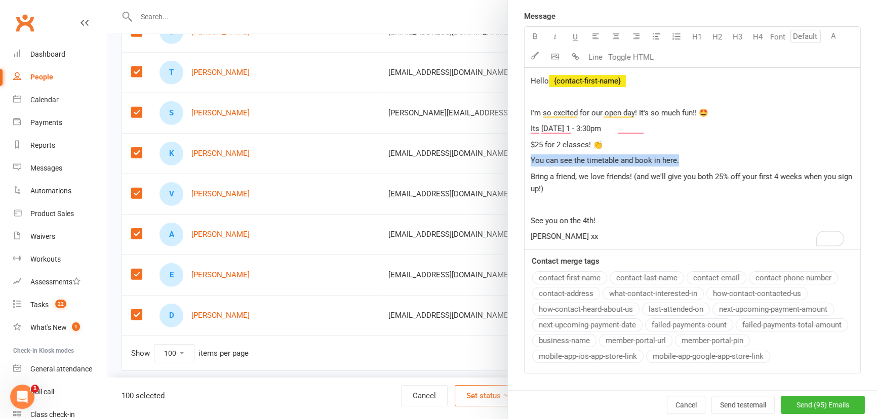
drag, startPoint x: 670, startPoint y: 159, endPoint x: 442, endPoint y: 165, distance: 228.6
click at [442, 0] on div "Send message to selected contacts Template Name Select Template [Email] Behind …" at bounding box center [492, 0] width 770 height 0
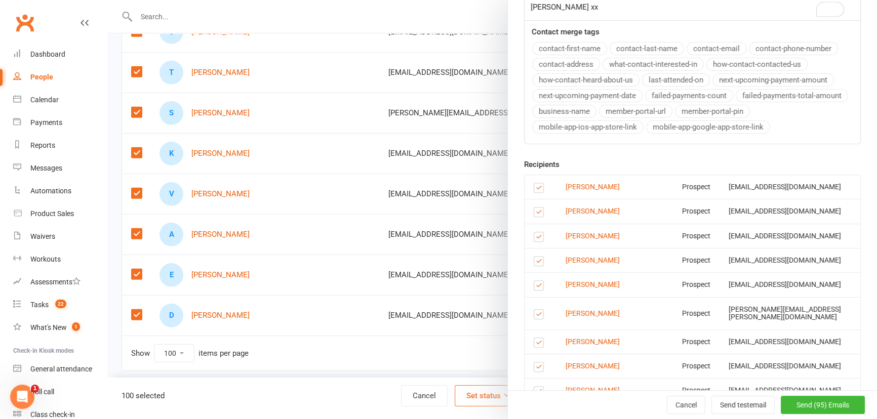
scroll to position [478, 0]
click at [797, 407] on span "Send (95) Emails" at bounding box center [823, 405] width 53 height 8
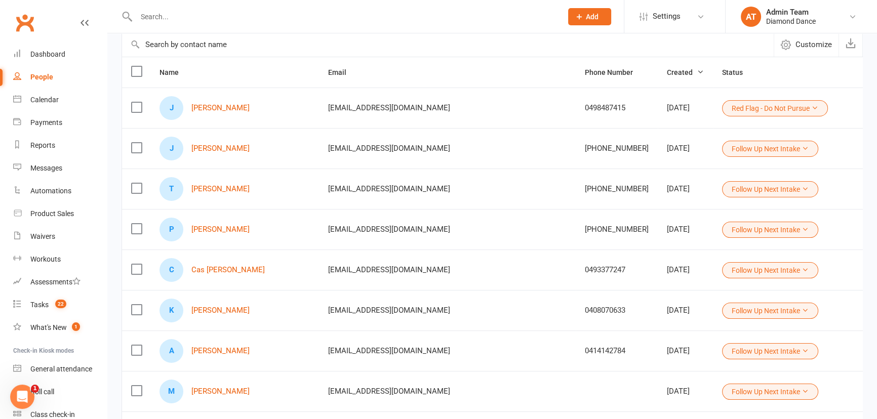
scroll to position [0, 0]
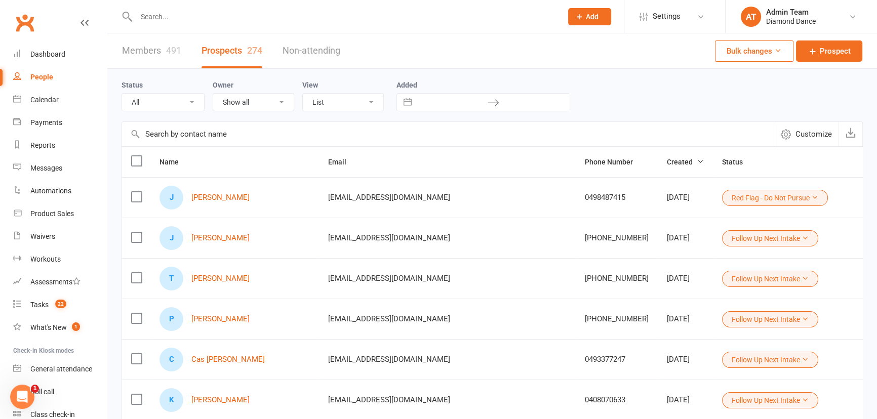
click at [136, 162] on label at bounding box center [136, 161] width 10 height 10
click at [136, 156] on input "checkbox" at bounding box center [136, 156] width 10 height 0
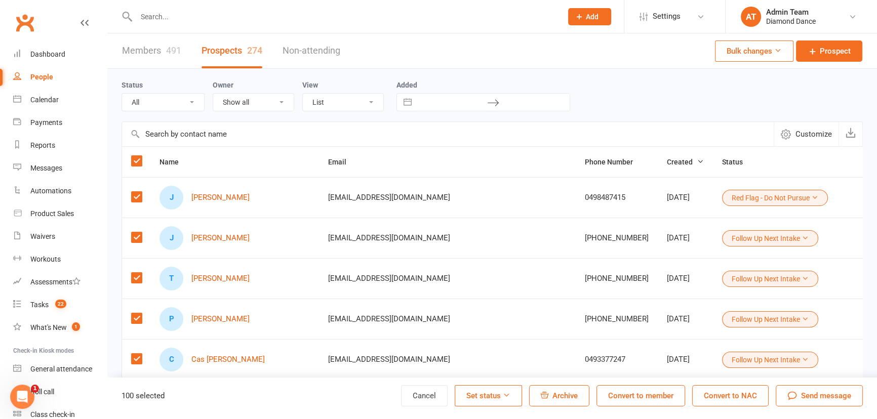
click at [810, 400] on span "Send message" at bounding box center [826, 396] width 50 height 12
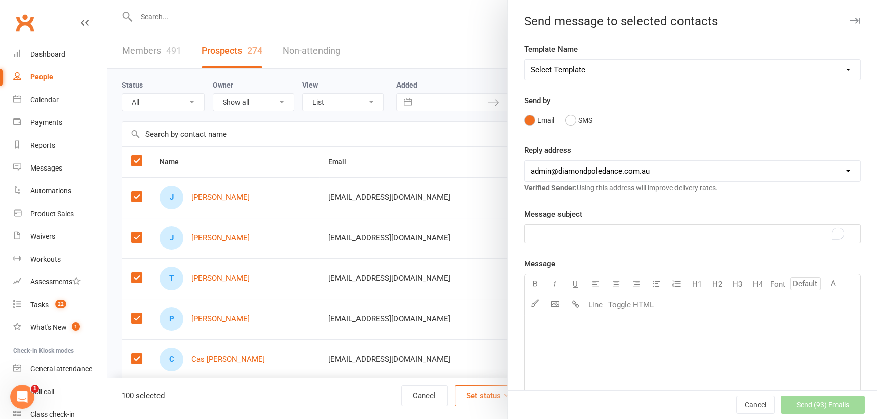
click at [560, 230] on p "﻿" at bounding box center [693, 234] width 324 height 12
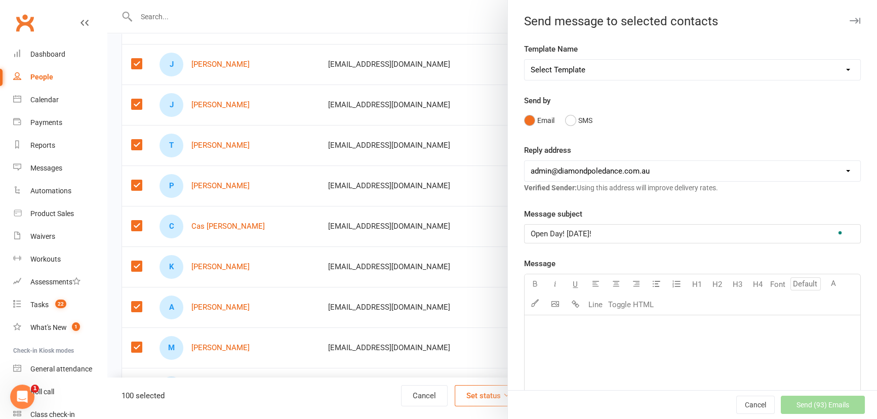
scroll to position [138, 0]
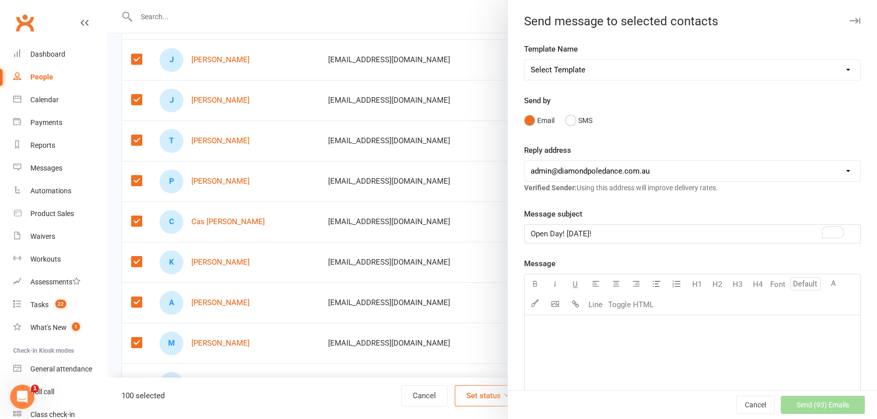
click at [551, 336] on div "﻿" at bounding box center [693, 392] width 336 height 152
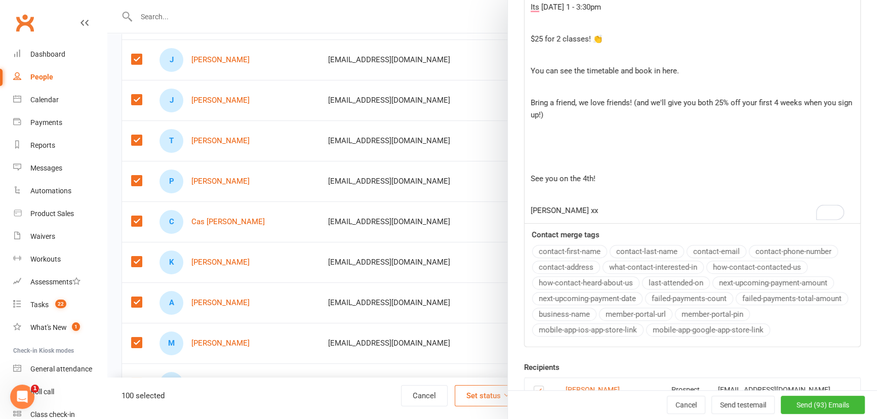
click at [544, 193] on p "﻿" at bounding box center [693, 194] width 324 height 12
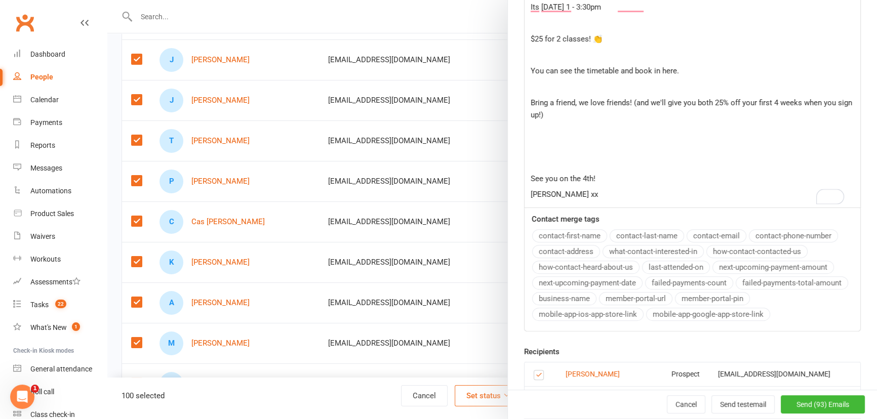
click at [543, 157] on p "﻿" at bounding box center [693, 163] width 324 height 12
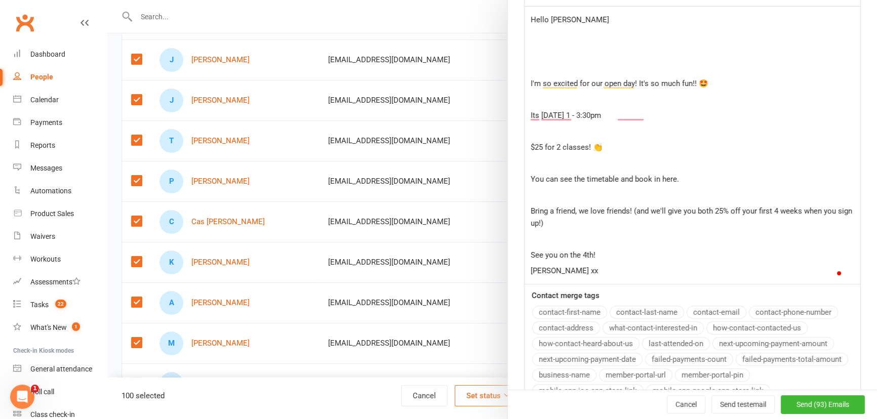
scroll to position [279, 0]
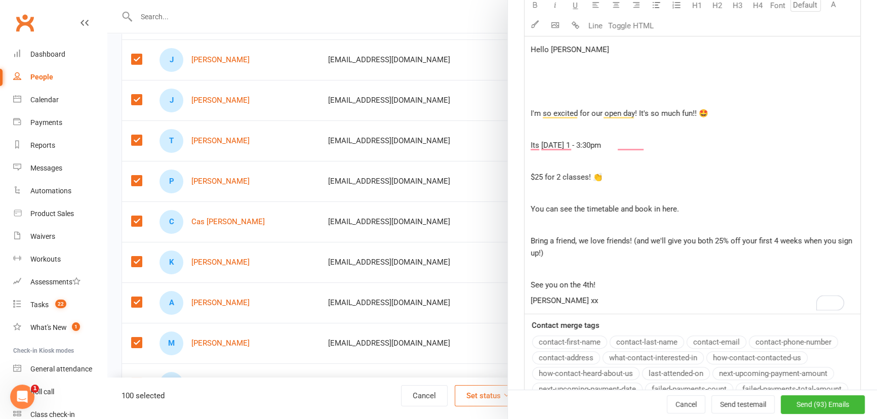
click at [534, 224] on p "﻿" at bounding box center [693, 225] width 324 height 12
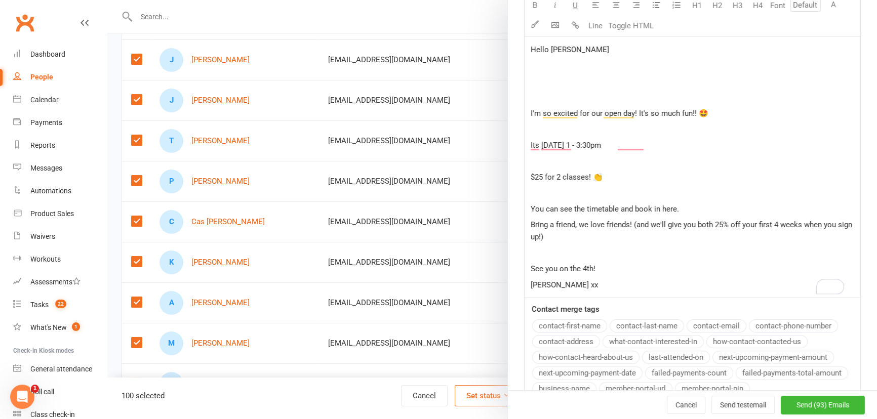
click at [537, 195] on p "﻿" at bounding box center [693, 193] width 324 height 12
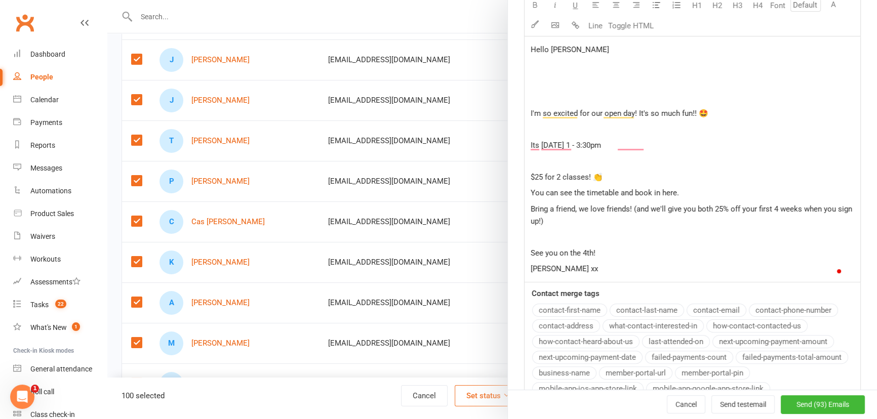
click at [531, 156] on p "﻿" at bounding box center [693, 161] width 324 height 12
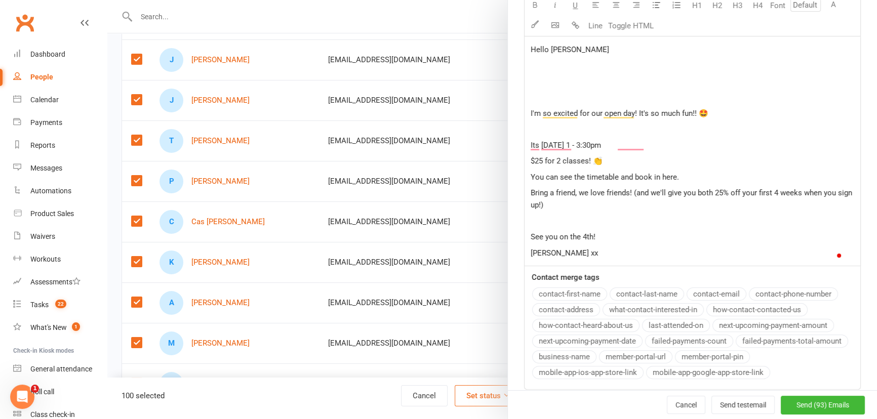
click at [531, 121] on div "Hello Ash ﻿ ﻿ I'm so excited for our open day! It's so much fun!! 🤩 ﻿ Its Satur…" at bounding box center [693, 150] width 336 height 229
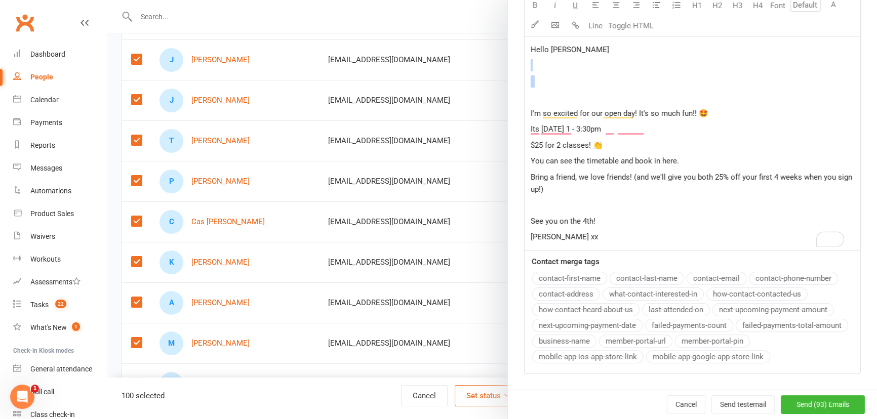
drag, startPoint x: 528, startPoint y: 97, endPoint x: 527, endPoint y: 65, distance: 31.9
click at [527, 65] on div "Hello Ash ﻿ ﻿ I'm so excited for our open day! It's so much fun!! 🤩 Its Saturda…" at bounding box center [693, 143] width 336 height 214
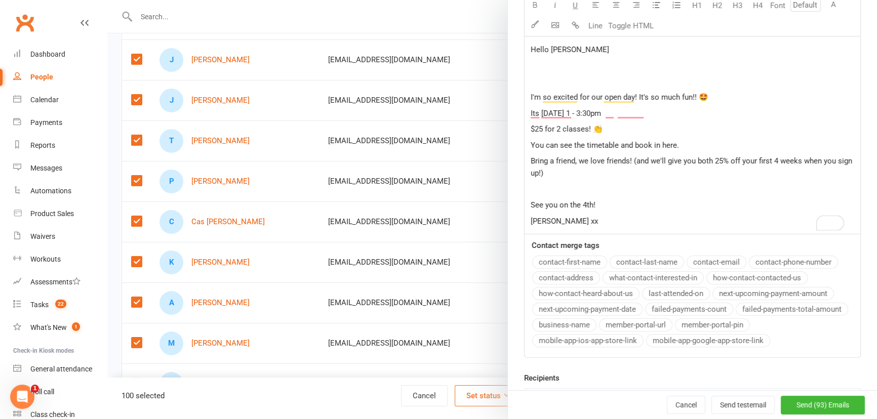
click at [533, 80] on p "﻿" at bounding box center [693, 81] width 324 height 12
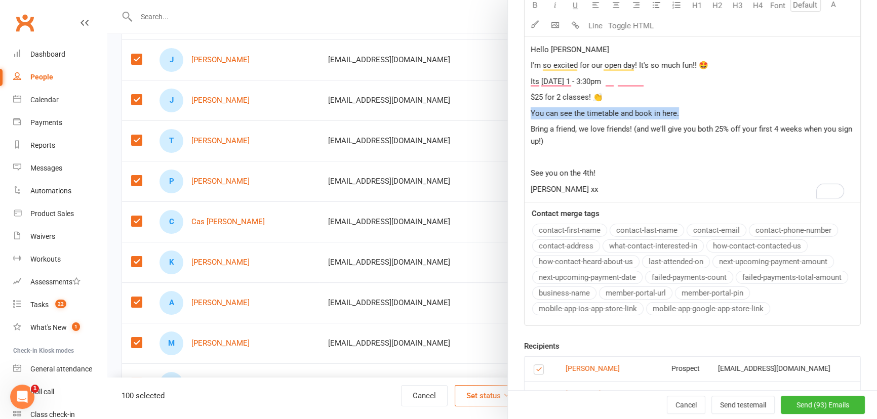
drag, startPoint x: 687, startPoint y: 114, endPoint x: 516, endPoint y: 108, distance: 171.8
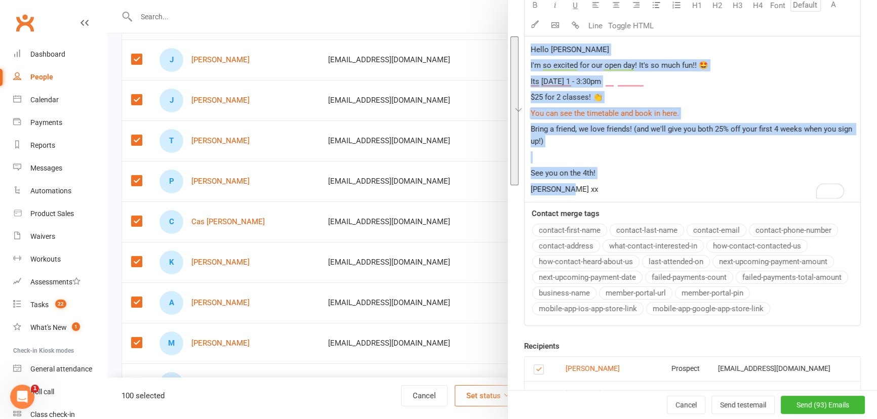
copy div "Hello Ash I'm so excited for our open day! It's so much fun!! 🤩 Its Saturday 4 …"
click at [807, 406] on span "Send (93) Emails" at bounding box center [823, 405] width 53 height 8
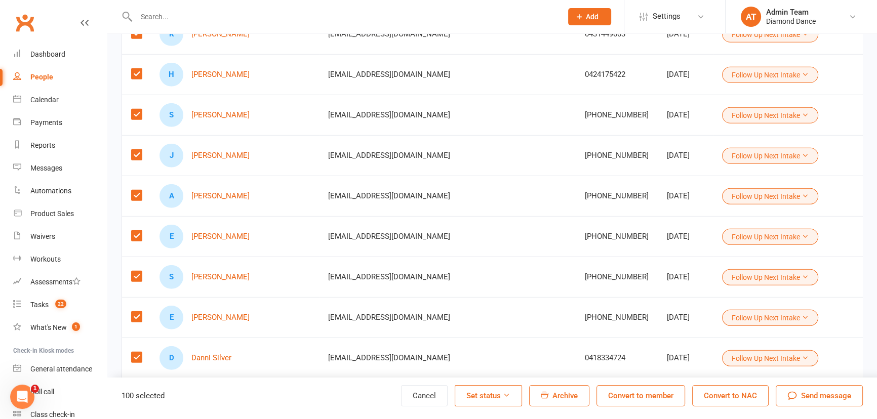
scroll to position [3894, 0]
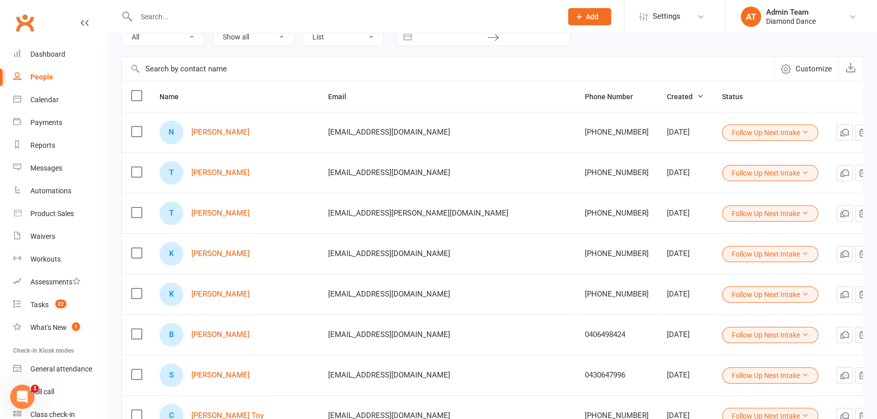
scroll to position [0, 0]
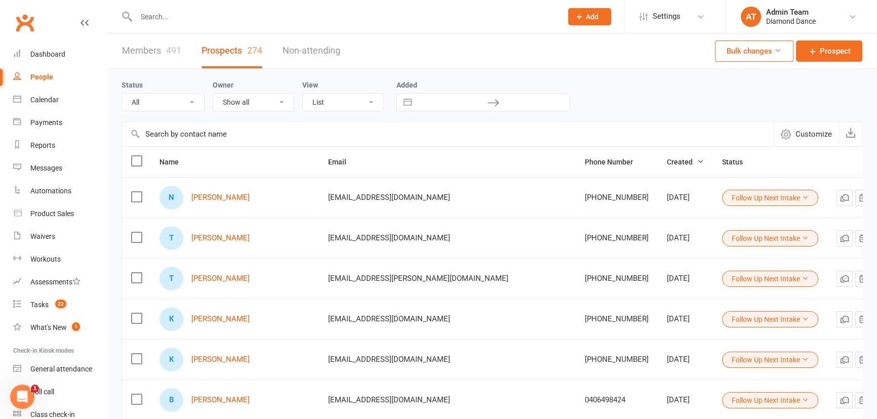
click at [159, 135] on input "text" at bounding box center [448, 134] width 652 height 24
click at [131, 158] on label at bounding box center [136, 161] width 10 height 10
click at [131, 156] on input "checkbox" at bounding box center [136, 156] width 10 height 0
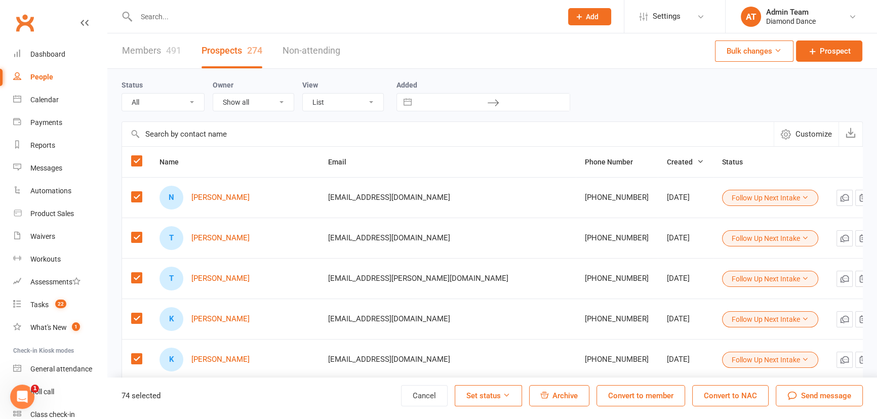
click at [818, 397] on span "Send message" at bounding box center [826, 396] width 50 height 12
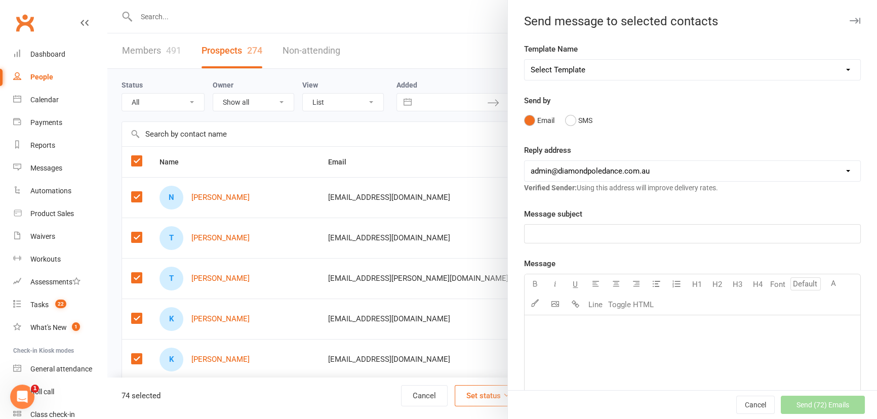
click at [542, 326] on p "﻿" at bounding box center [693, 329] width 324 height 12
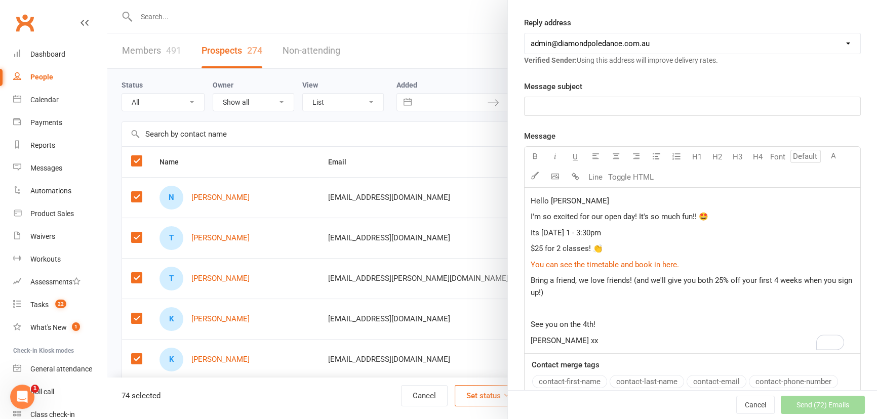
scroll to position [120, 0]
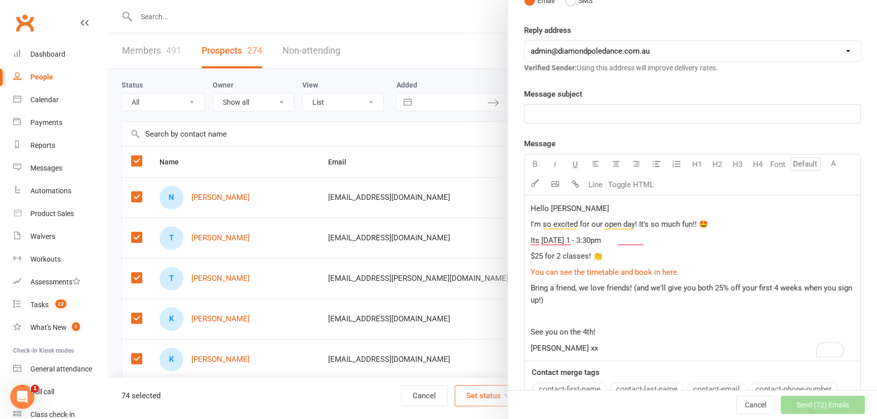
click at [531, 109] on p "﻿" at bounding box center [693, 114] width 324 height 12
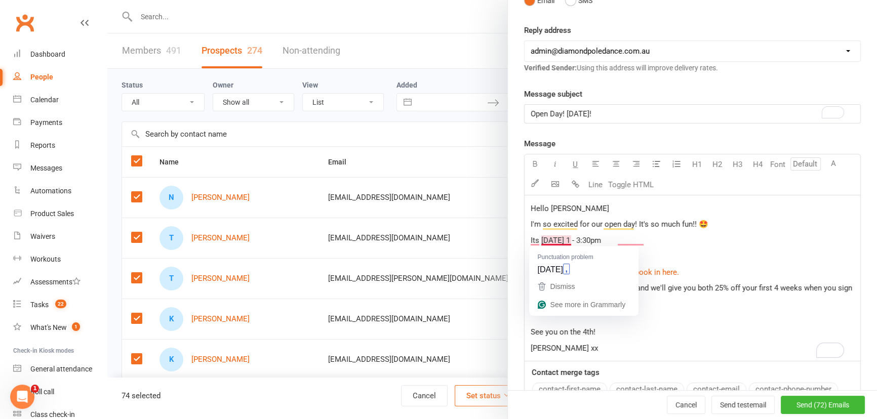
click at [534, 217] on div "Hello Ash I'm so excited for our open day! It's so much fun!! 🤩 Its Saturday 4 …" at bounding box center [693, 279] width 336 height 166
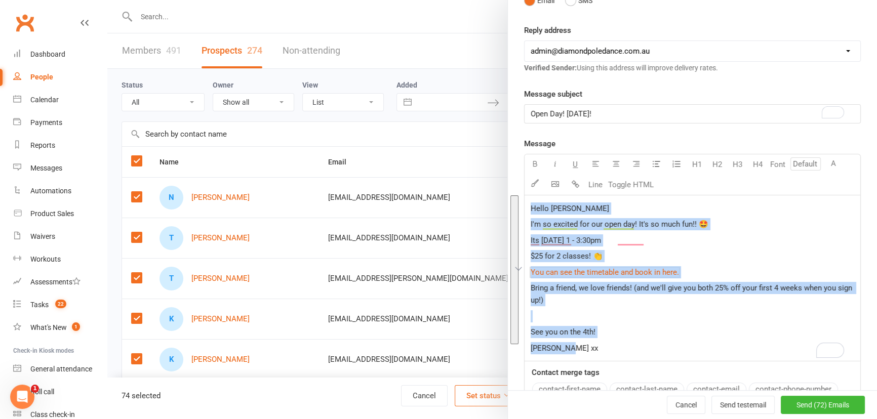
copy div "Hello Ash I'm so excited for our open day! It's so much fun!! 🤩 Its Saturday 4 …"
click at [808, 401] on span "Send (72) Emails" at bounding box center [823, 405] width 53 height 8
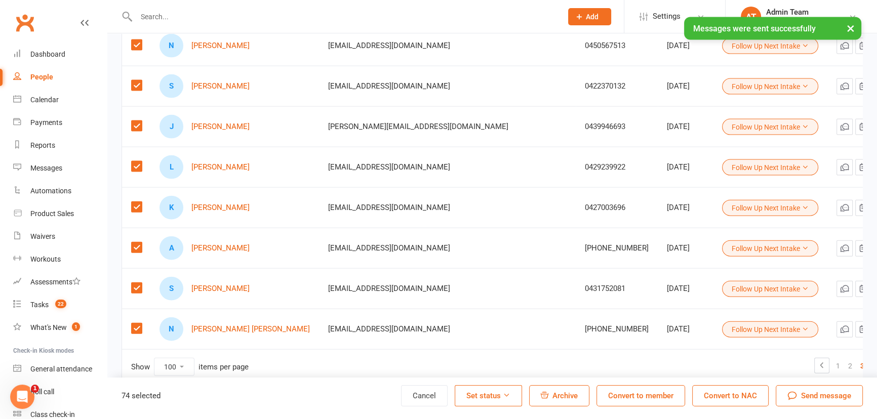
scroll to position [2842, 0]
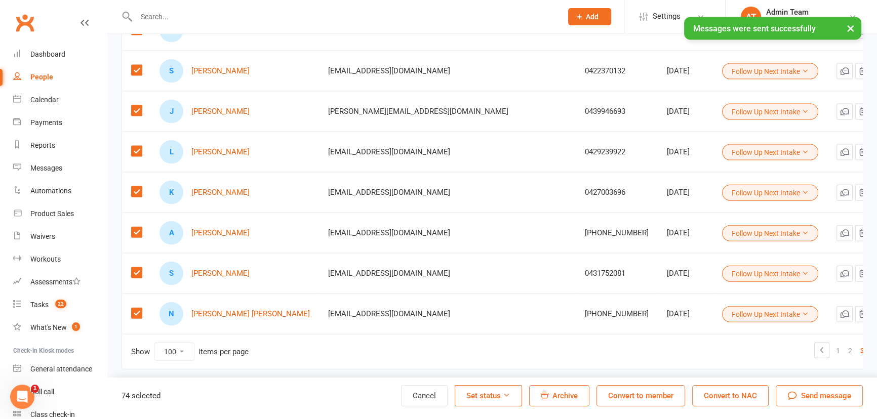
click at [873, 351] on icon at bounding box center [879, 350] width 12 height 12
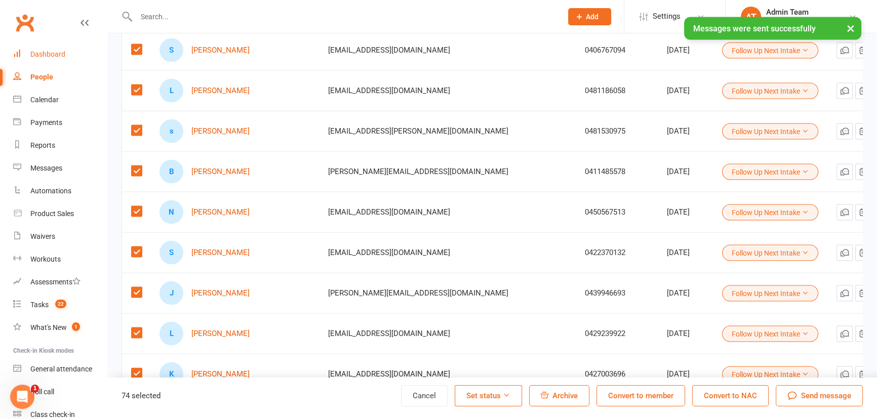
scroll to position [2658, 0]
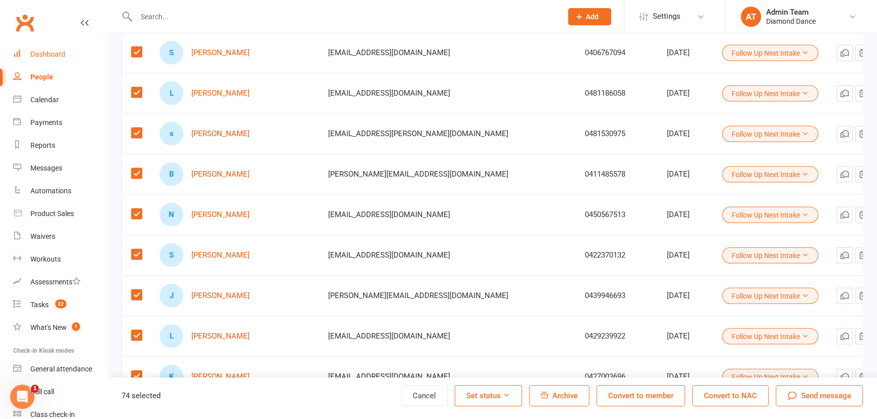
click at [40, 51] on div "Dashboard" at bounding box center [47, 54] width 35 height 8
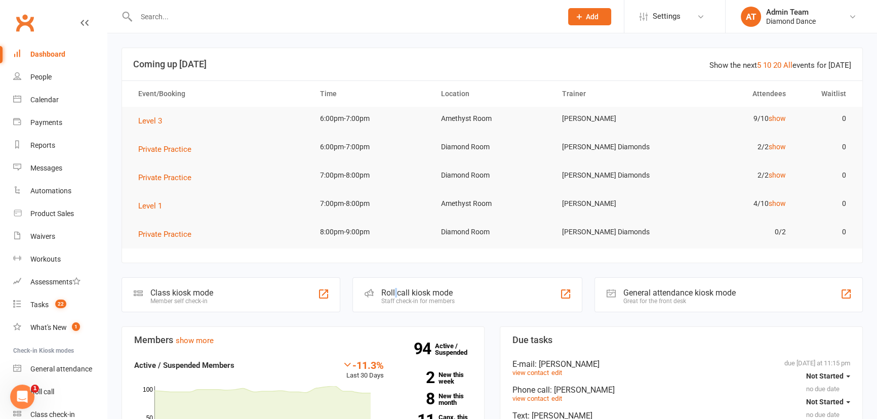
click at [396, 296] on div "Roll call kiosk mode" at bounding box center [417, 293] width 73 height 10
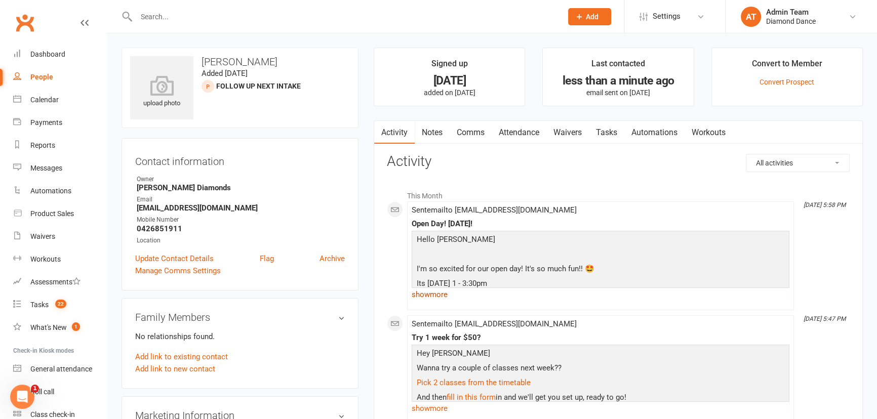
click at [431, 296] on link "show more" at bounding box center [601, 295] width 378 height 14
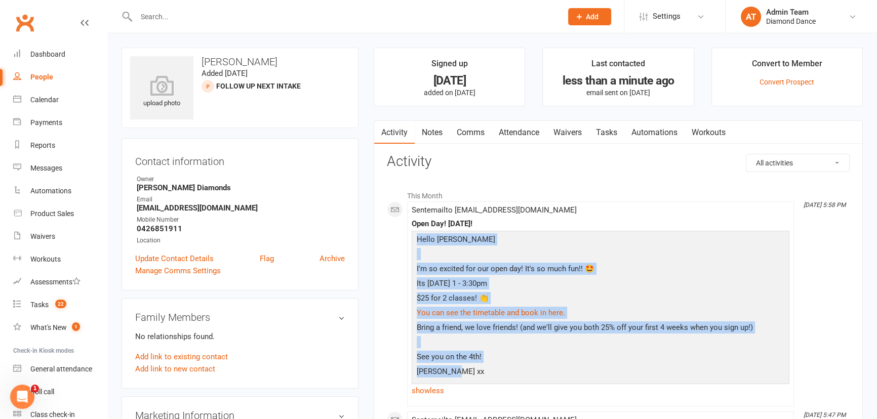
drag, startPoint x: 448, startPoint y: 357, endPoint x: 414, endPoint y: 239, distance: 122.8
click at [414, 239] on div "Hello Ash I'm so excited for our open day! It's so much fun!! 🤩 Its Saturday 4 …" at bounding box center [600, 307] width 373 height 147
copy div "Hello Ash I'm so excited for our open day! It's so much fun!! 🤩 Its Saturday 4 …"
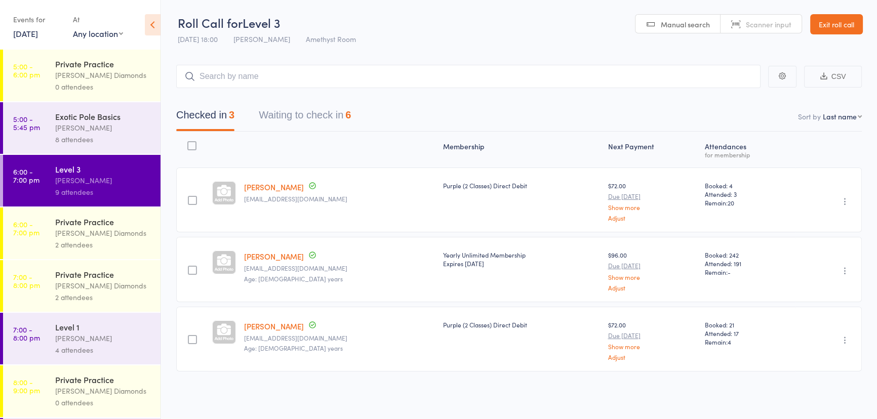
click at [301, 112] on button "Waiting to check in 6" at bounding box center [305, 117] width 92 height 27
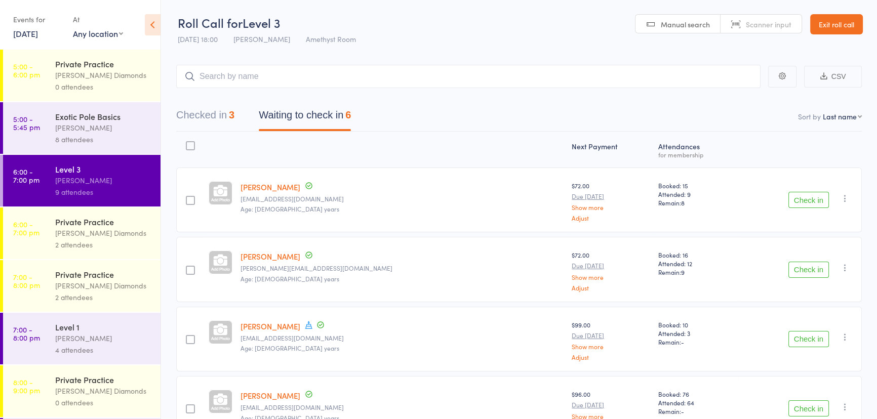
scroll to position [46, 0]
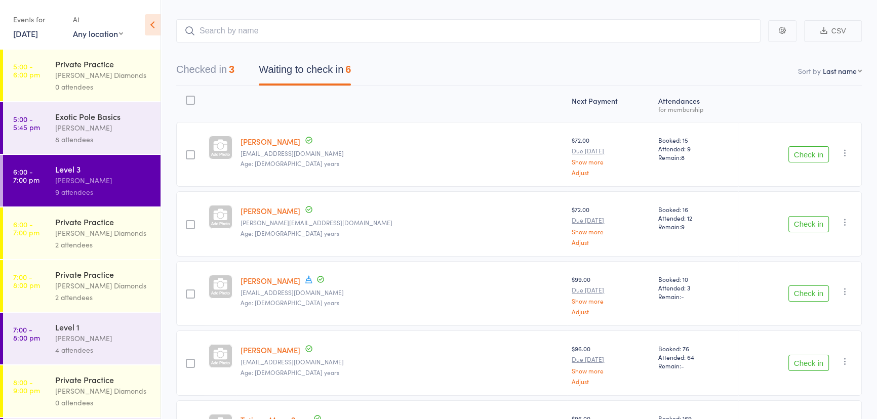
click at [195, 157] on div at bounding box center [190, 154] width 9 height 9
click at [188, 152] on input "checkbox" at bounding box center [188, 152] width 0 height 0
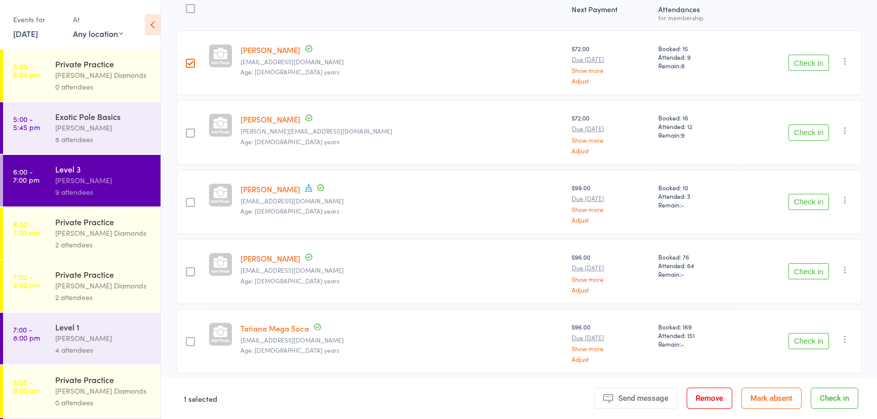
scroll to position [138, 0]
click at [192, 126] on div at bounding box center [190, 131] width 28 height 65
drag, startPoint x: 195, startPoint y: 133, endPoint x: 195, endPoint y: 160, distance: 26.3
click at [195, 134] on div at bounding box center [190, 132] width 9 height 9
click at [188, 130] on input "checkbox" at bounding box center [188, 130] width 0 height 0
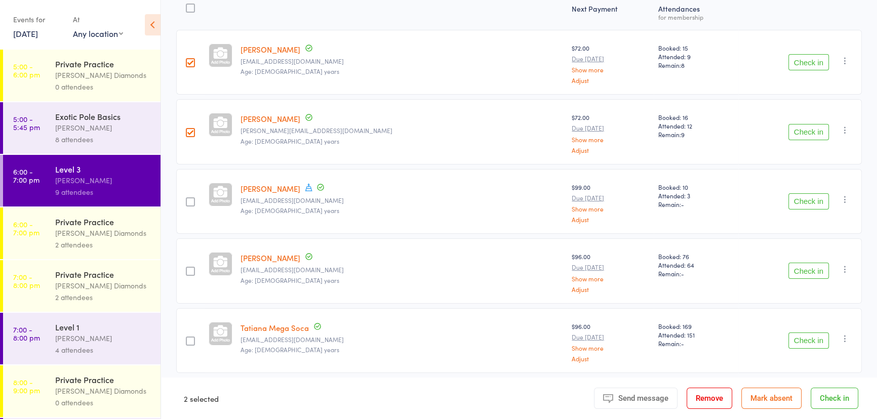
click at [194, 207] on label at bounding box center [190, 203] width 9 height 11
click at [188, 199] on input "checkbox" at bounding box center [188, 199] width 0 height 0
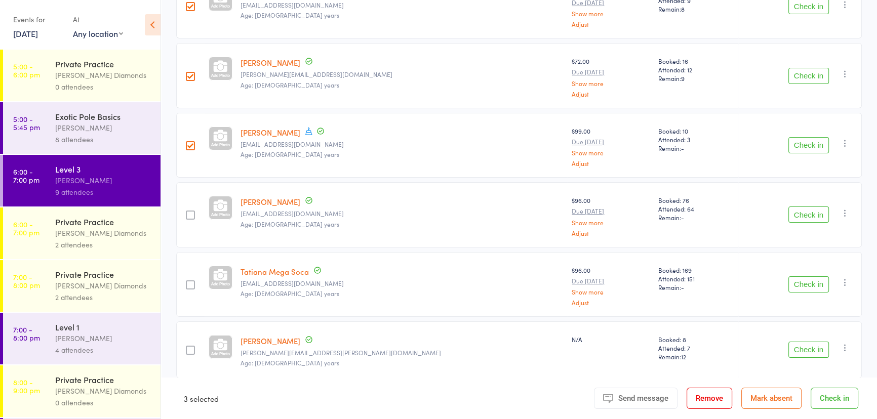
scroll to position [195, 0]
click at [195, 214] on div at bounding box center [190, 214] width 9 height 9
click at [188, 212] on input "checkbox" at bounding box center [188, 212] width 0 height 0
click at [195, 280] on div at bounding box center [190, 284] width 9 height 9
click at [188, 282] on input "checkbox" at bounding box center [188, 282] width 0 height 0
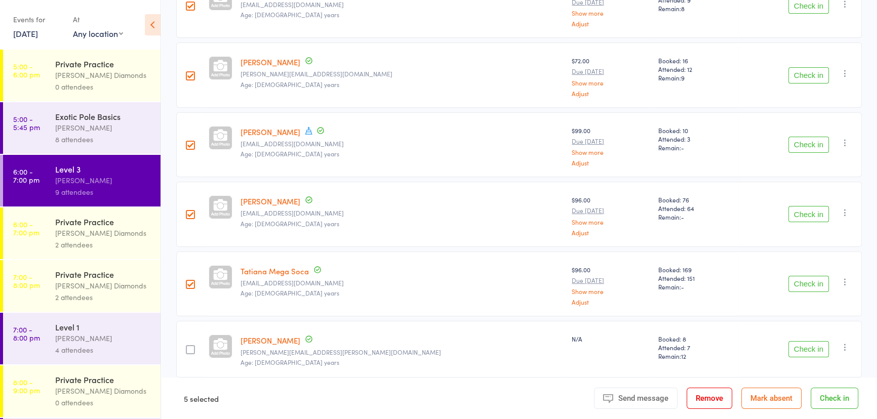
click at [823, 395] on button "Check in" at bounding box center [835, 398] width 48 height 21
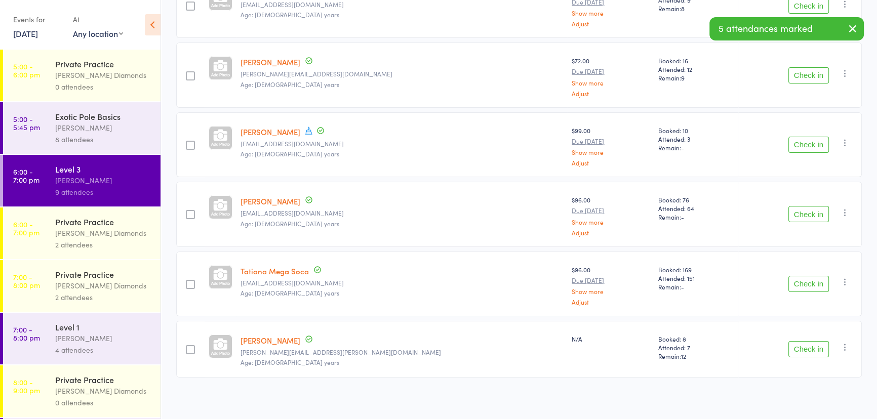
click at [96, 127] on div "[PERSON_NAME]" at bounding box center [103, 128] width 97 height 12
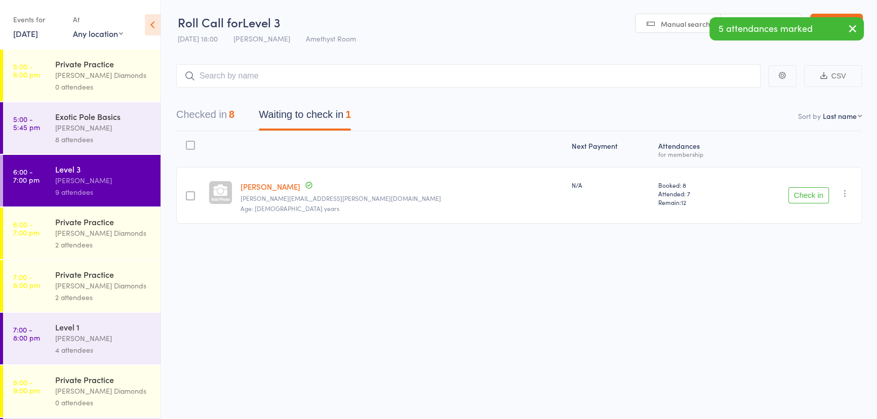
scroll to position [0, 0]
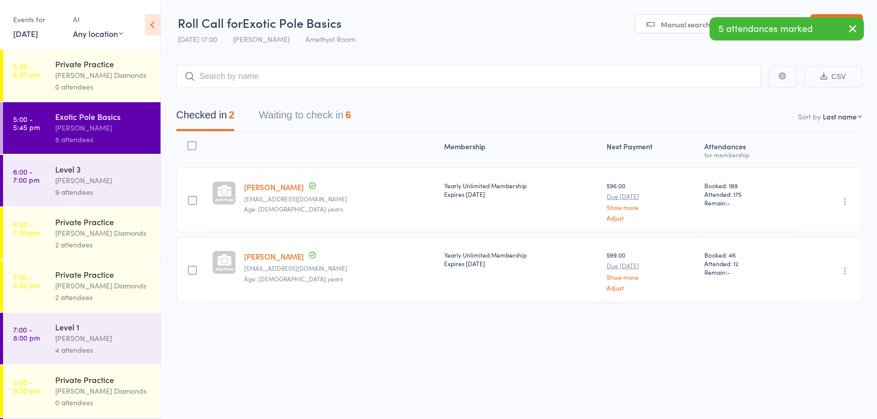
click at [328, 107] on button "Waiting to check in 6" at bounding box center [305, 117] width 92 height 27
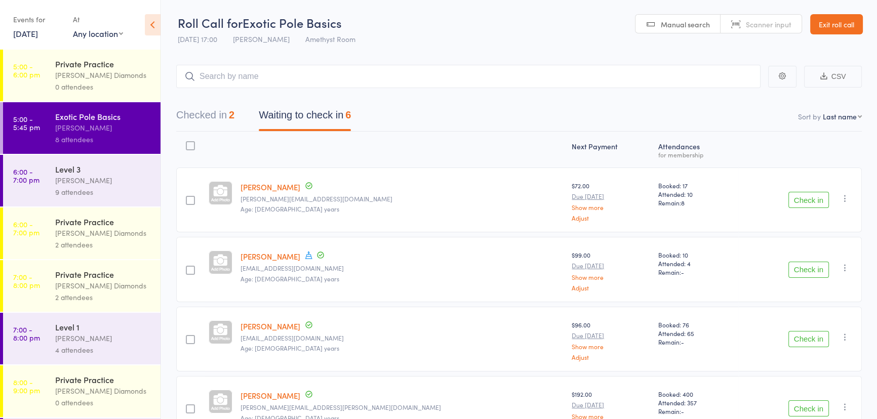
click at [193, 144] on div at bounding box center [190, 145] width 9 height 9
click at [188, 143] on input "checkbox" at bounding box center [188, 143] width 0 height 0
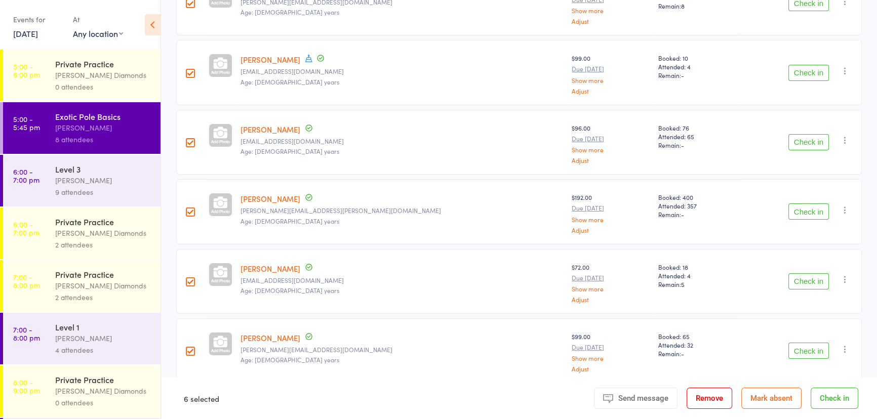
scroll to position [203, 0]
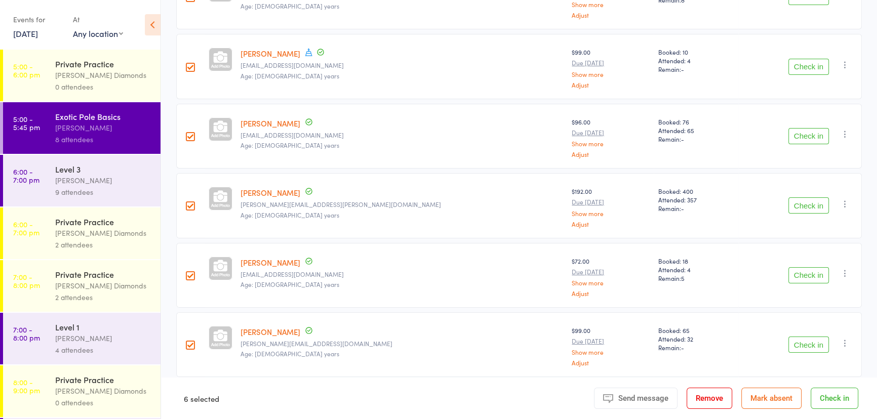
click at [848, 401] on button "Check in" at bounding box center [835, 398] width 48 height 21
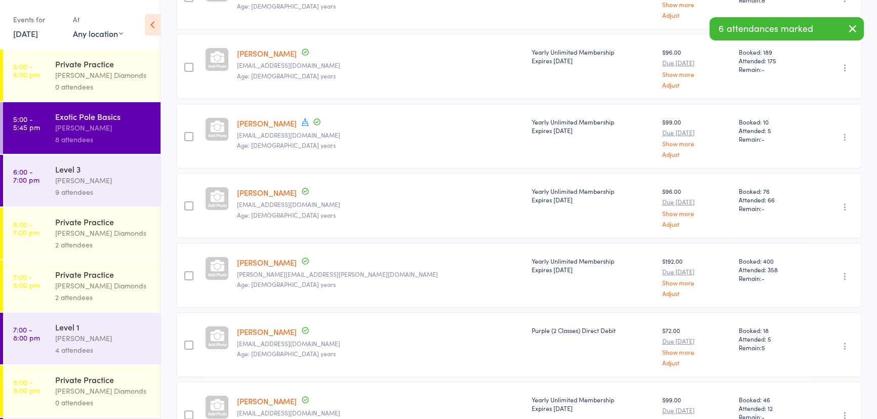
click at [98, 230] on div "[PERSON_NAME] Diamonds" at bounding box center [103, 233] width 97 height 12
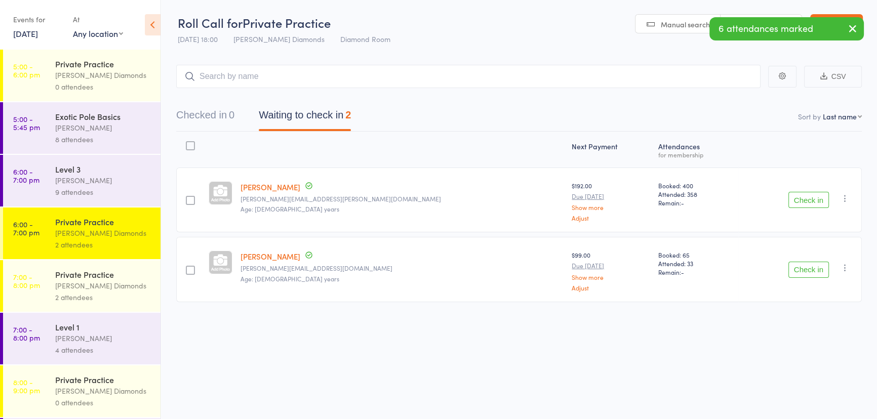
click at [71, 175] on div "Level 3" at bounding box center [103, 169] width 97 height 11
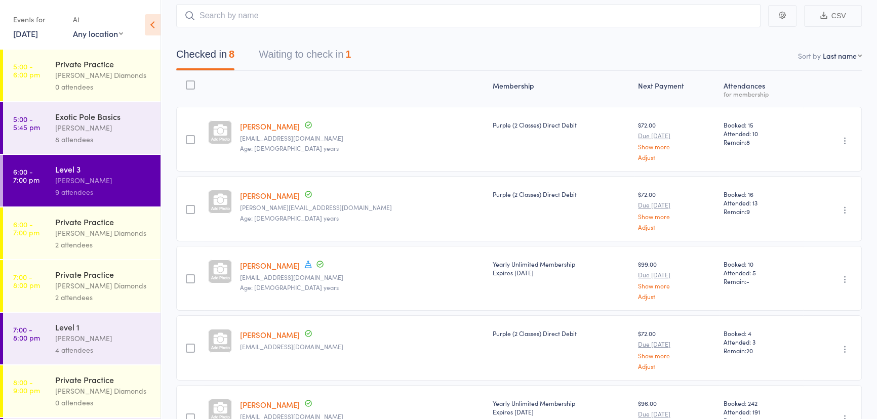
scroll to position [92, 0]
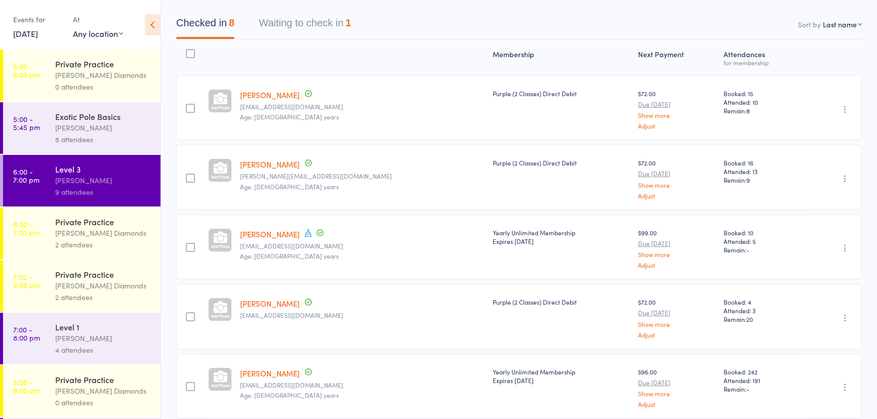
click at [83, 233] on div "[PERSON_NAME] Diamonds" at bounding box center [103, 233] width 97 height 12
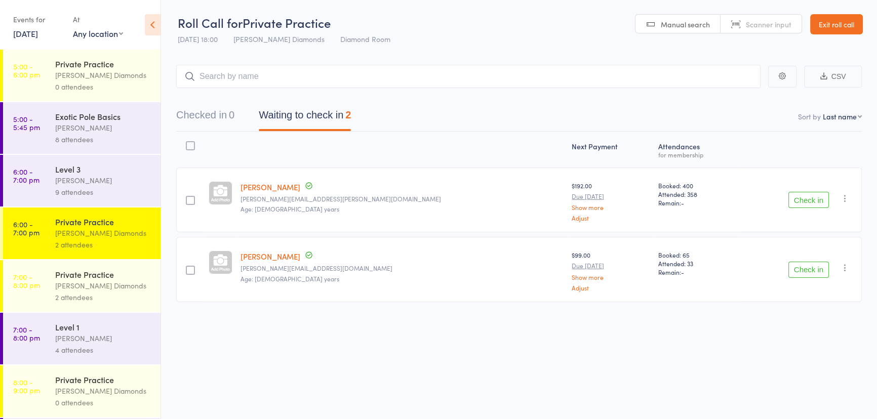
click at [193, 147] on div at bounding box center [190, 145] width 9 height 9
click at [188, 143] on input "checkbox" at bounding box center [188, 143] width 0 height 0
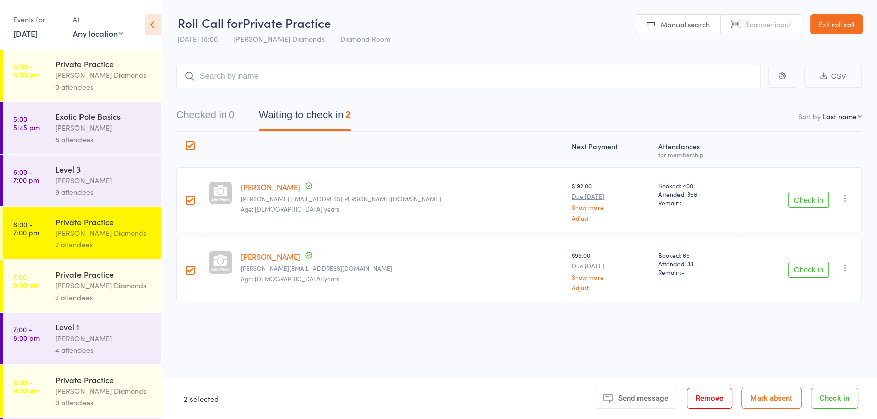
click at [817, 396] on button "Check in" at bounding box center [835, 398] width 48 height 21
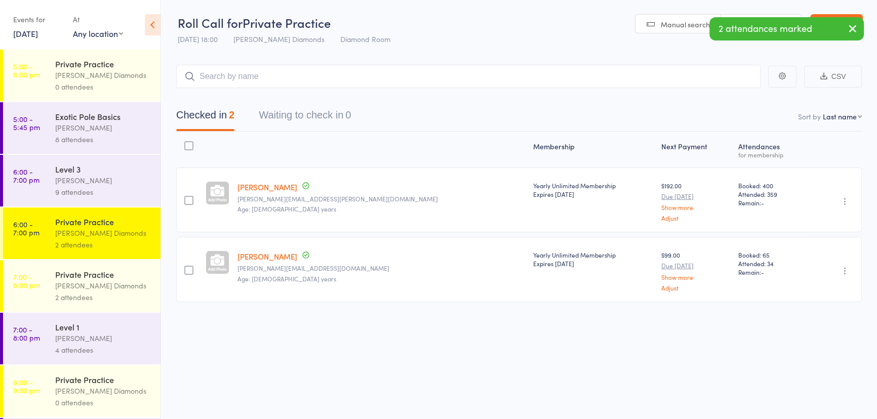
click at [100, 290] on div "[PERSON_NAME] Diamonds" at bounding box center [103, 286] width 97 height 12
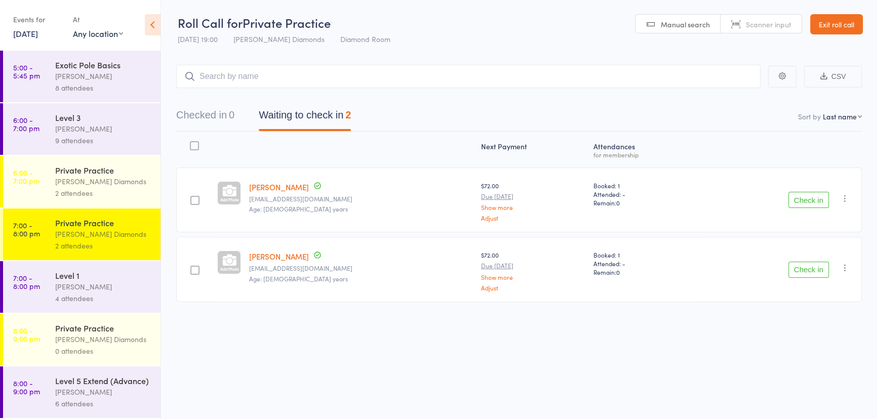
scroll to position [66, 0]
click at [92, 270] on div "Level 1" at bounding box center [103, 275] width 97 height 11
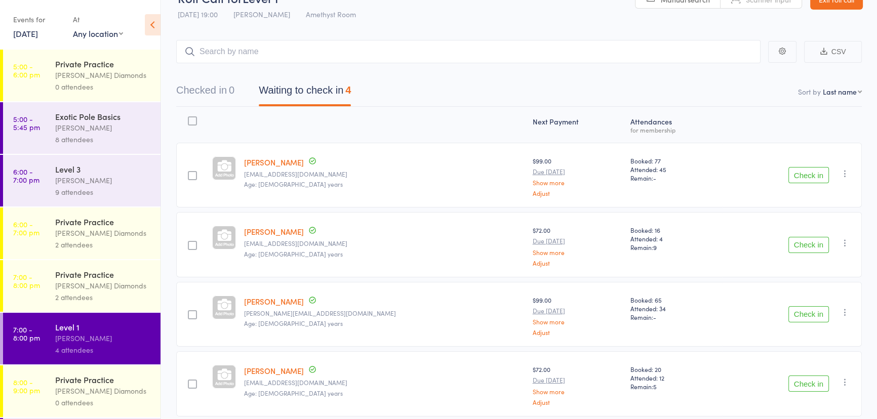
scroll to position [65, 0]
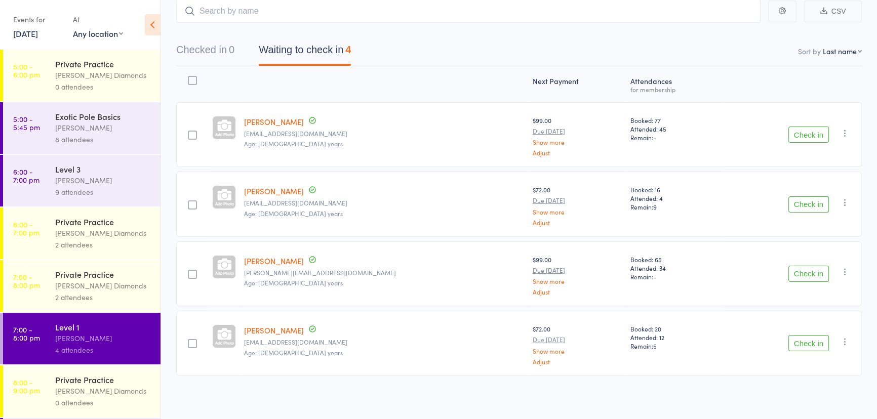
click at [808, 268] on button "Check in" at bounding box center [809, 274] width 41 height 16
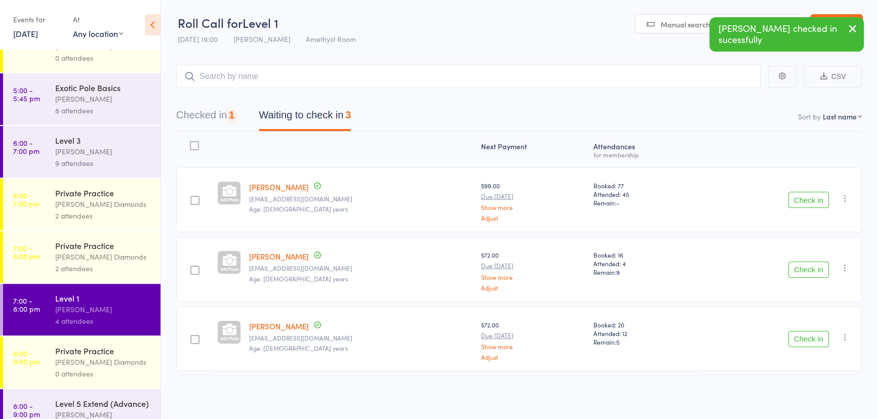
scroll to position [66, 0]
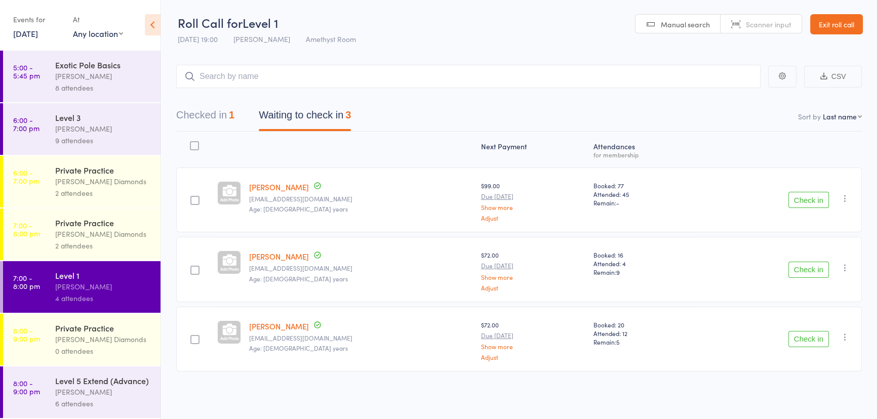
click at [209, 113] on button "Checked in 1" at bounding box center [205, 117] width 58 height 27
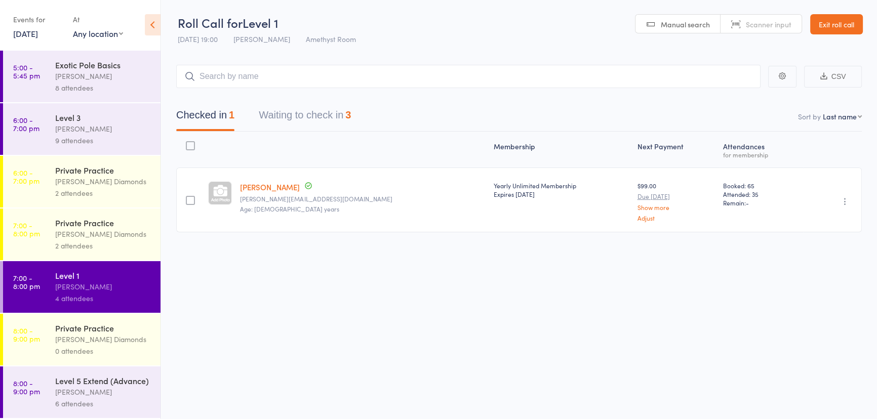
click at [302, 116] on button "Waiting to check in 3" at bounding box center [305, 117] width 92 height 27
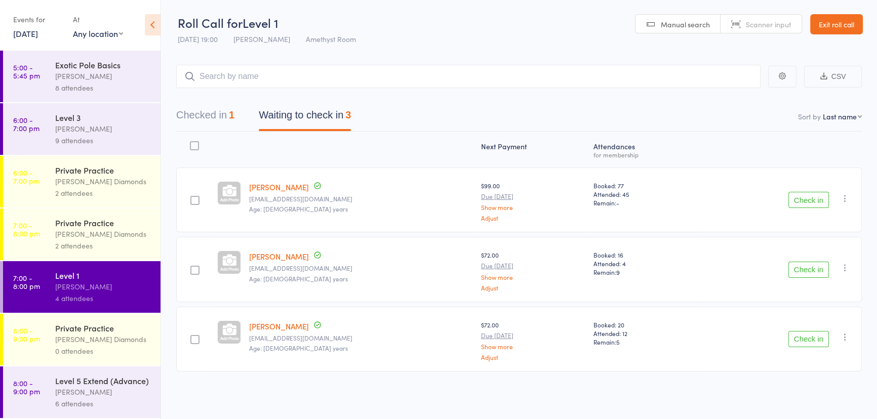
click at [82, 379] on div "Level 5 Extend (Advance)" at bounding box center [103, 380] width 97 height 11
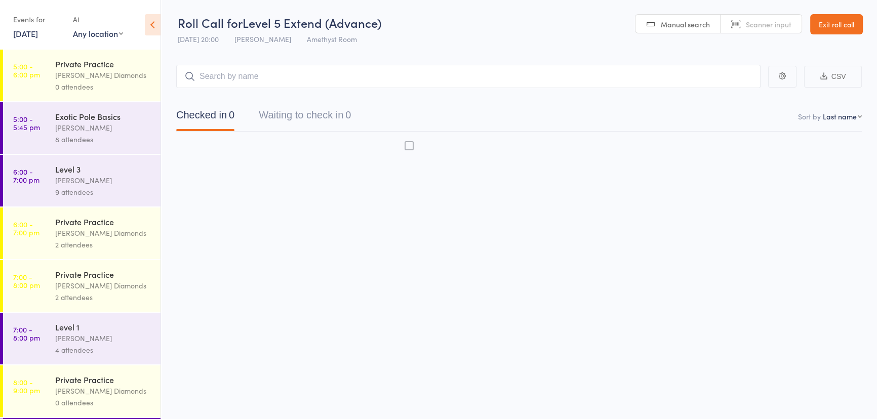
click at [93, 379] on div "Private Practice" at bounding box center [103, 379] width 97 height 11
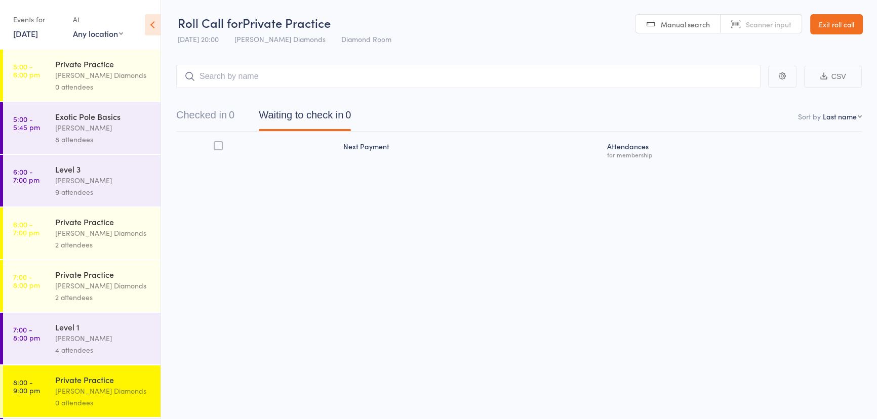
click at [85, 343] on div "[PERSON_NAME]" at bounding box center [103, 339] width 97 height 12
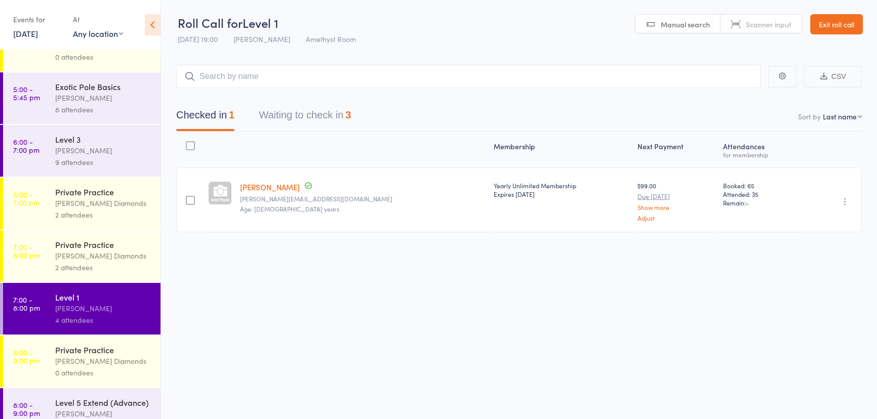
scroll to position [66, 0]
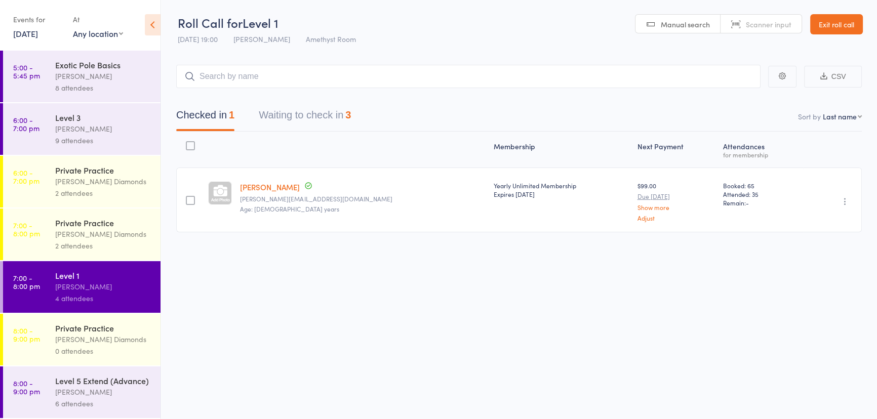
click at [111, 376] on div "Level 5 Extend (Advance)" at bounding box center [103, 380] width 97 height 11
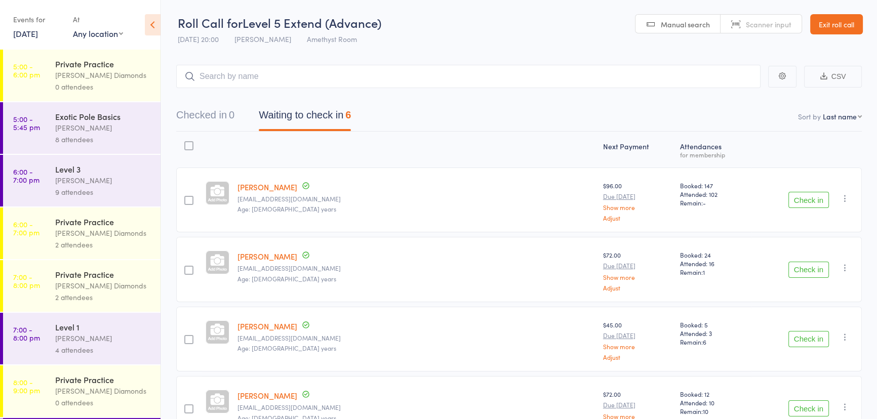
click at [841, 23] on link "Exit roll call" at bounding box center [837, 24] width 53 height 20
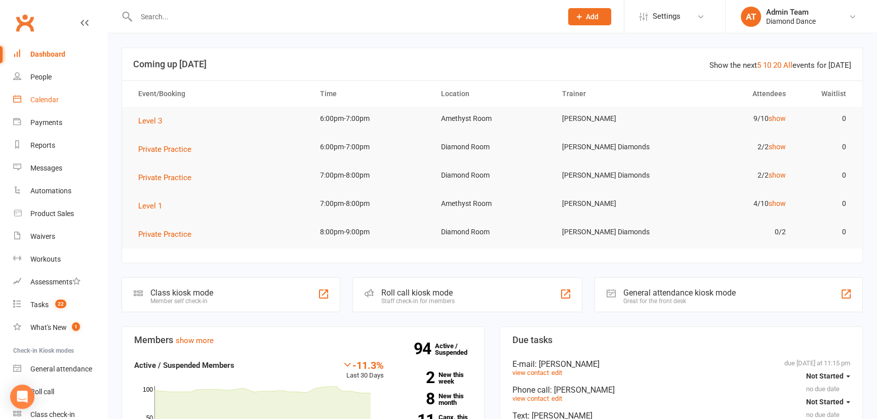
click at [45, 92] on link "Calendar" at bounding box center [60, 100] width 94 height 23
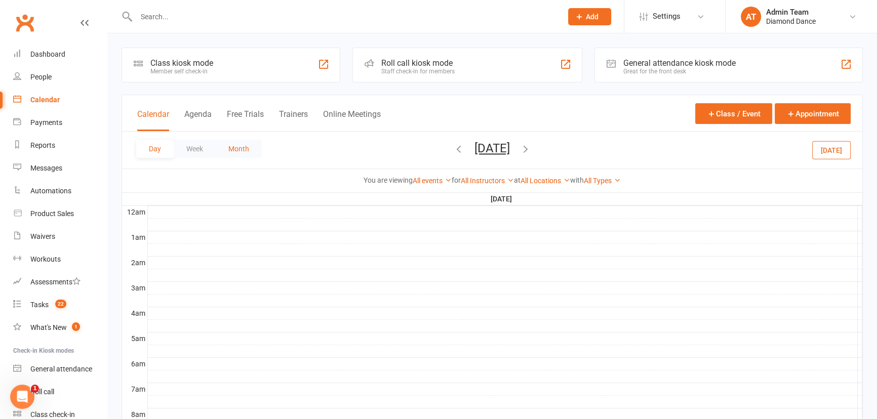
click at [239, 149] on button "Month" at bounding box center [239, 149] width 46 height 18
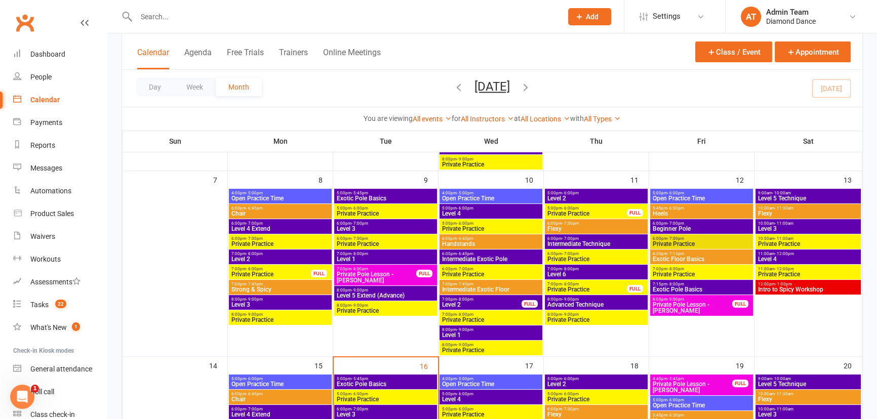
scroll to position [414, 0]
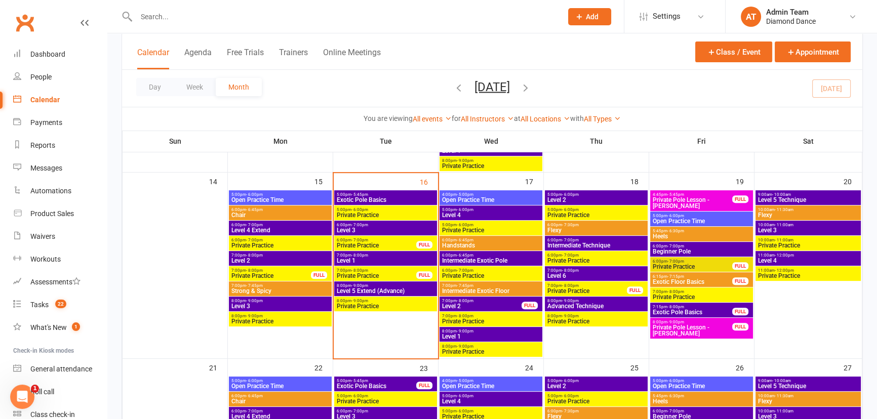
click at [380, 272] on span "7:00pm - 8:00pm" at bounding box center [376, 270] width 81 height 5
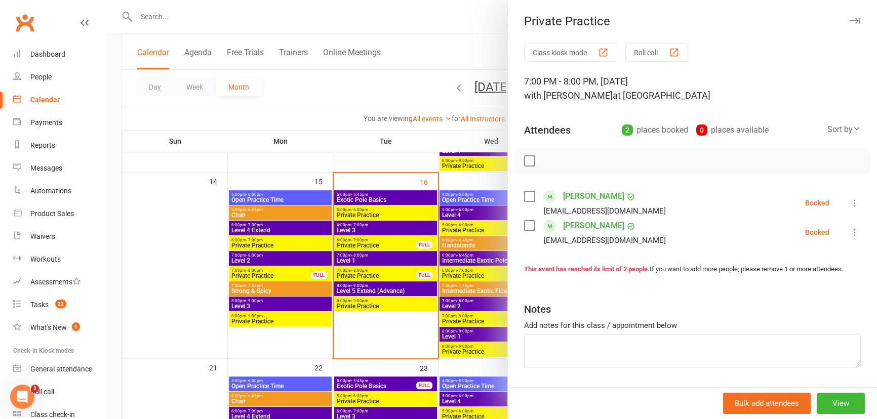
drag, startPoint x: 381, startPoint y: 281, endPoint x: 387, endPoint y: 292, distance: 12.9
click at [383, 284] on div at bounding box center [492, 209] width 770 height 419
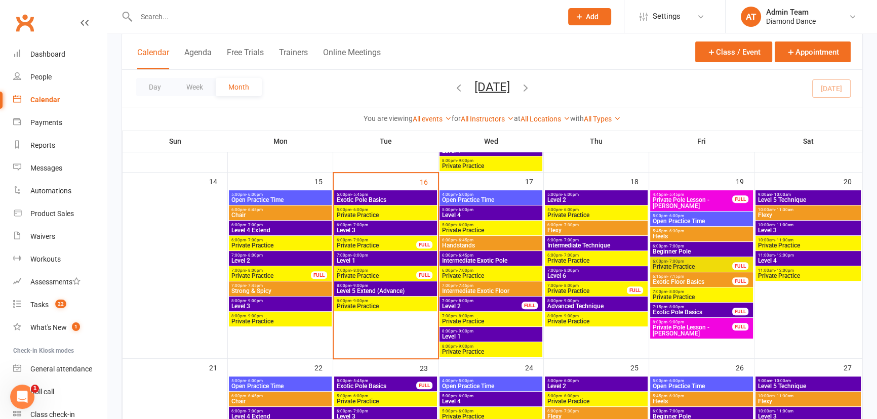
click at [386, 289] on span "Level 5 Extend (Advance)" at bounding box center [385, 291] width 99 height 6
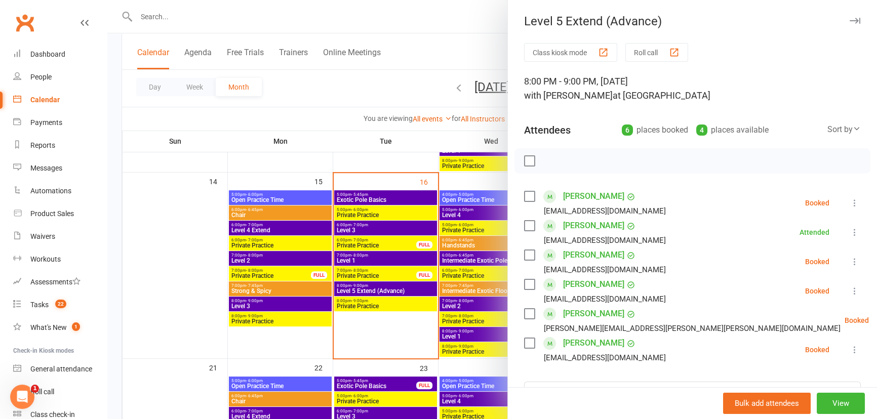
click at [395, 243] on div at bounding box center [492, 209] width 770 height 419
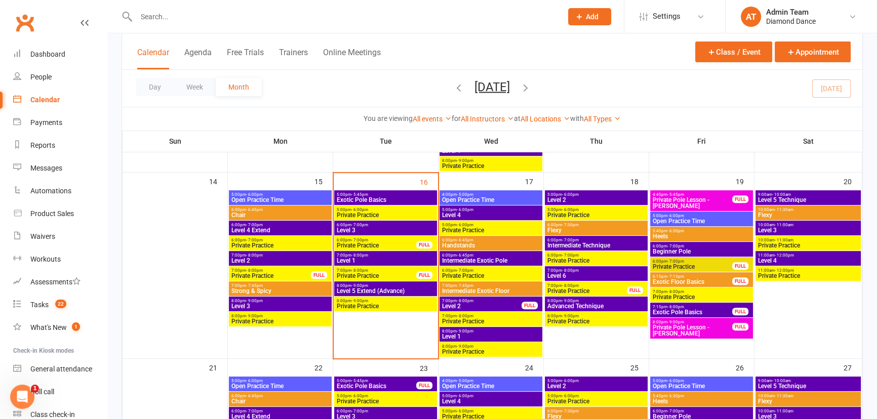
click at [395, 243] on span "Private Practice" at bounding box center [376, 246] width 81 height 6
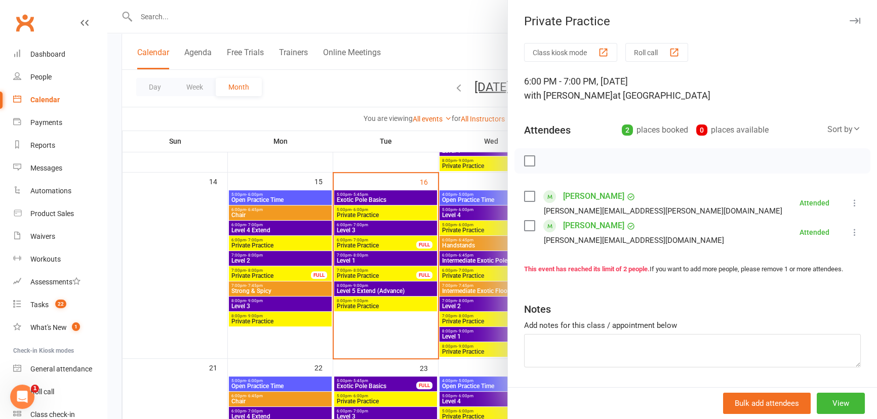
click at [392, 252] on div at bounding box center [492, 209] width 770 height 419
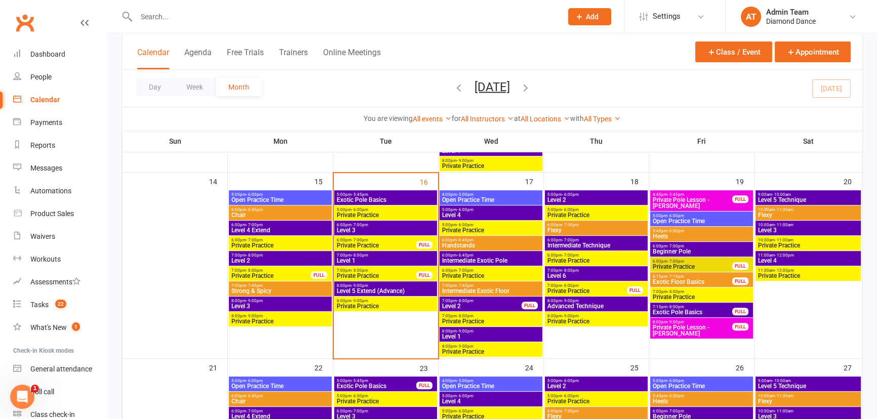
click at [392, 257] on span "7:00pm - 8:00pm" at bounding box center [385, 255] width 99 height 5
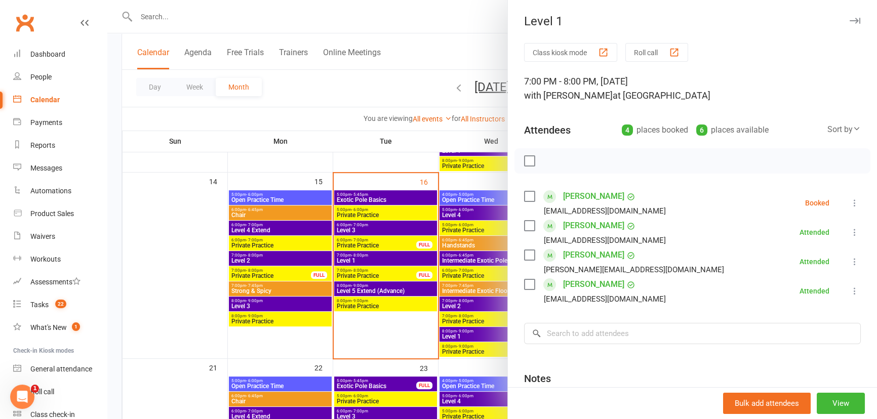
click at [850, 20] on icon "button" at bounding box center [855, 21] width 11 height 6
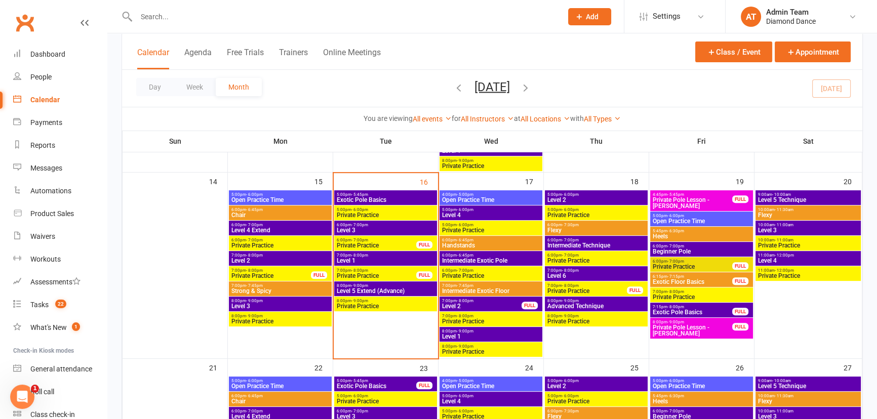
click at [704, 309] on span "7:15pm - 8:00pm" at bounding box center [692, 307] width 81 height 5
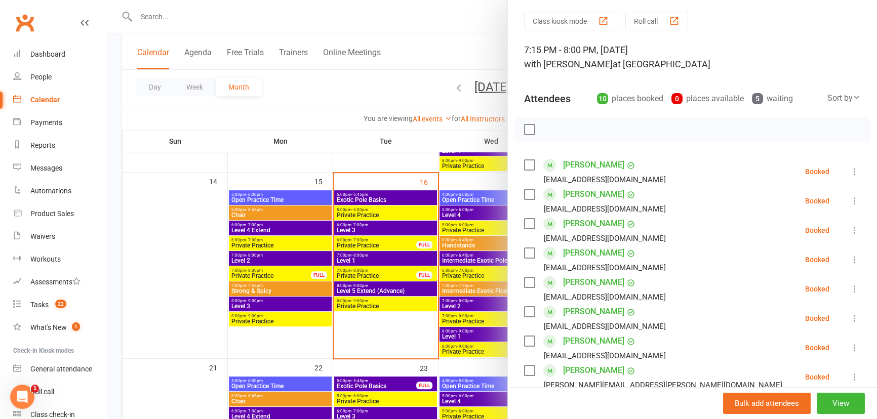
scroll to position [0, 0]
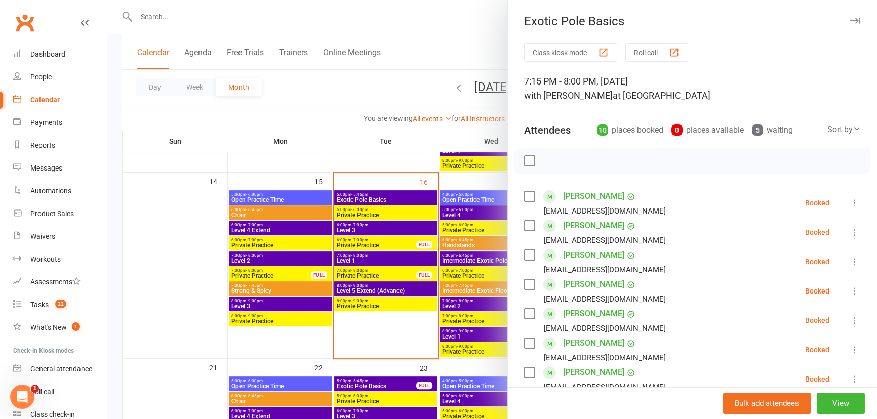
click at [850, 22] on icon "button" at bounding box center [855, 21] width 11 height 6
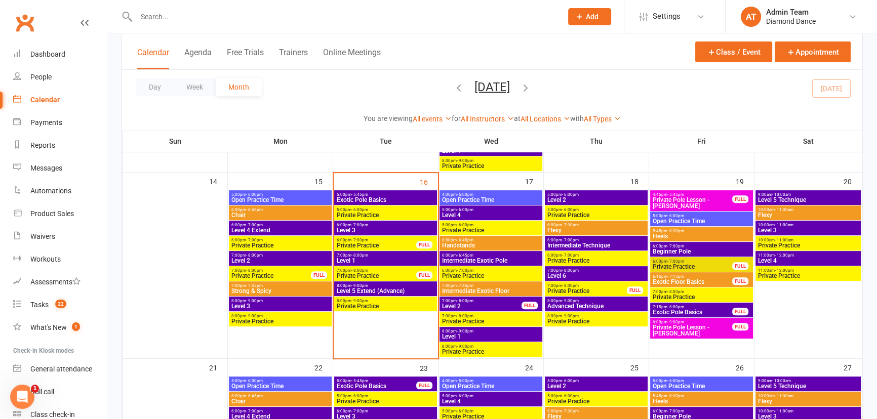
click at [685, 235] on span "Heels" at bounding box center [701, 237] width 99 height 6
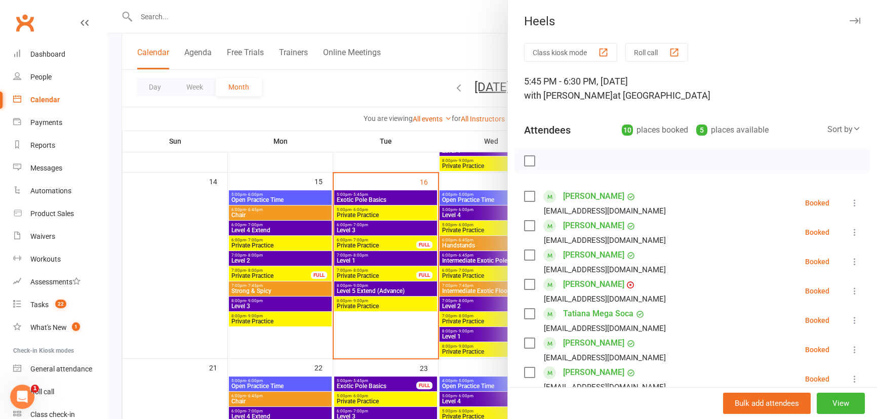
click at [850, 20] on icon "button" at bounding box center [855, 21] width 11 height 6
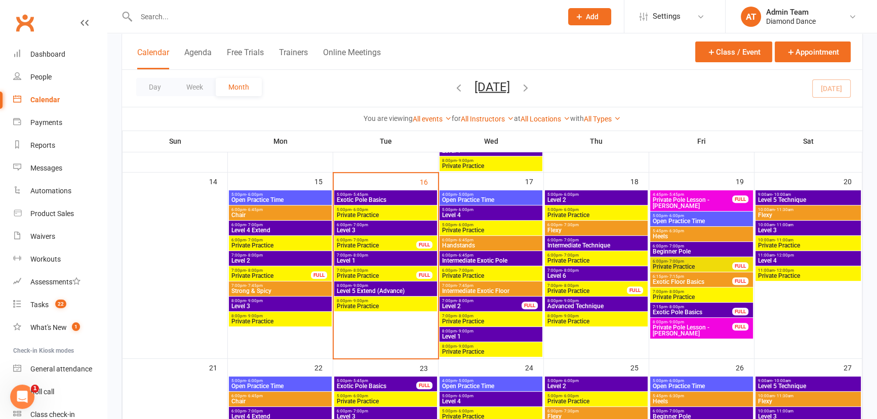
click at [707, 264] on span "Private Practice" at bounding box center [692, 267] width 81 height 6
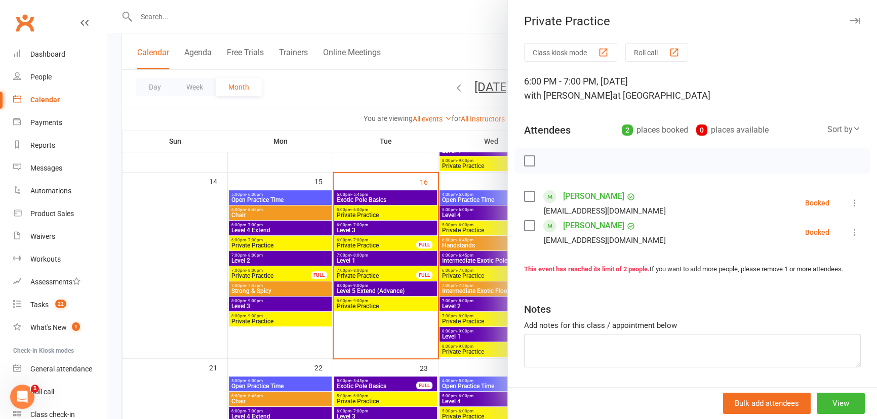
click at [850, 20] on icon "button" at bounding box center [855, 21] width 11 height 6
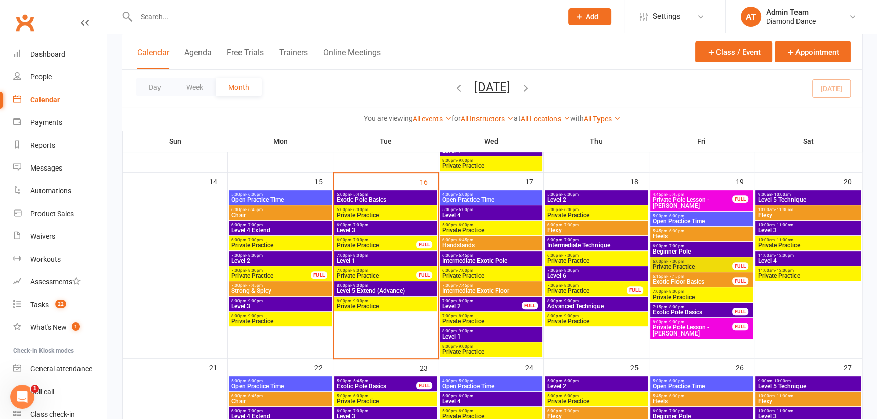
click at [683, 219] on span "Open Practice Time" at bounding box center [701, 221] width 99 height 6
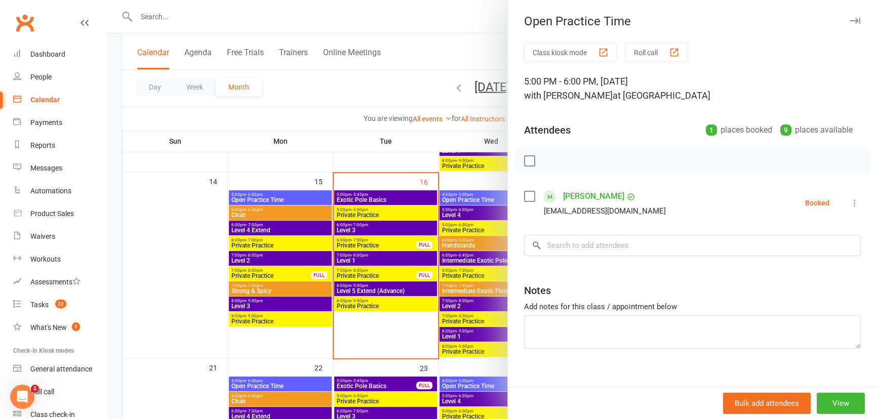
click at [850, 18] on icon "button" at bounding box center [855, 21] width 11 height 6
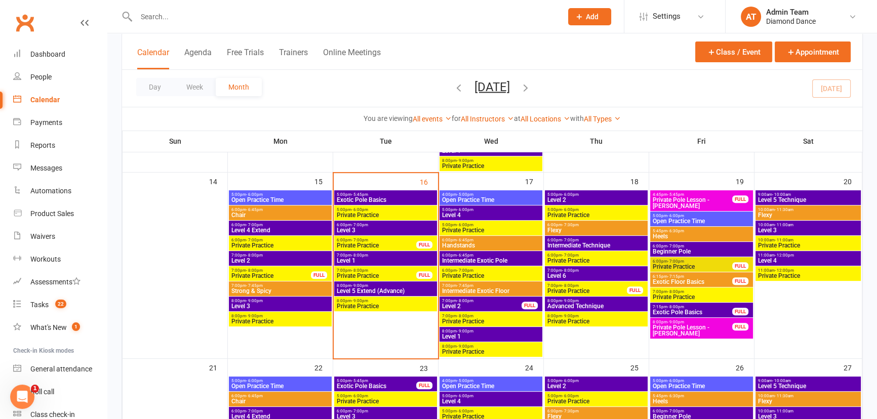
click at [696, 280] on span "Exotic Floor Basics" at bounding box center [692, 282] width 81 height 6
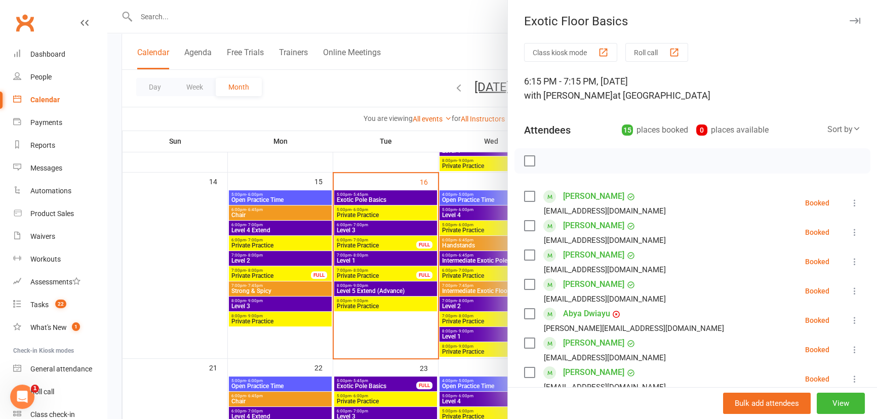
click at [850, 21] on icon "button" at bounding box center [855, 21] width 11 height 6
